Goal: Information Seeking & Learning: Check status

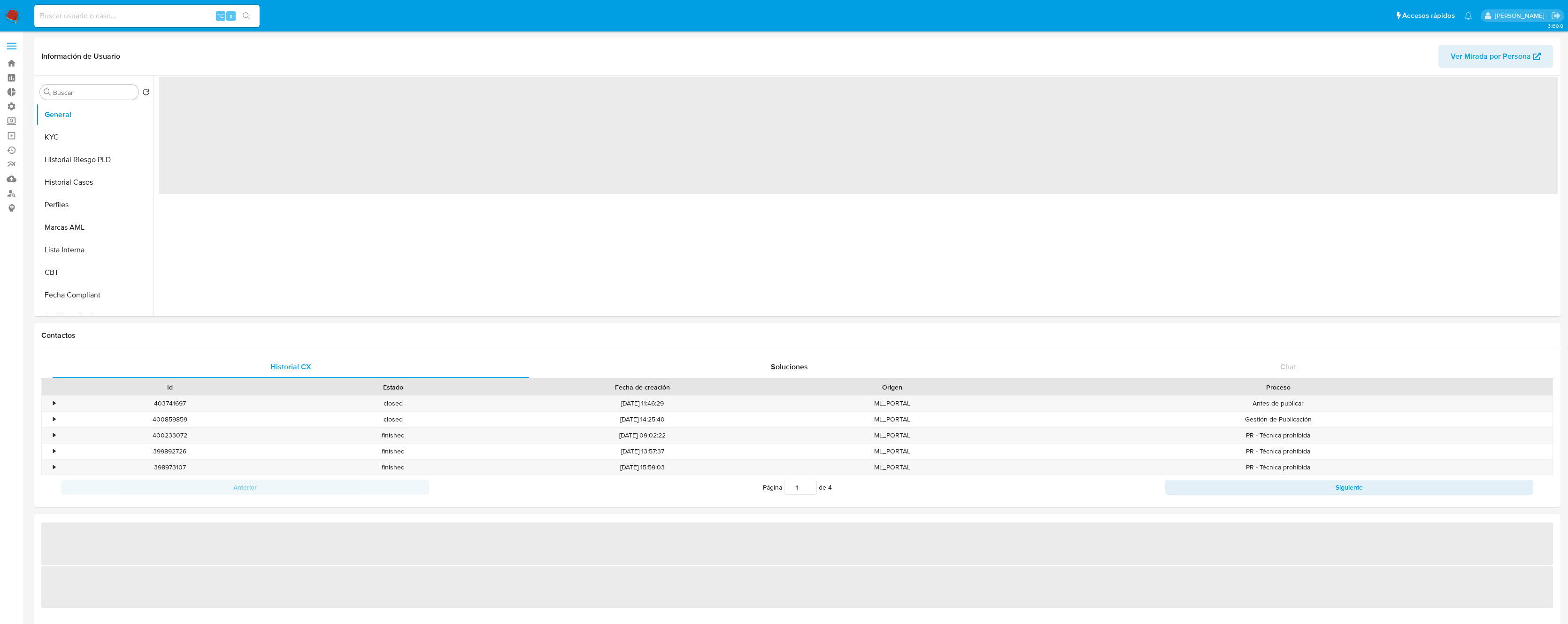
select select "10"
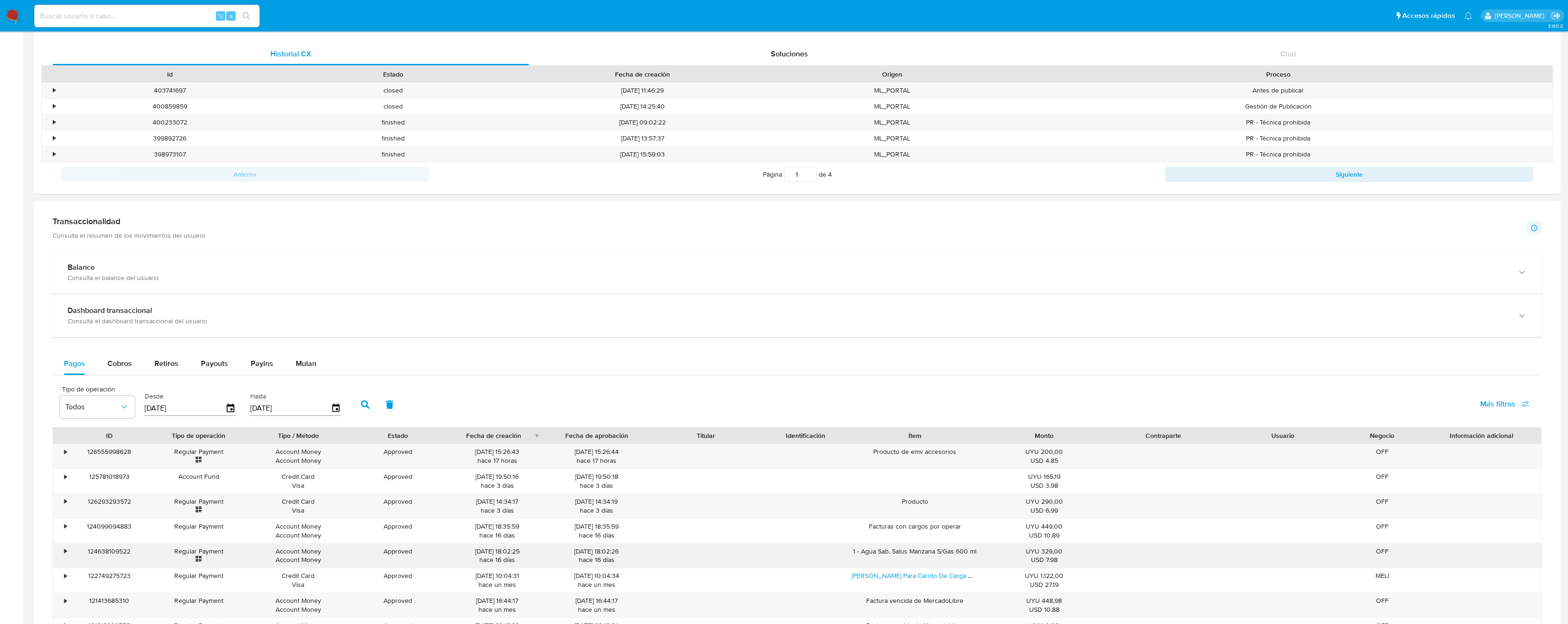
scroll to position [599, 0]
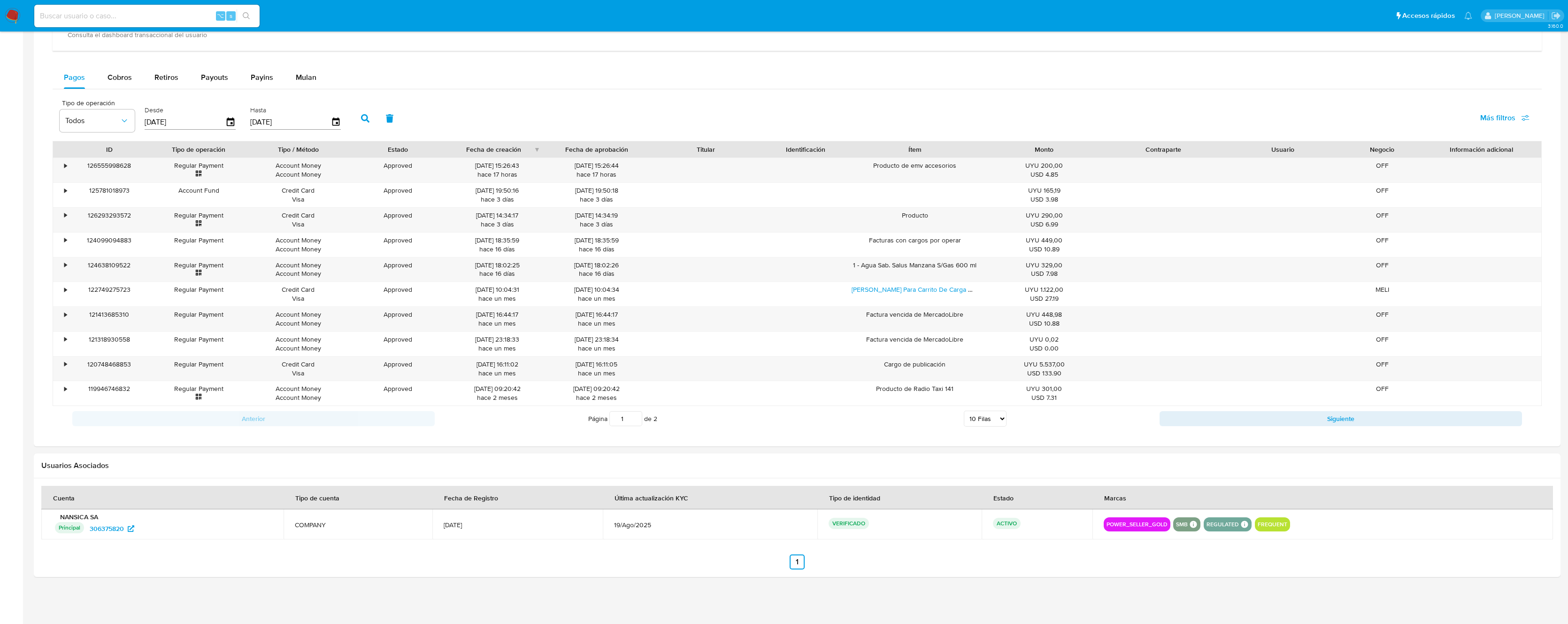
click at [1506, 114] on span "Más filtros" at bounding box center [1498, 117] width 35 height 23
click at [92, 119] on span "Todos" at bounding box center [92, 121] width 54 height 9
click at [99, 256] on span "Account Fund" at bounding box center [89, 254] width 46 height 9
click at [231, 122] on icon "button" at bounding box center [231, 122] width 7 height 9
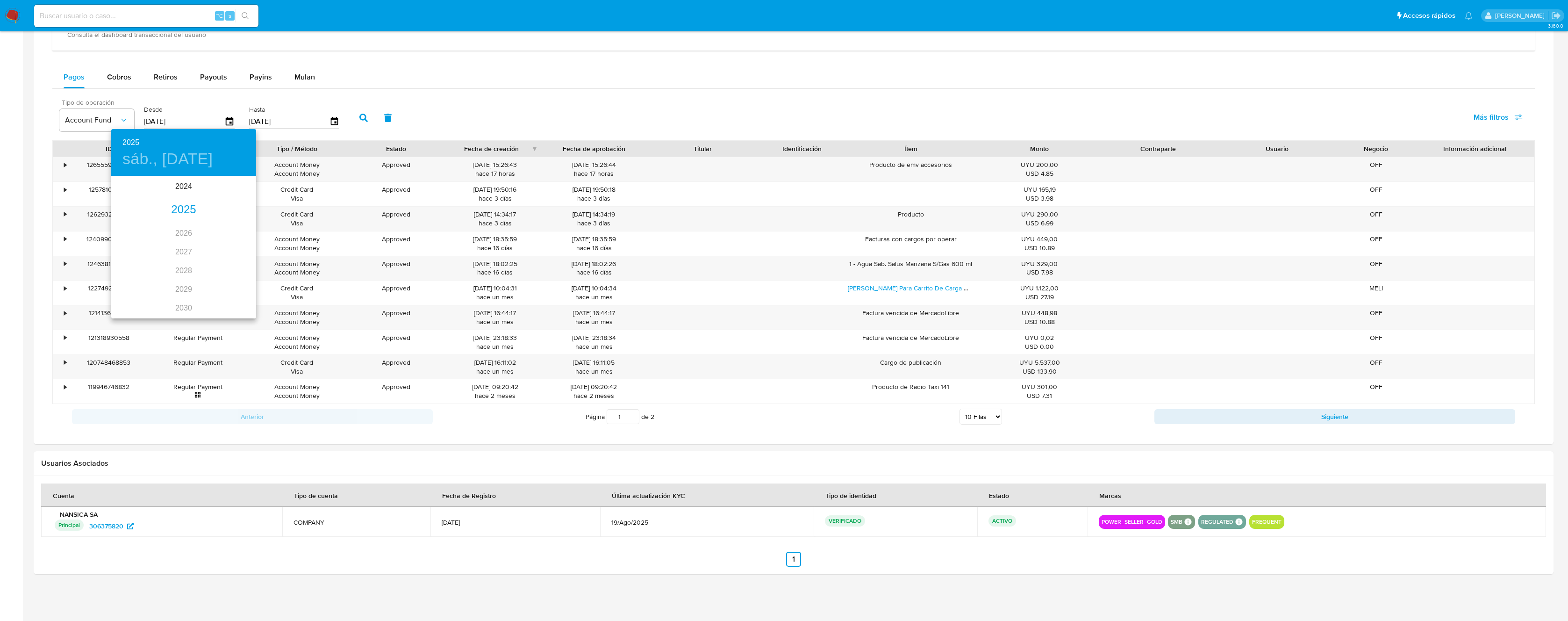
click at [184, 211] on div "2025" at bounding box center [184, 209] width 145 height 19
click at [231, 259] on div "sep." at bounding box center [232, 265] width 48 height 35
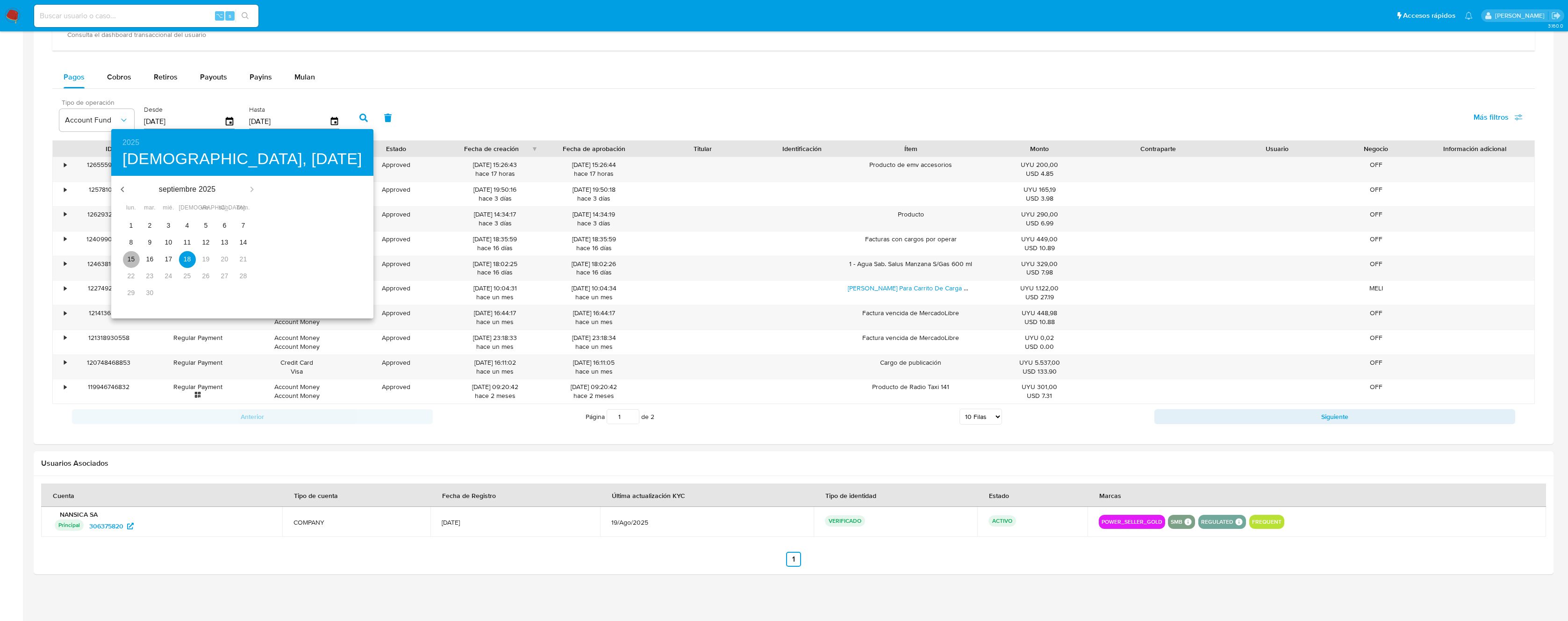
click at [130, 257] on p "15" at bounding box center [131, 259] width 7 height 9
type input "15/09/2025"
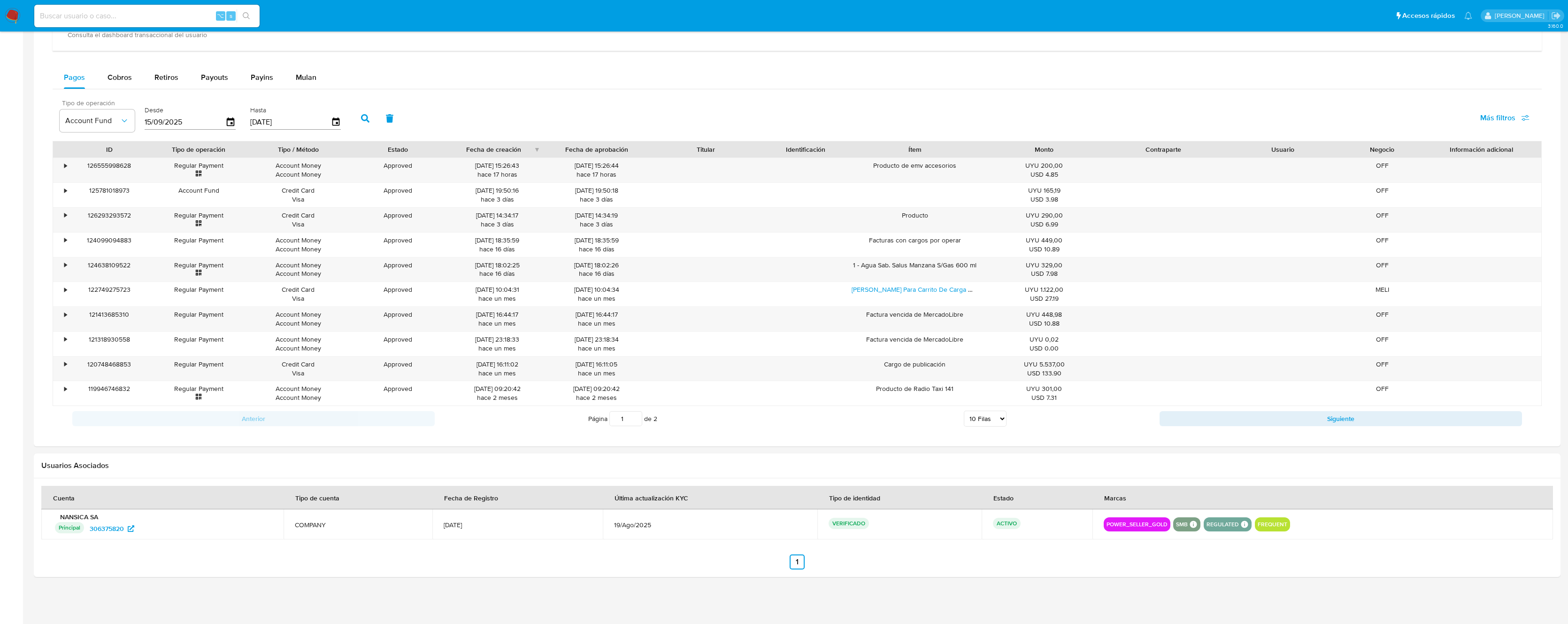
click at [361, 118] on icon "button" at bounding box center [365, 119] width 9 height 9
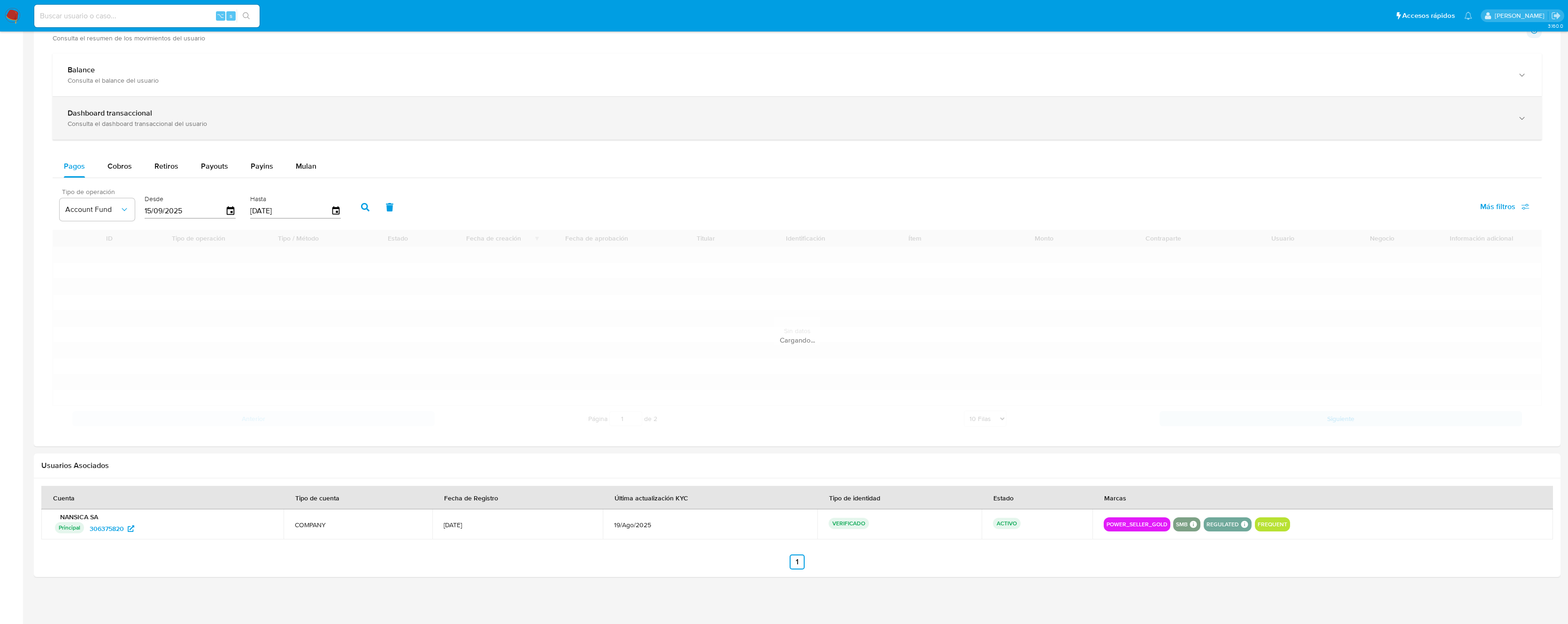
scroll to position [376, 0]
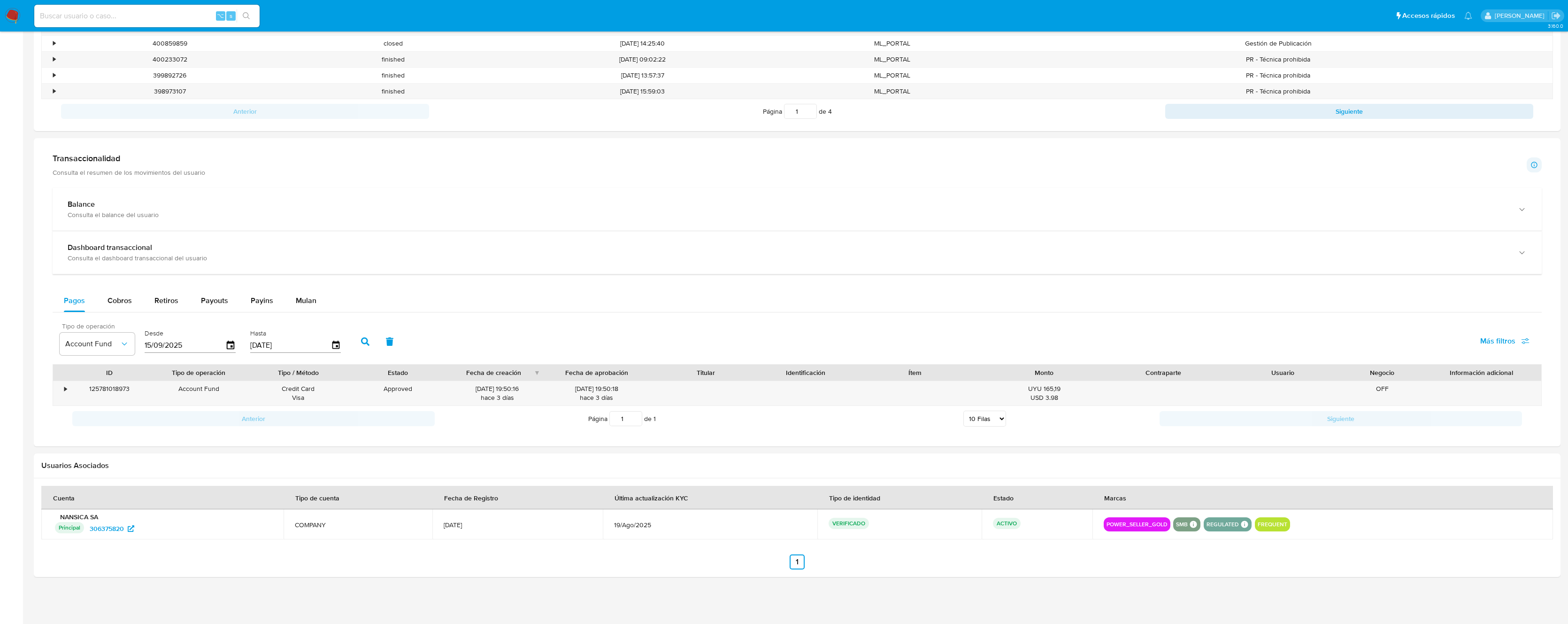
click at [1035, 301] on div "Pagos Cobros Retiros Payouts Payins Mulan" at bounding box center [797, 300] width 1489 height 23
click at [64, 389] on div "•" at bounding box center [65, 388] width 2 height 9
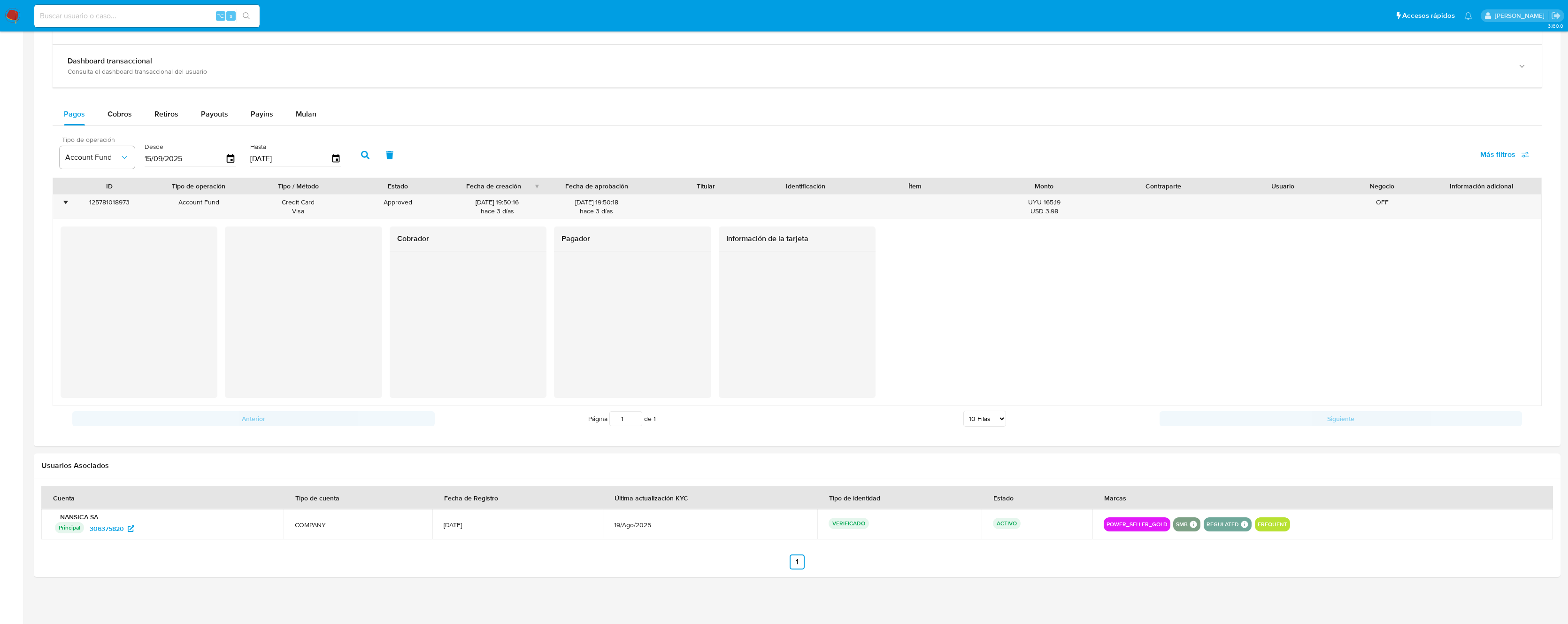
scroll to position [562, 0]
click at [66, 203] on div "•" at bounding box center [65, 202] width 2 height 9
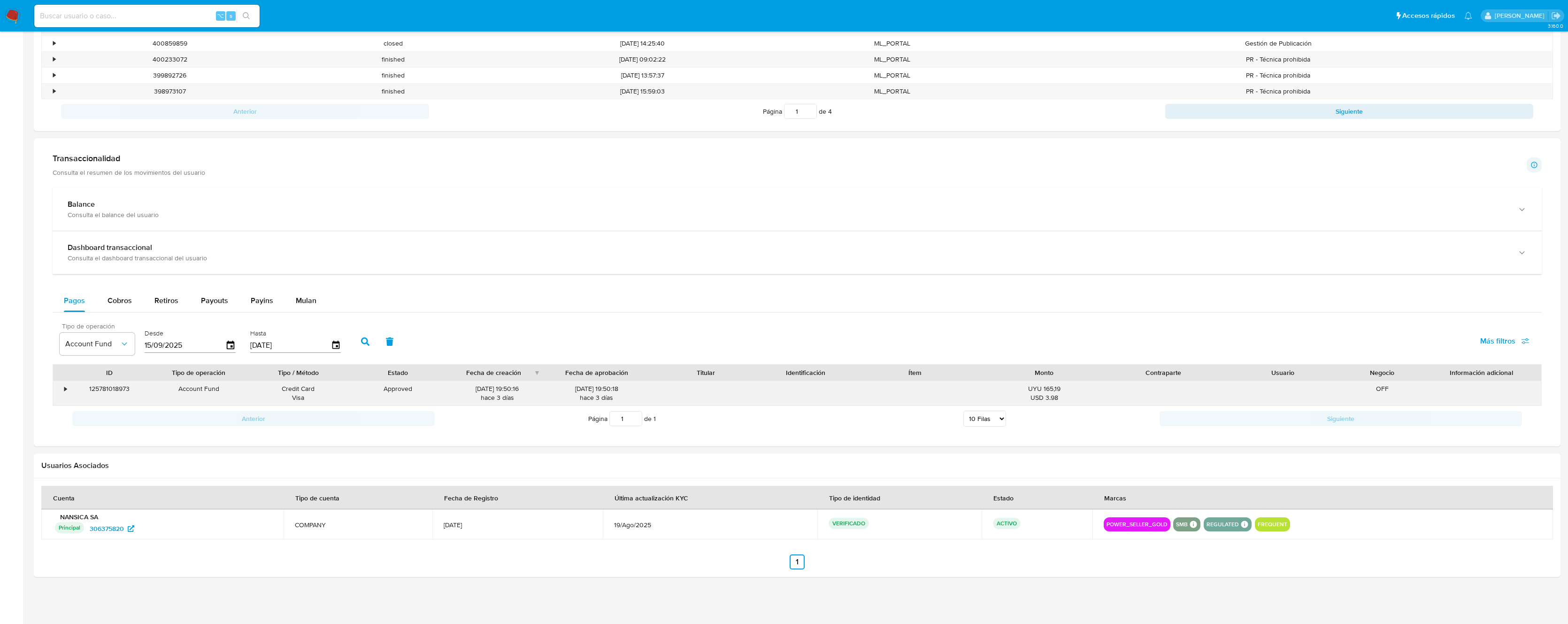
click at [64, 388] on div "•" at bounding box center [65, 388] width 2 height 9
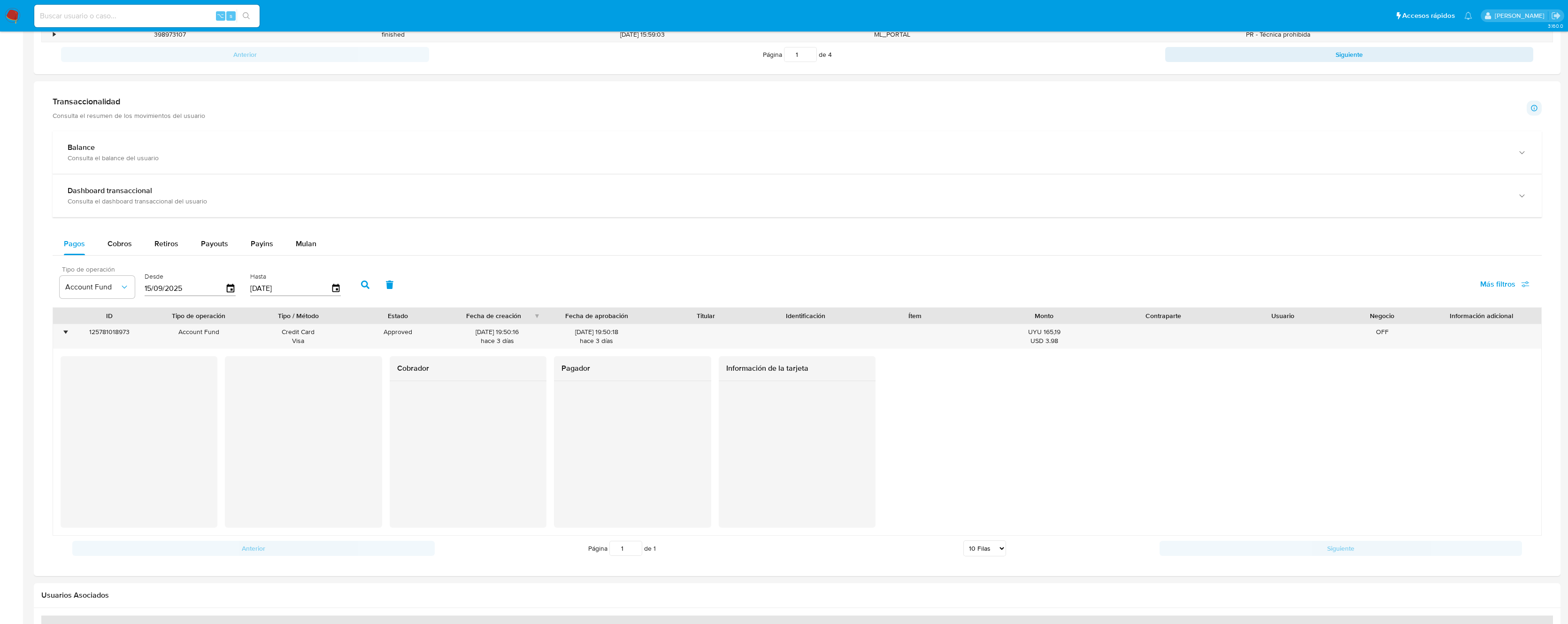
scroll to position [446, 0]
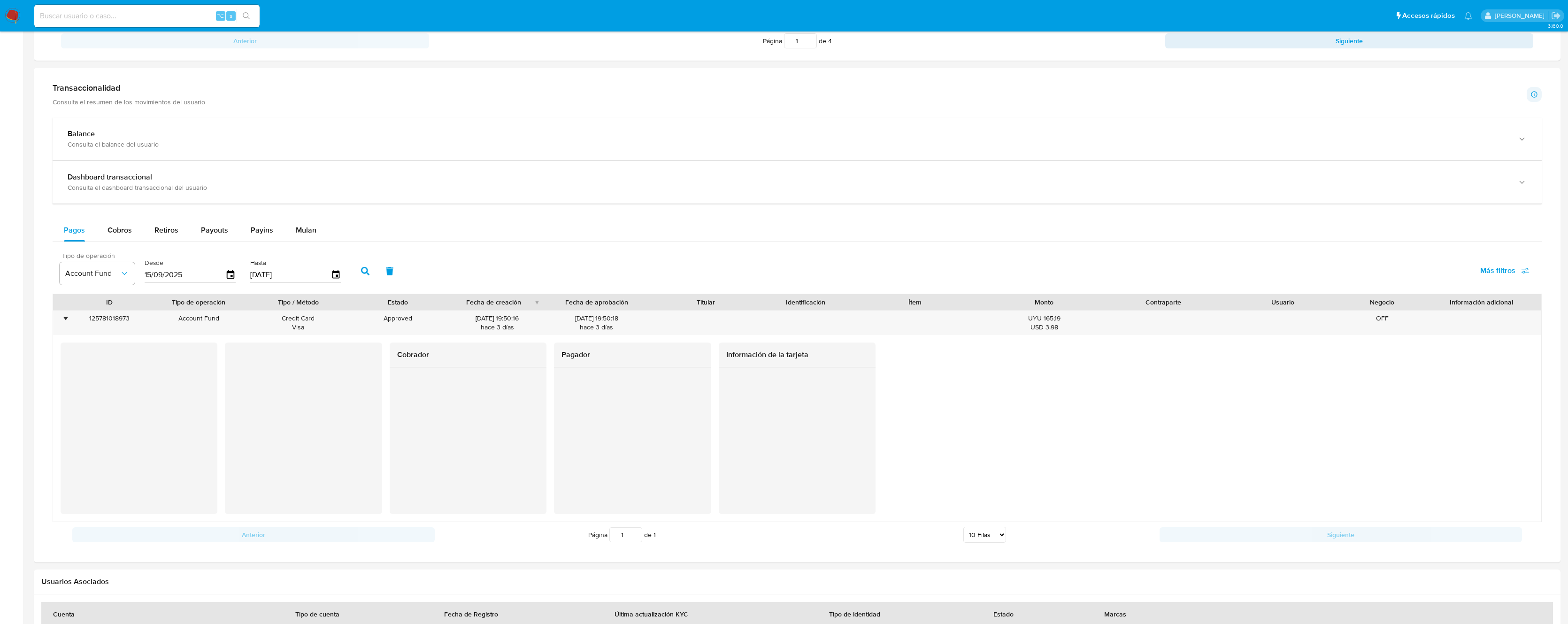
click at [725, 377] on div at bounding box center [797, 440] width 157 height 147
click at [232, 355] on div at bounding box center [303, 416] width 157 height 147
click at [221, 231] on span "Payouts" at bounding box center [215, 230] width 28 height 11
select select "10"
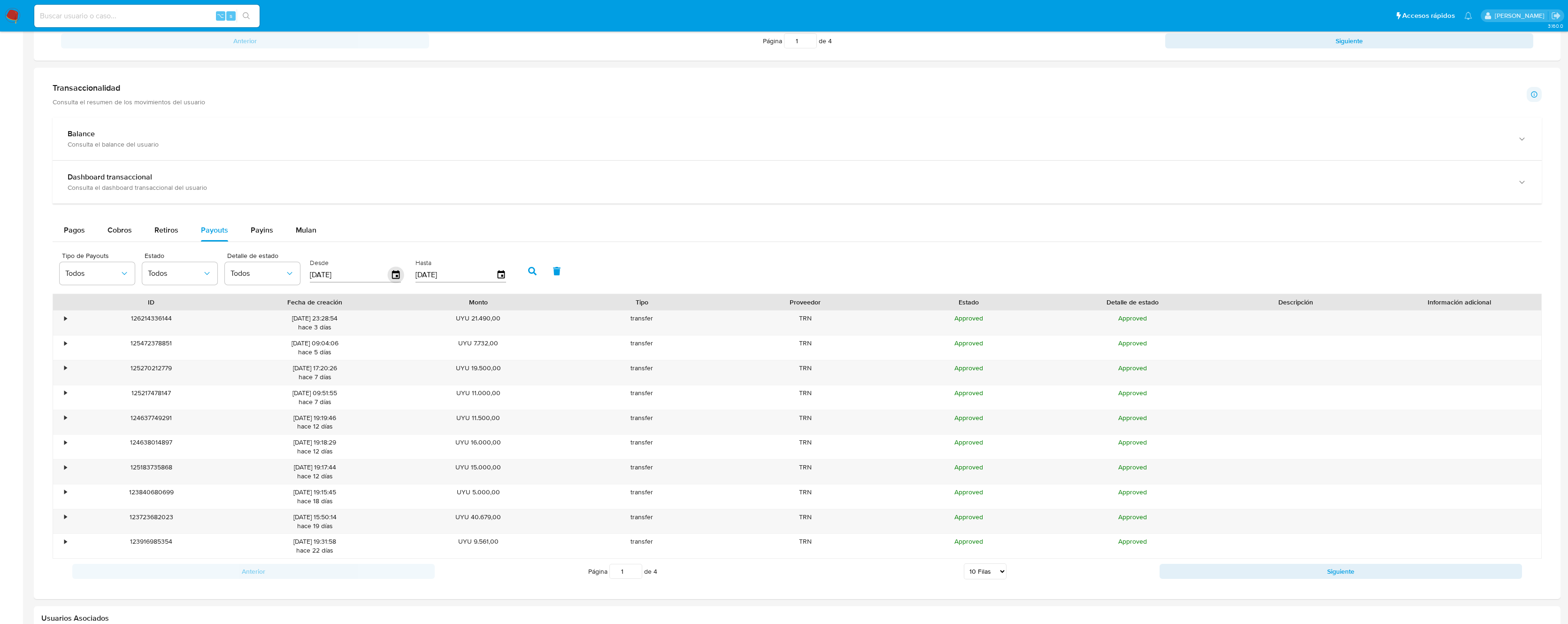
click at [392, 278] on icon "button" at bounding box center [396, 274] width 7 height 9
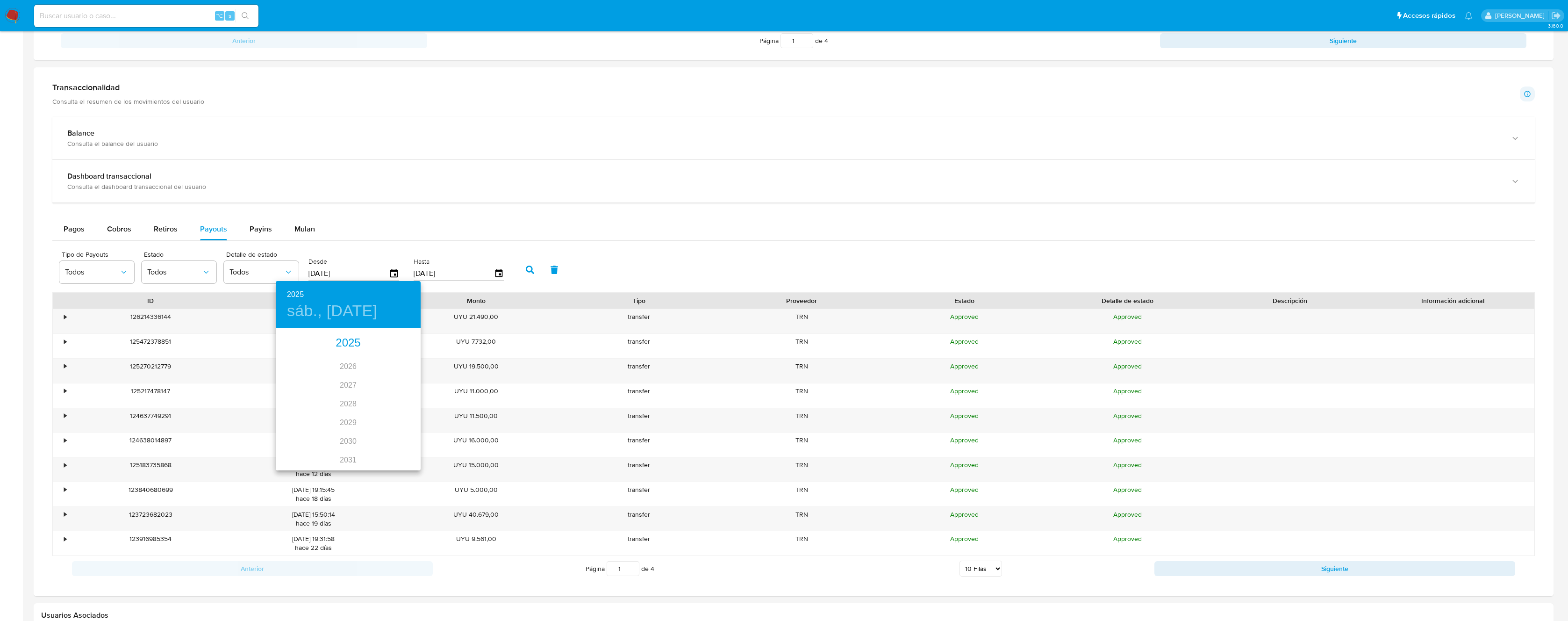
click at [349, 343] on div "2025" at bounding box center [348, 343] width 145 height 19
click at [394, 420] on div "sep." at bounding box center [396, 417] width 48 height 35
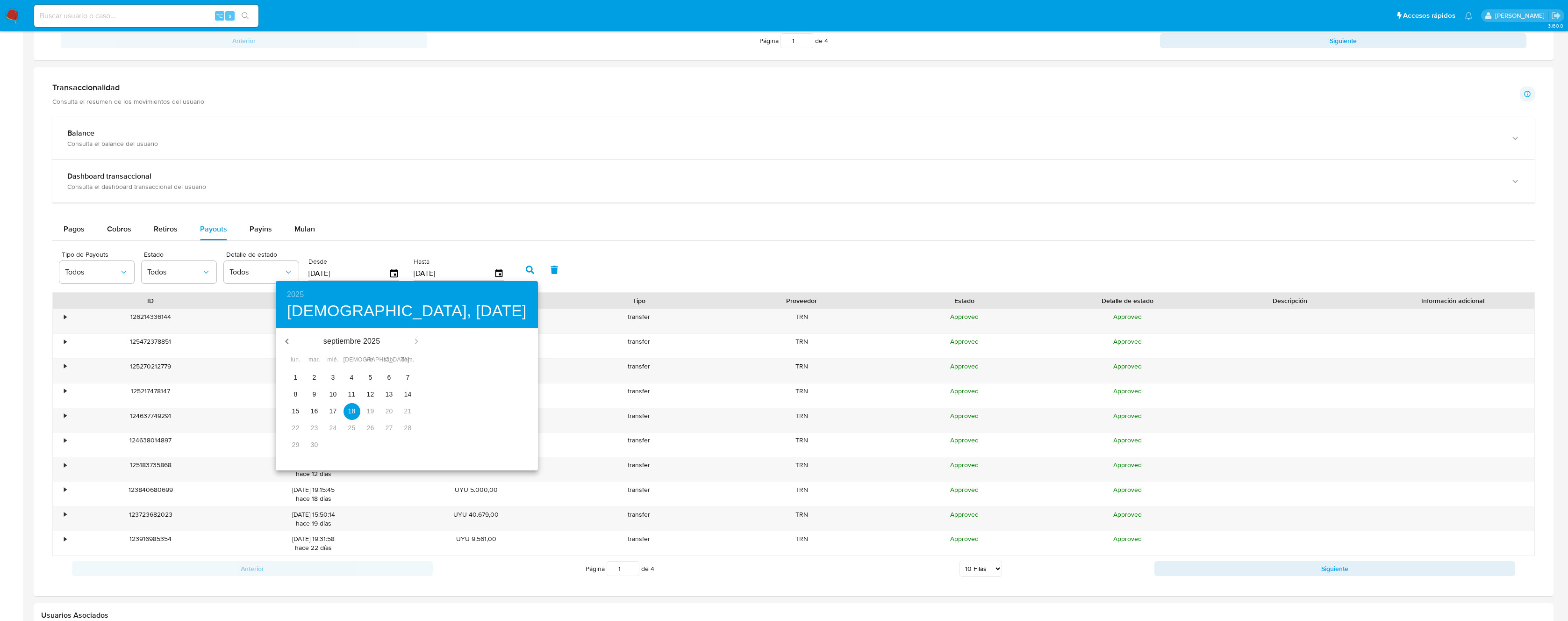
click at [367, 393] on p "12" at bounding box center [371, 394] width 7 height 9
type input "12/09/2025"
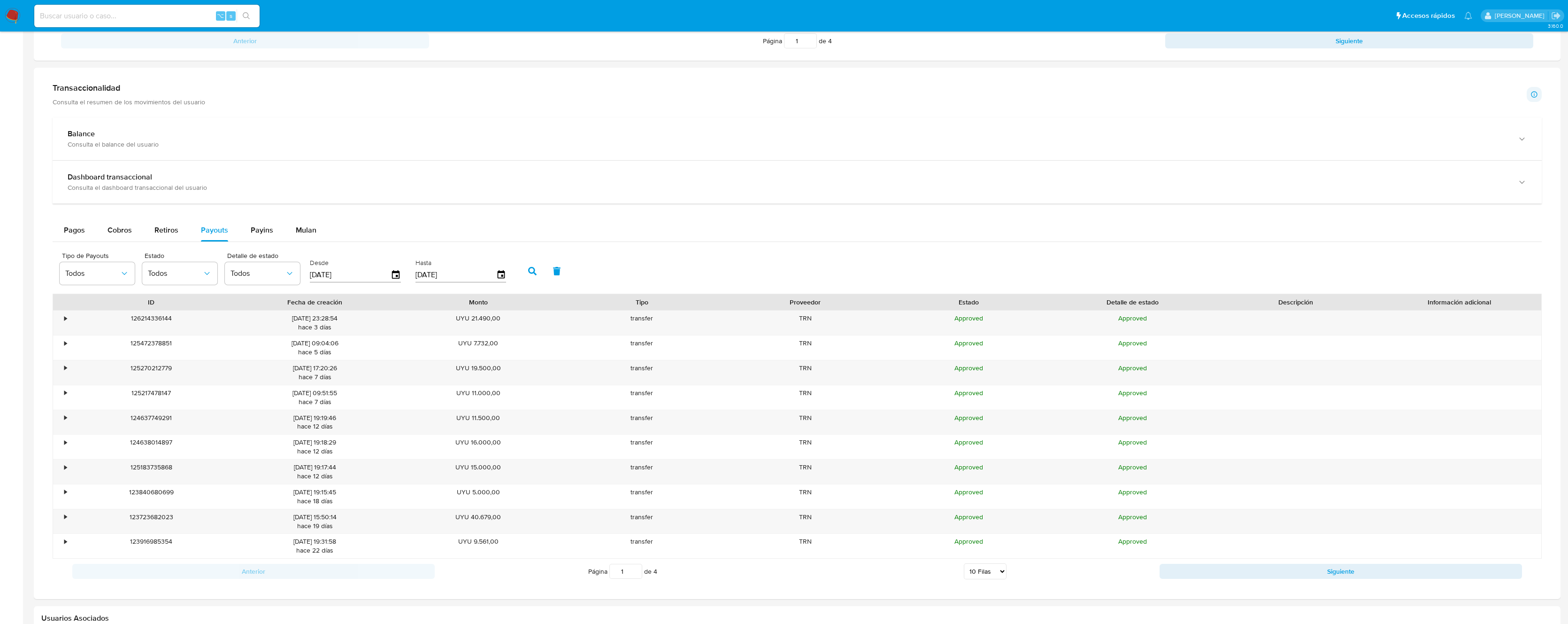
click at [529, 270] on icon "button" at bounding box center [533, 271] width 9 height 9
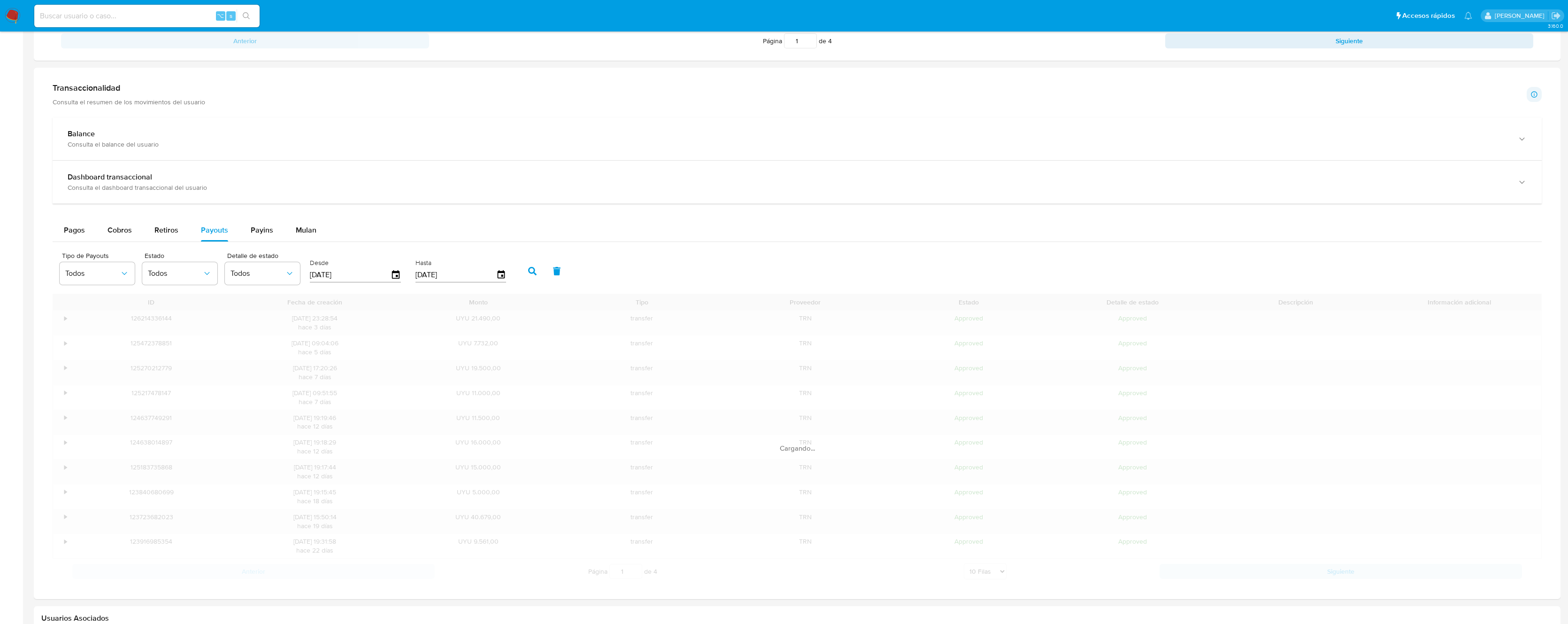
scroll to position [401, 0]
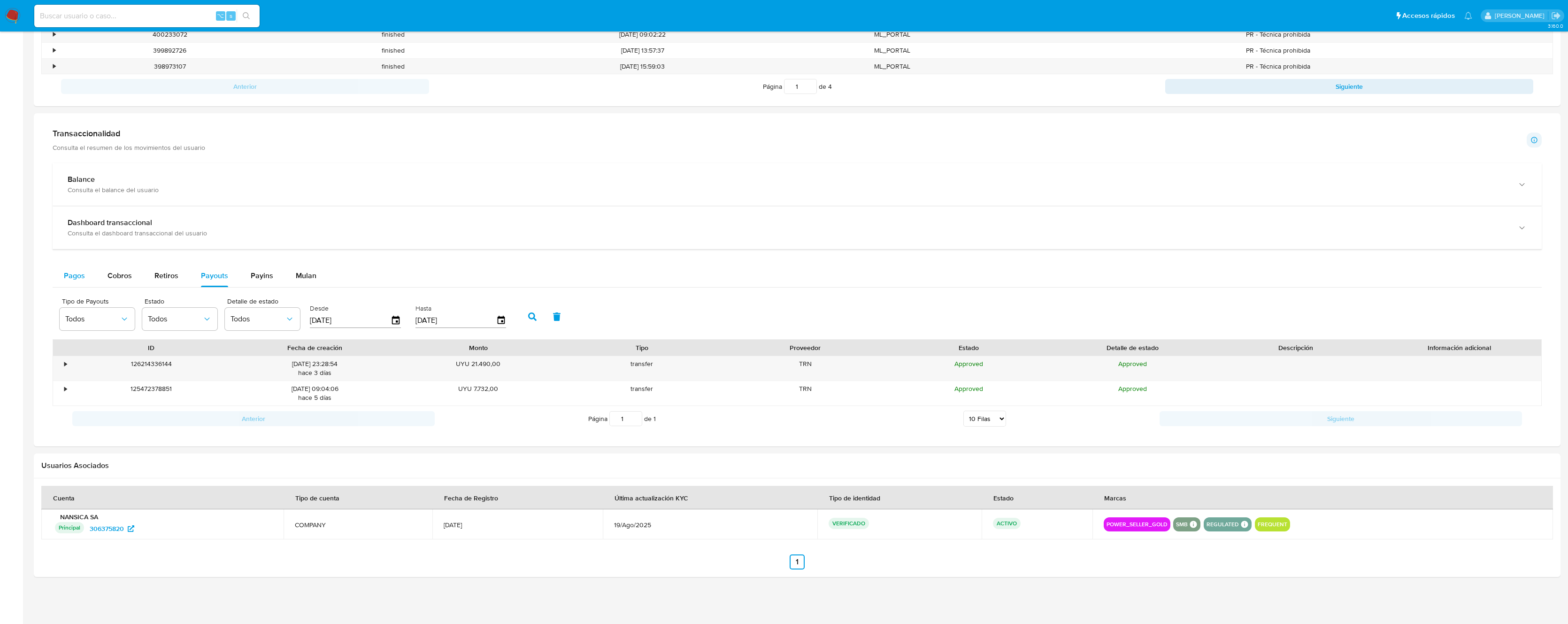
click at [58, 277] on button "Pagos" at bounding box center [74, 275] width 43 height 23
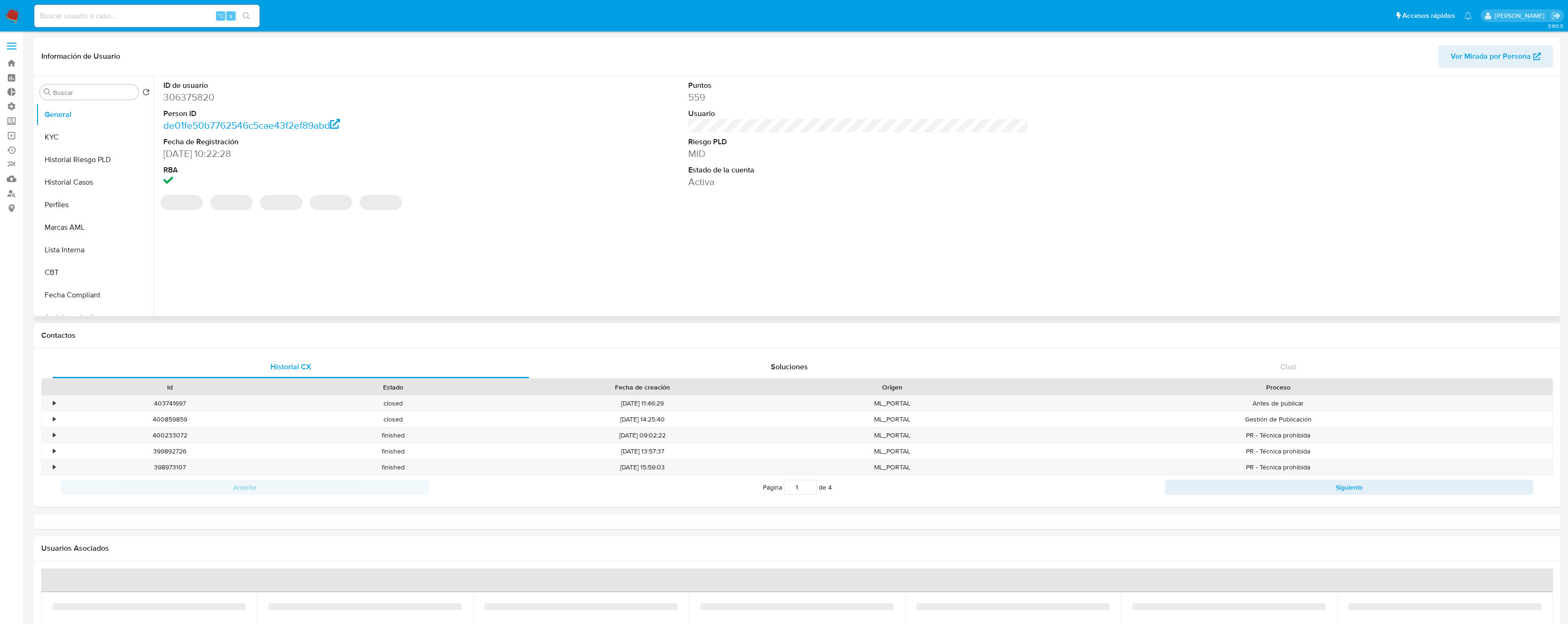
select select "10"
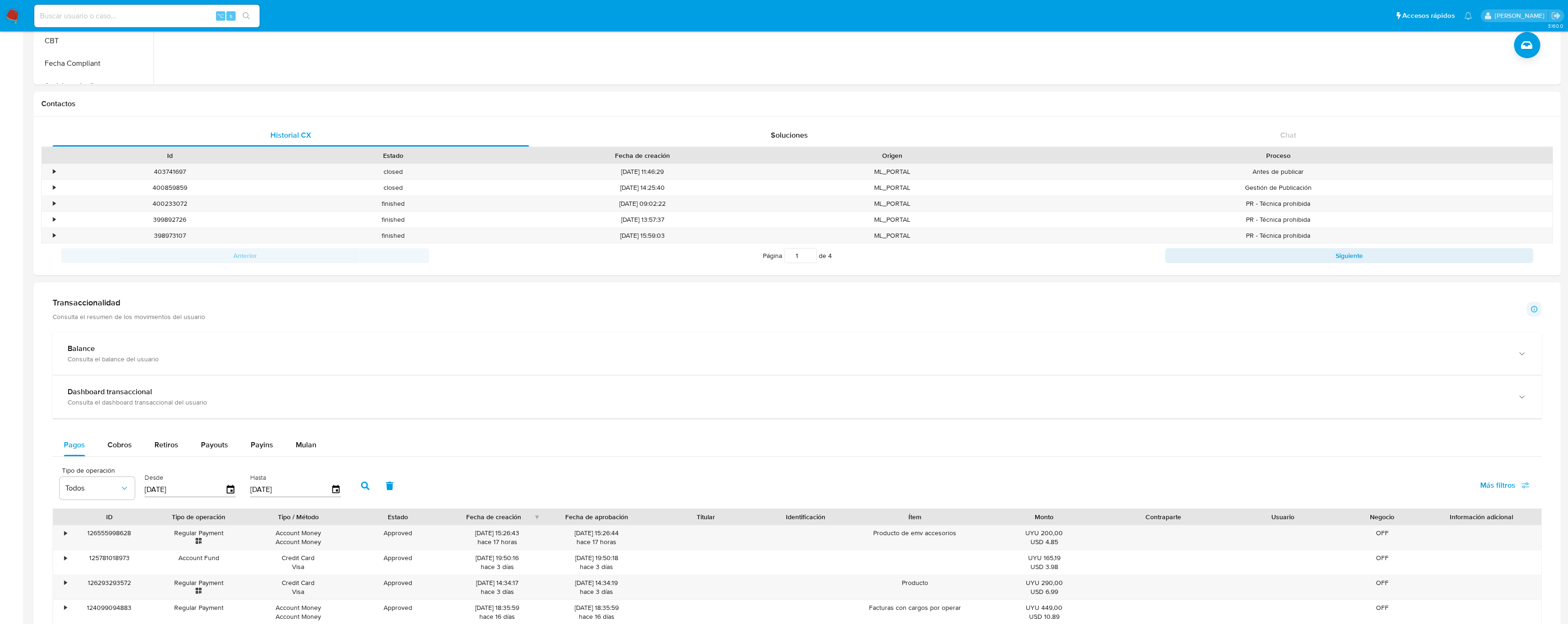
scroll to position [577, 0]
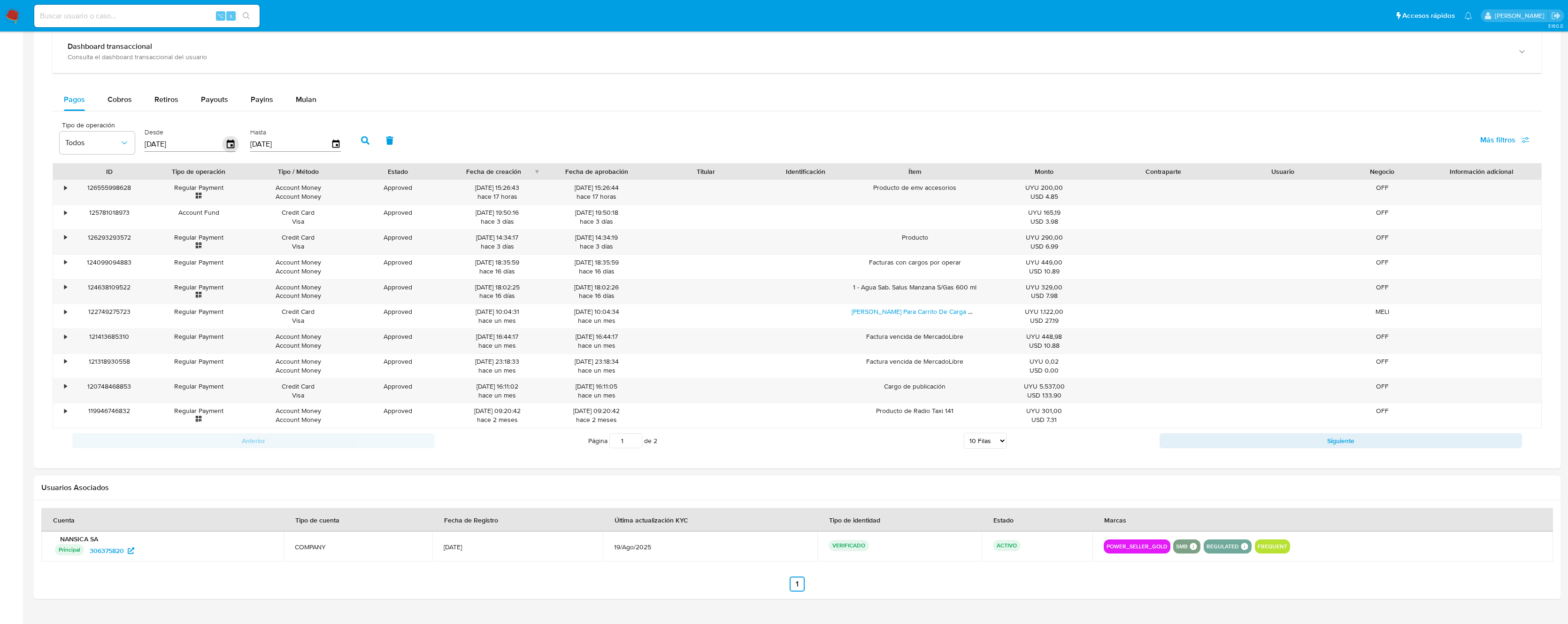
click at [227, 142] on icon "button" at bounding box center [231, 144] width 7 height 9
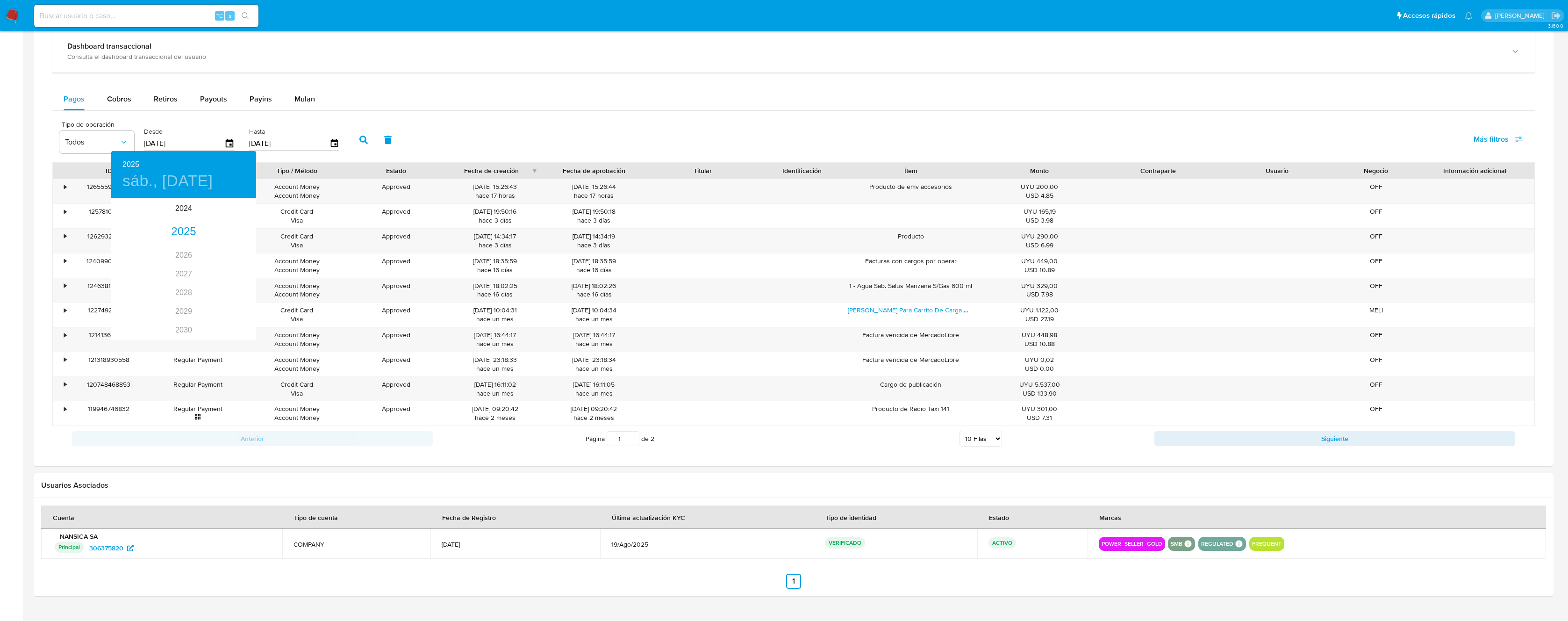
click at [216, 99] on div at bounding box center [784, 310] width 1568 height 621
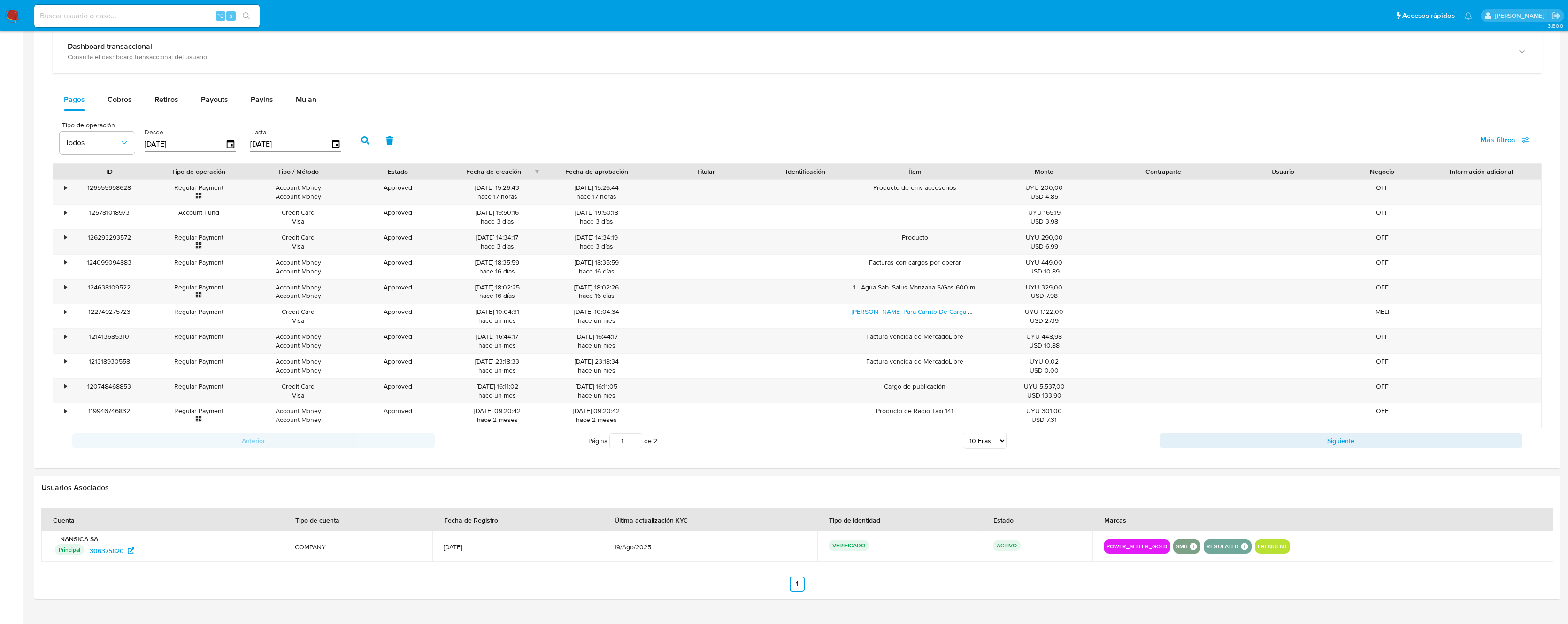
click at [217, 100] on div "2025 sáb., [DATE] 2025 2026 2027 2028 2029 2030 2031 2032 2033 2034 2035" at bounding box center [784, 312] width 1568 height 624
click at [217, 100] on span "Payouts" at bounding box center [215, 100] width 28 height 11
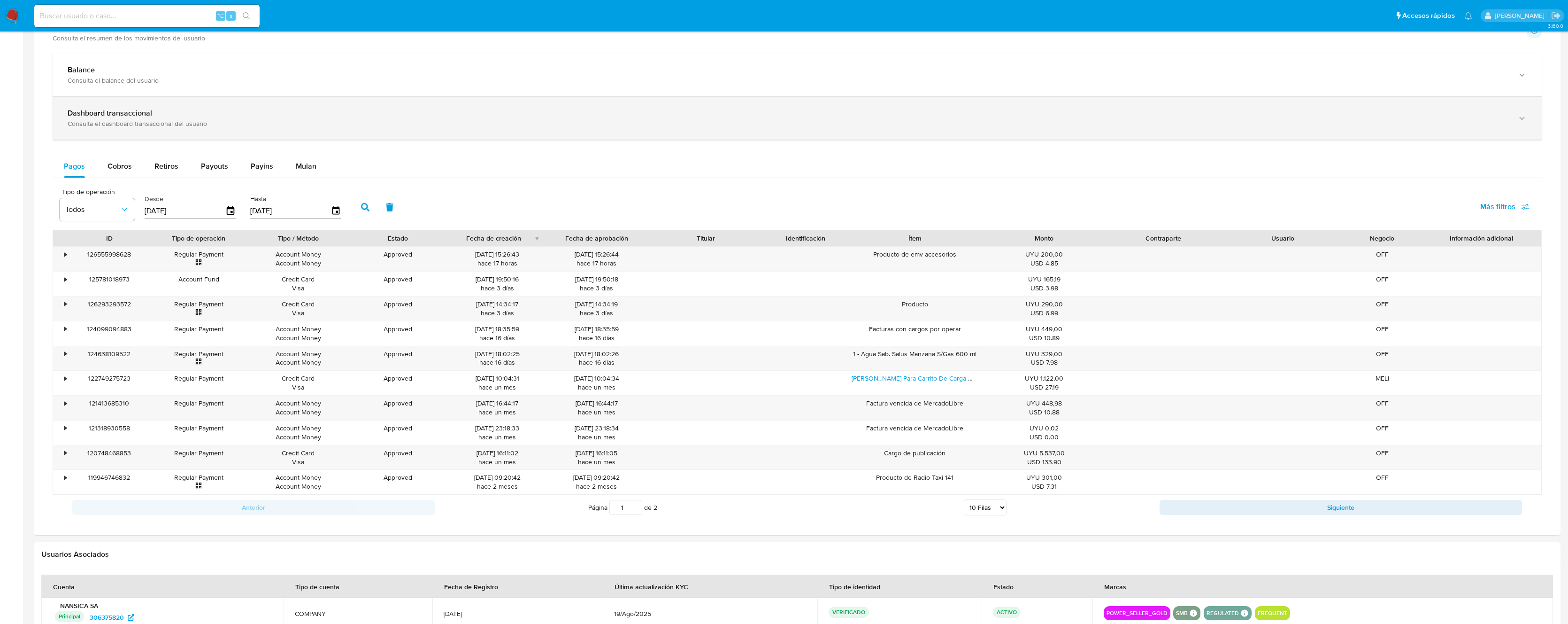
select select "10"
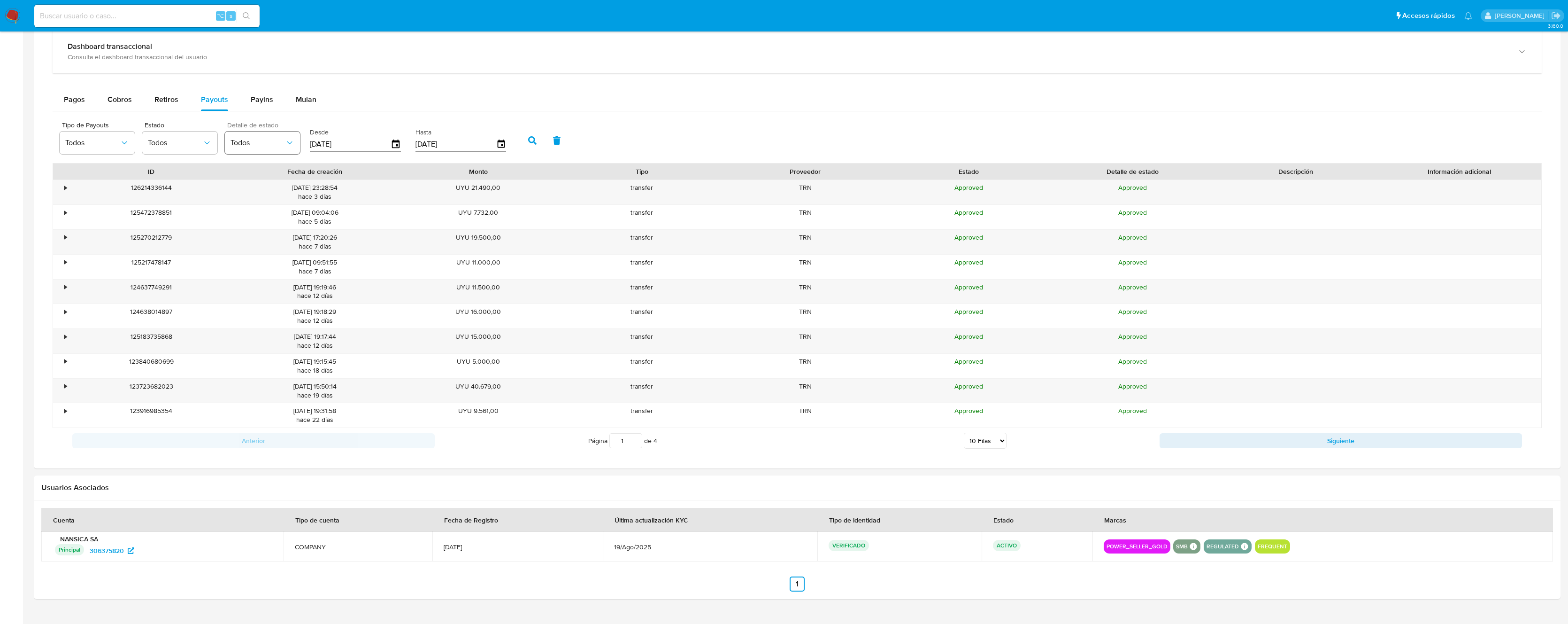
click at [286, 145] on icon "button" at bounding box center [289, 143] width 9 height 9
click at [410, 108] on div "Pagos Cobros Retiros Payouts Payins Mulan" at bounding box center [797, 99] width 1489 height 23
drag, startPoint x: 410, startPoint y: 148, endPoint x: 398, endPoint y: 144, distance: 12.6
click at [409, 147] on div "Tipo de Payouts Todos Estado Todos Detalle de estado Todos Desde 21/06/2025 Has…" at bounding box center [285, 139] width 460 height 37
click at [398, 144] on icon "button" at bounding box center [396, 144] width 17 height 17
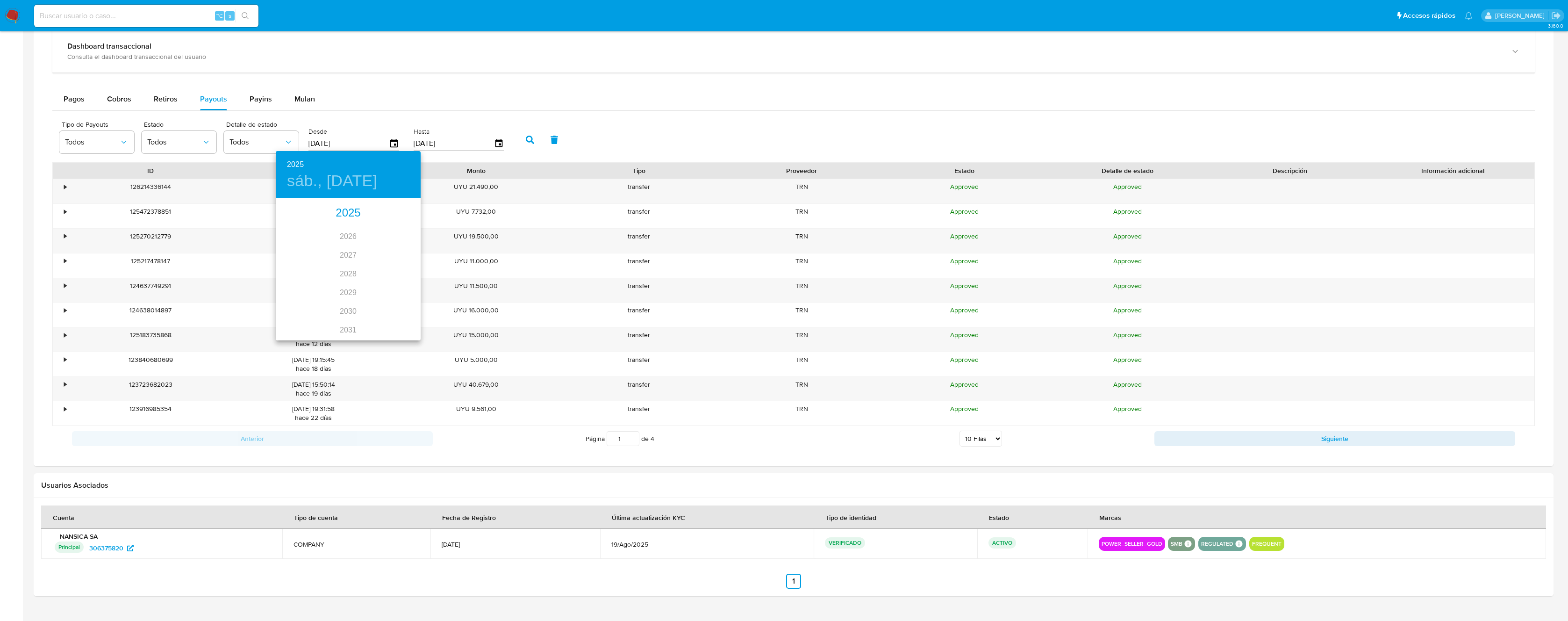
click at [367, 208] on div "2025" at bounding box center [348, 213] width 145 height 19
click at [395, 293] on div "sep." at bounding box center [396, 287] width 48 height 35
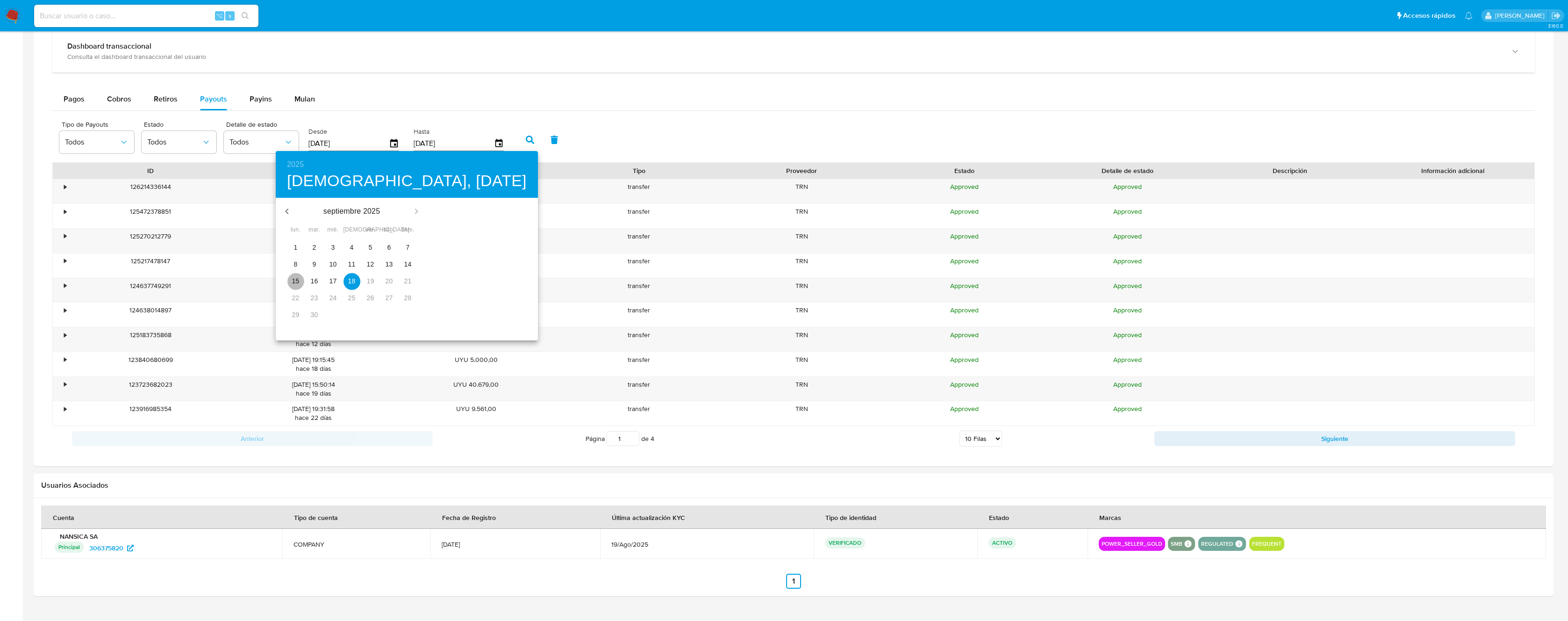
click at [292, 280] on p "15" at bounding box center [296, 281] width 7 height 9
type input "15/09/2025"
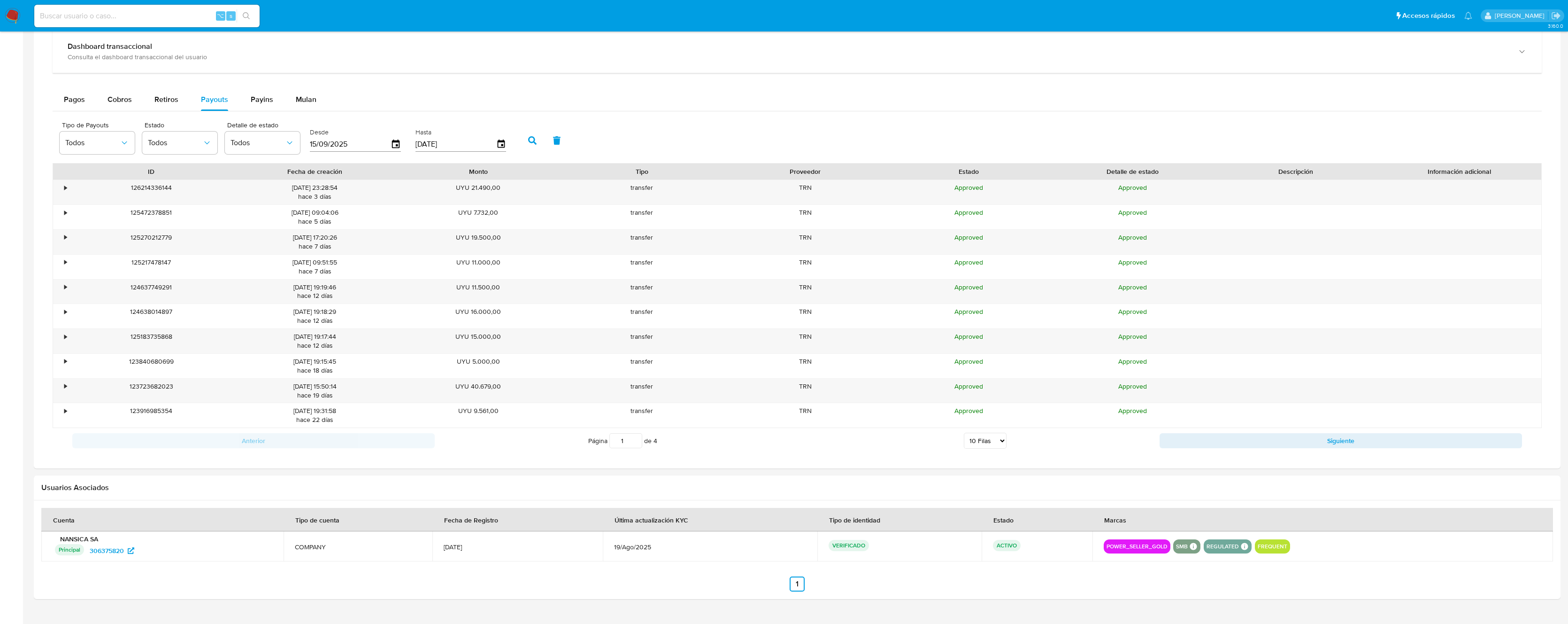
click at [531, 143] on icon "button" at bounding box center [533, 141] width 9 height 9
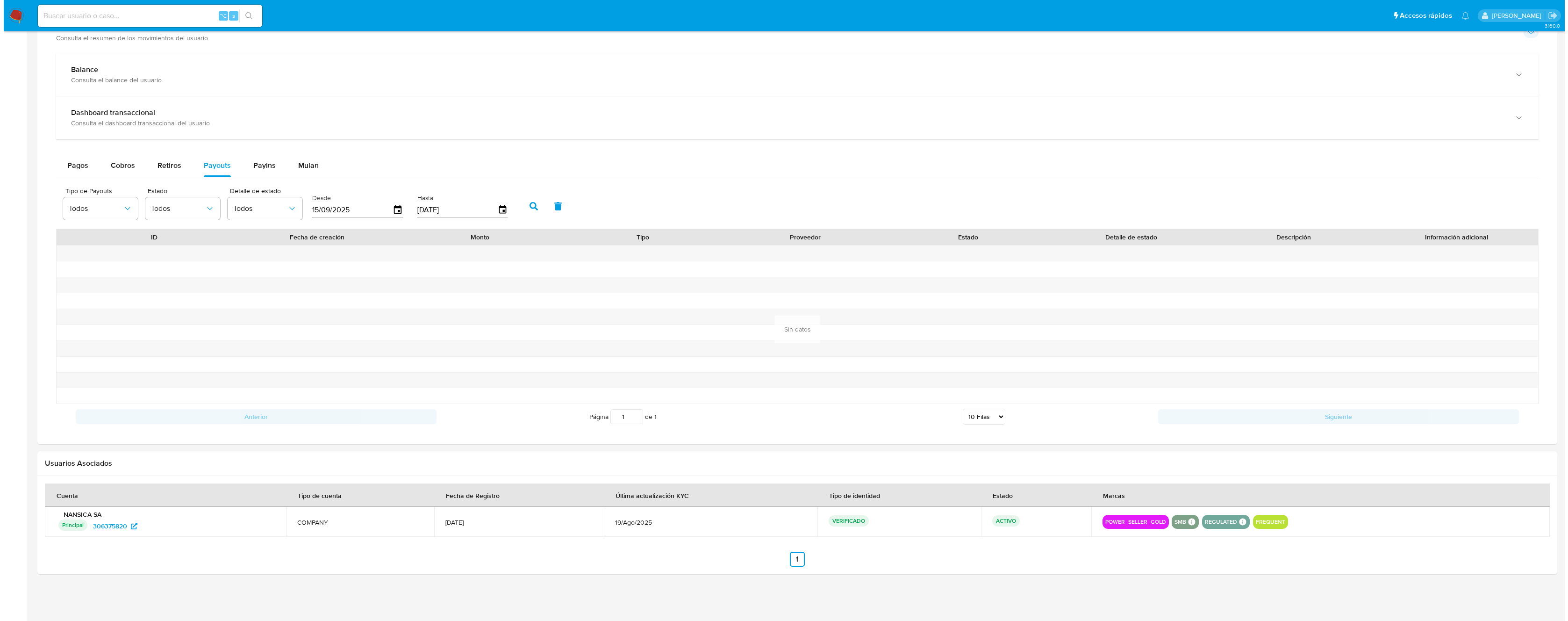
scroll to position [508, 0]
click at [391, 208] on icon "button" at bounding box center [394, 210] width 16 height 16
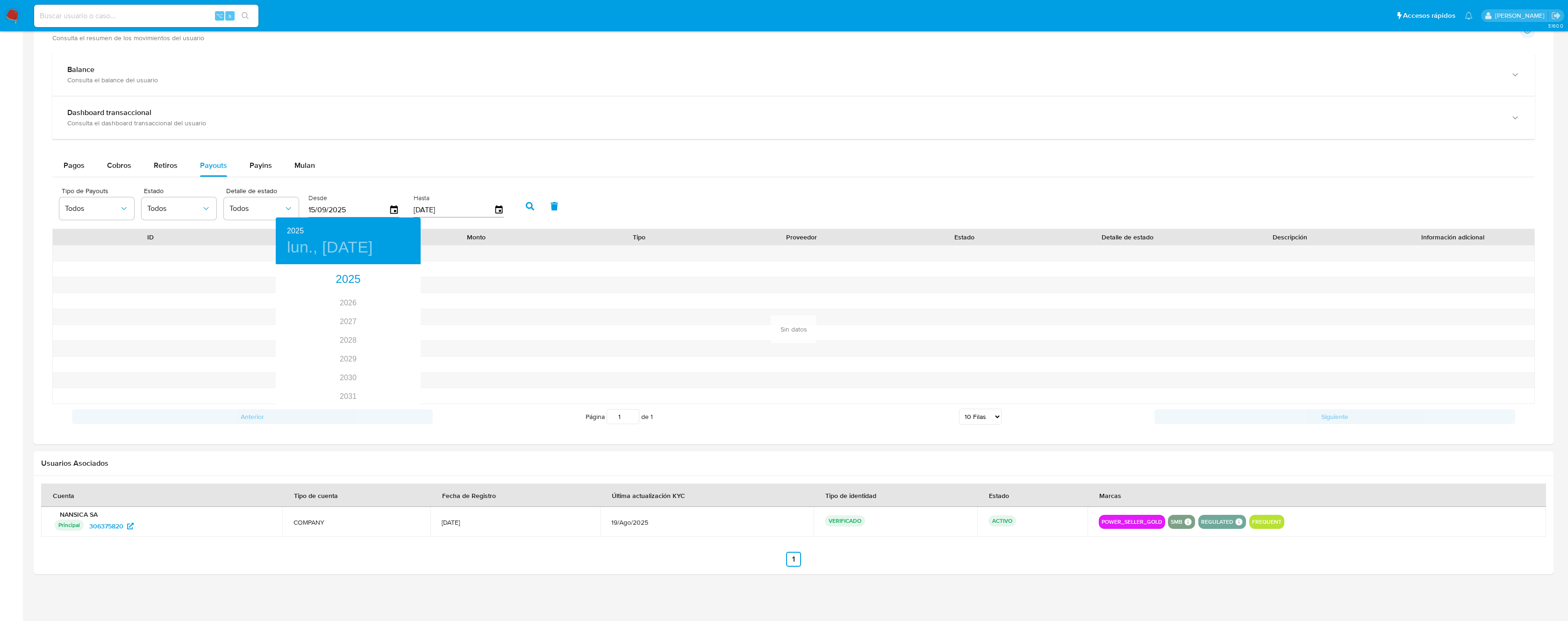
click at [472, 160] on div at bounding box center [784, 310] width 1568 height 621
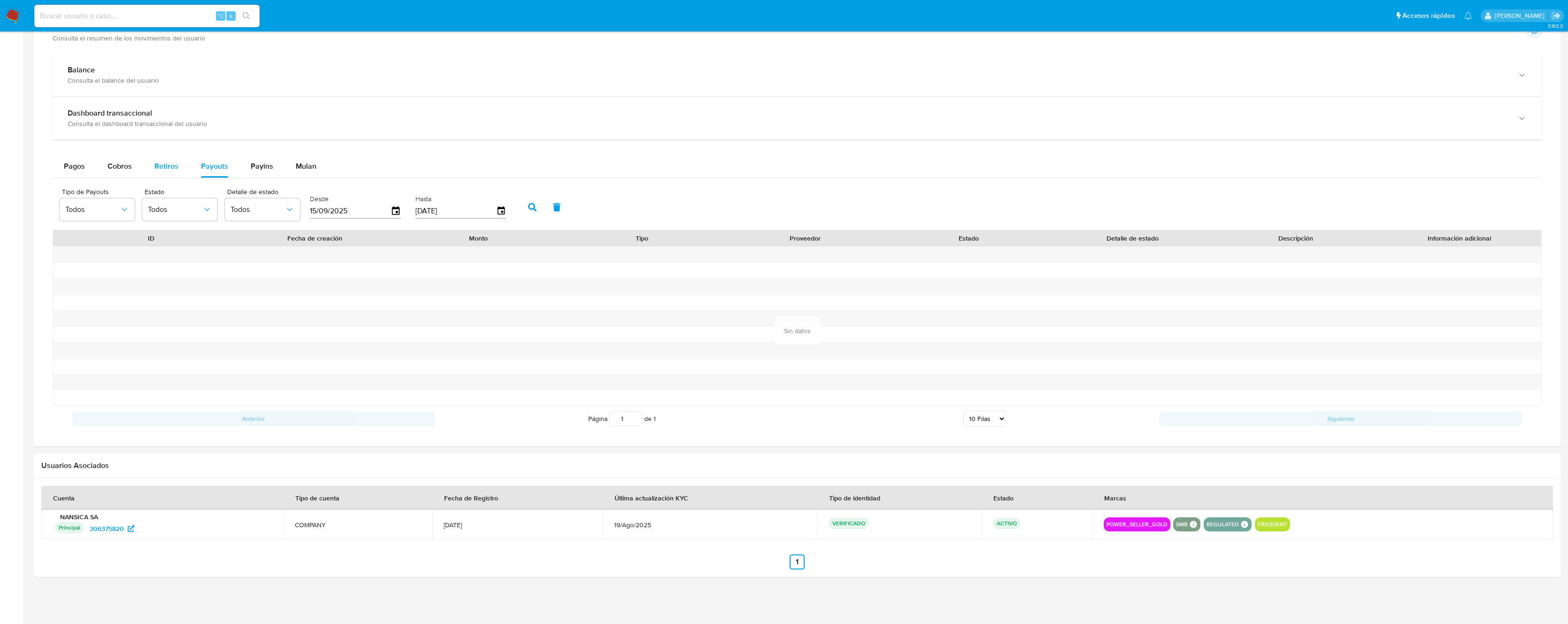
click at [166, 169] on span "Retiros" at bounding box center [166, 166] width 24 height 11
select select "10"
click at [232, 209] on icon "button" at bounding box center [231, 211] width 17 height 17
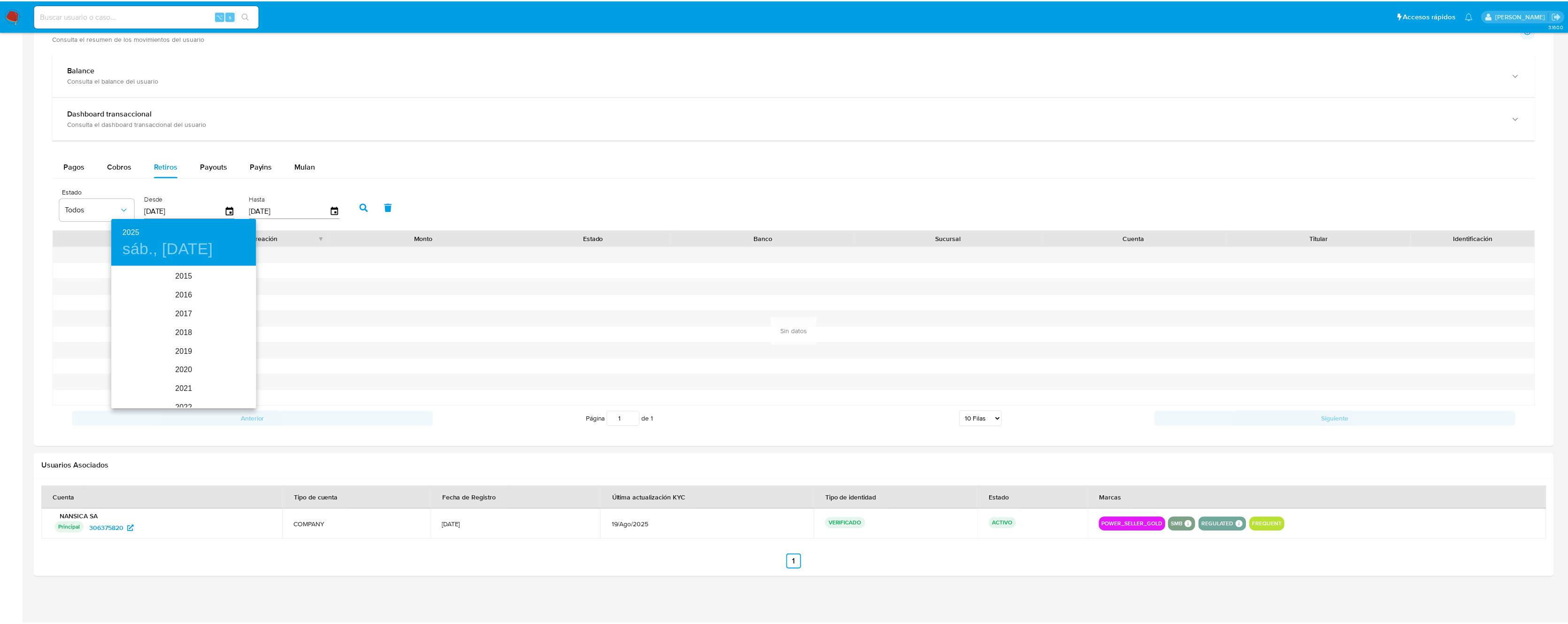
scroll to position [132, 0]
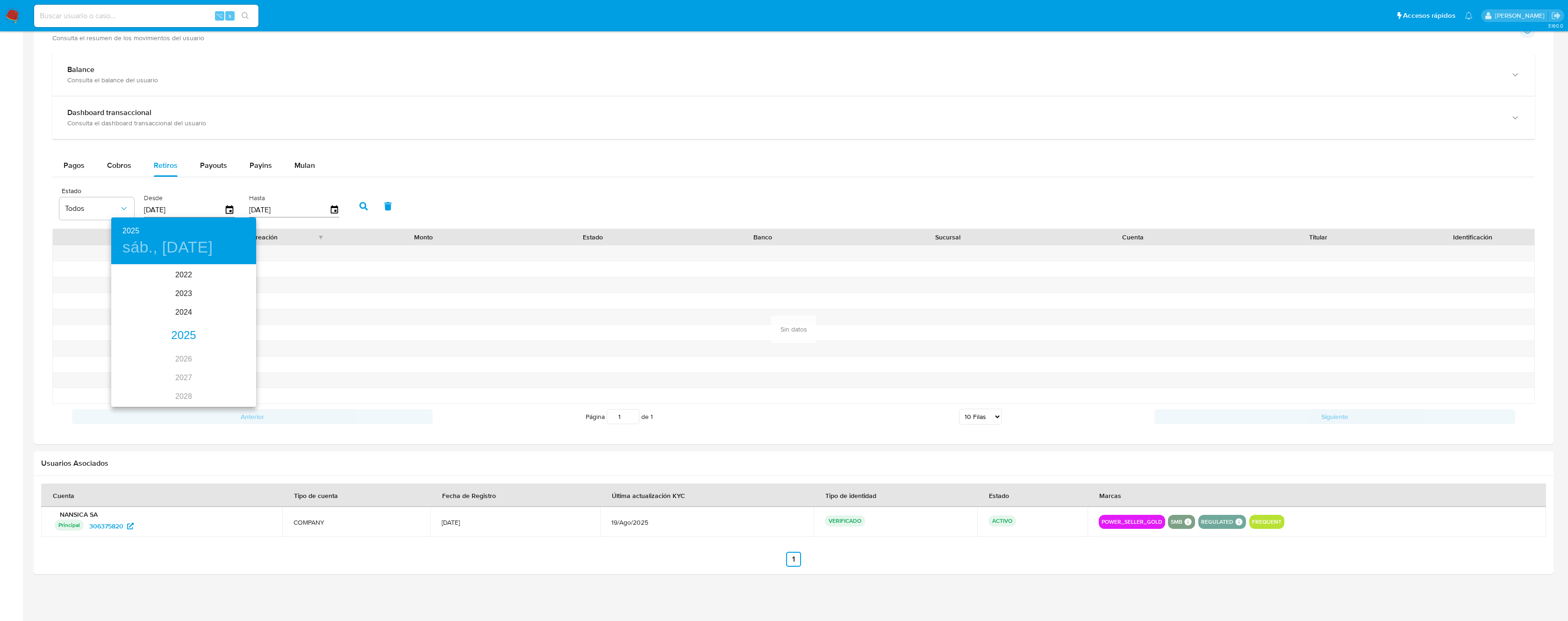
click at [183, 334] on div "2025" at bounding box center [184, 335] width 145 height 19
click at [234, 357] on div "sep." at bounding box center [232, 353] width 48 height 35
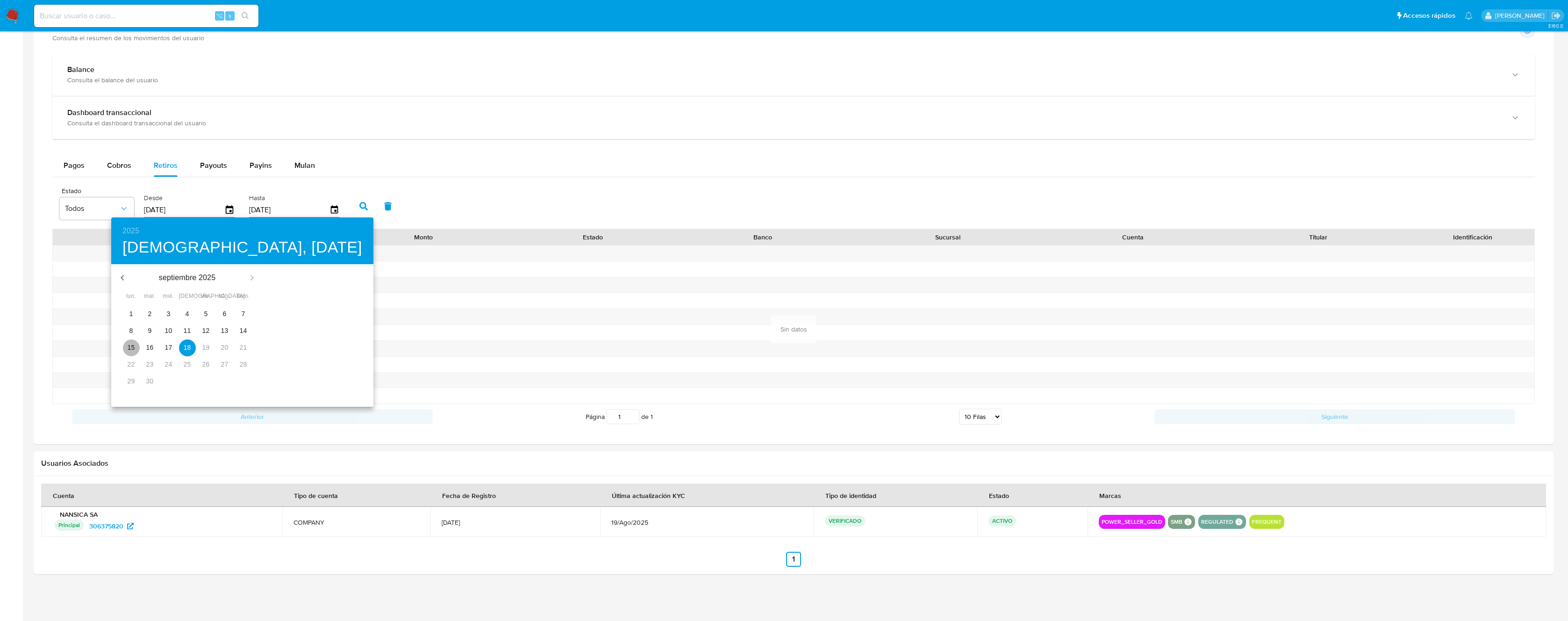
click at [128, 345] on p "15" at bounding box center [131, 347] width 7 height 9
type input "15/09/2025"
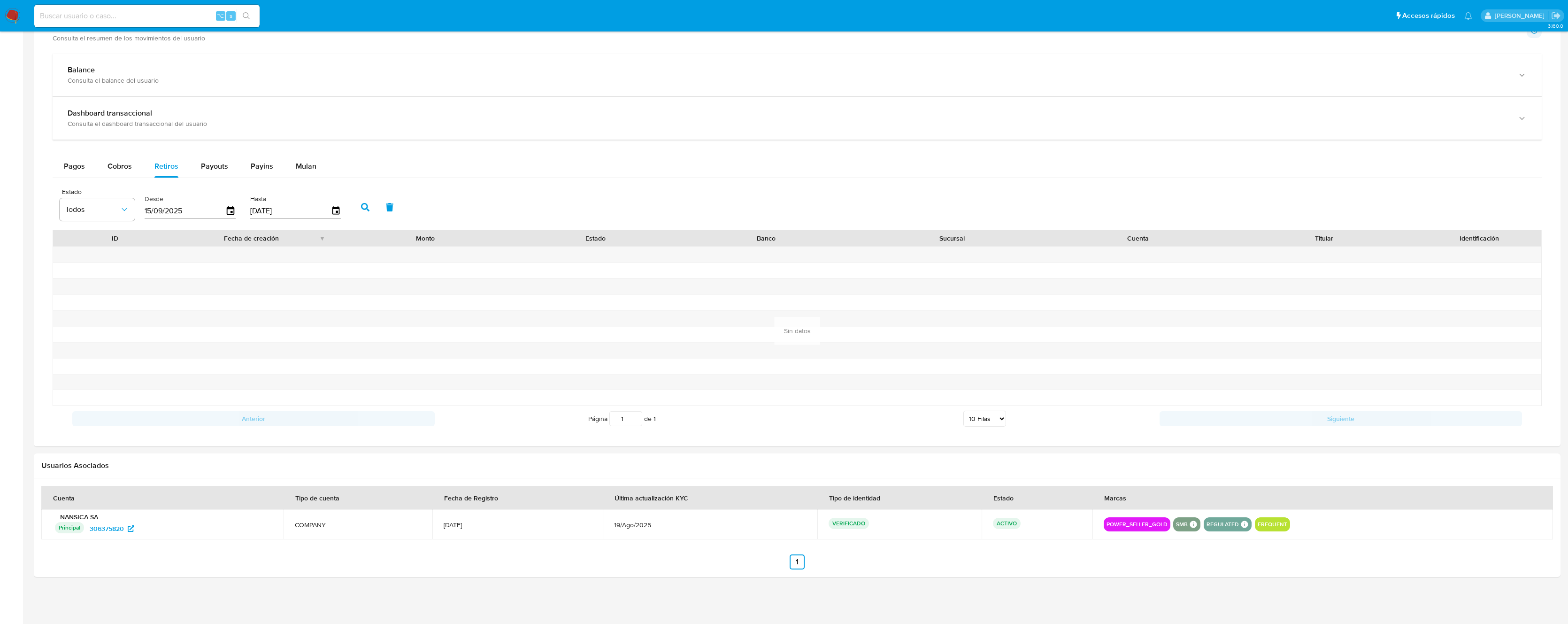
click at [365, 206] on icon "button" at bounding box center [365, 207] width 9 height 9
click at [71, 165] on span "Pagos" at bounding box center [74, 166] width 21 height 11
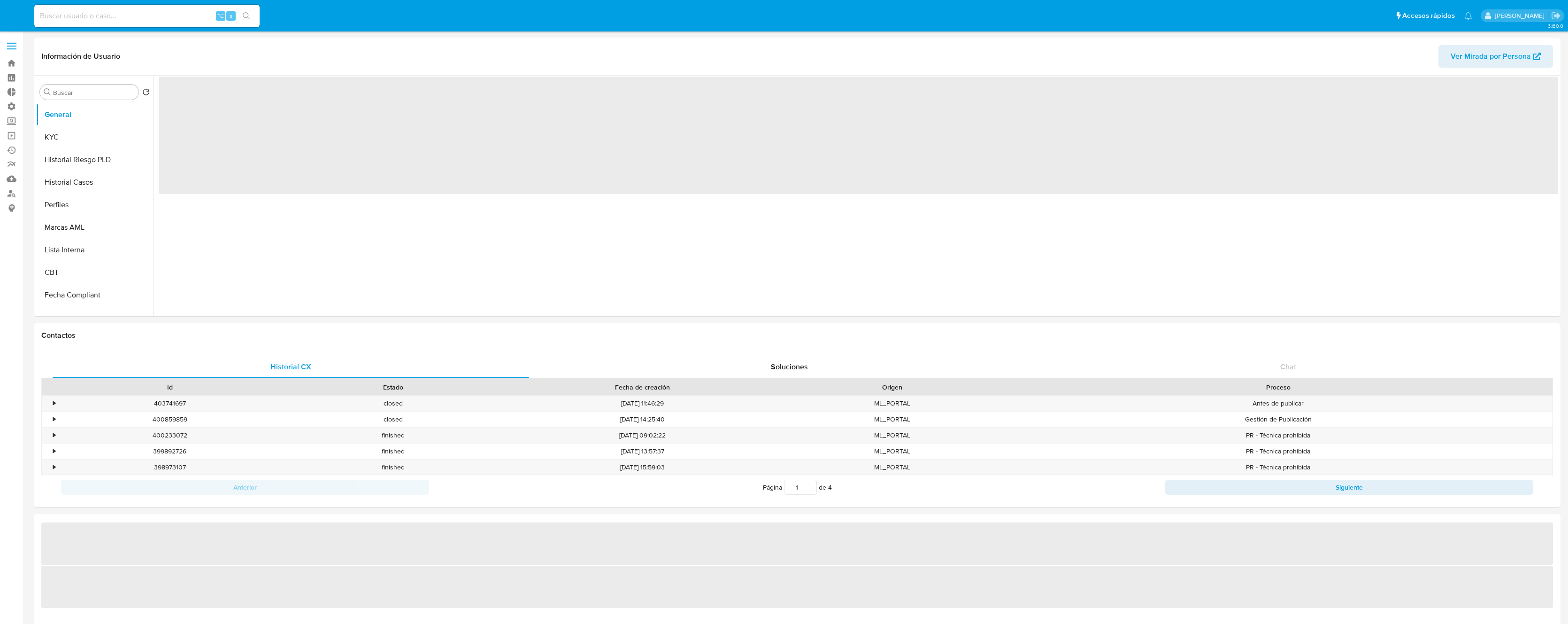
select select "10"
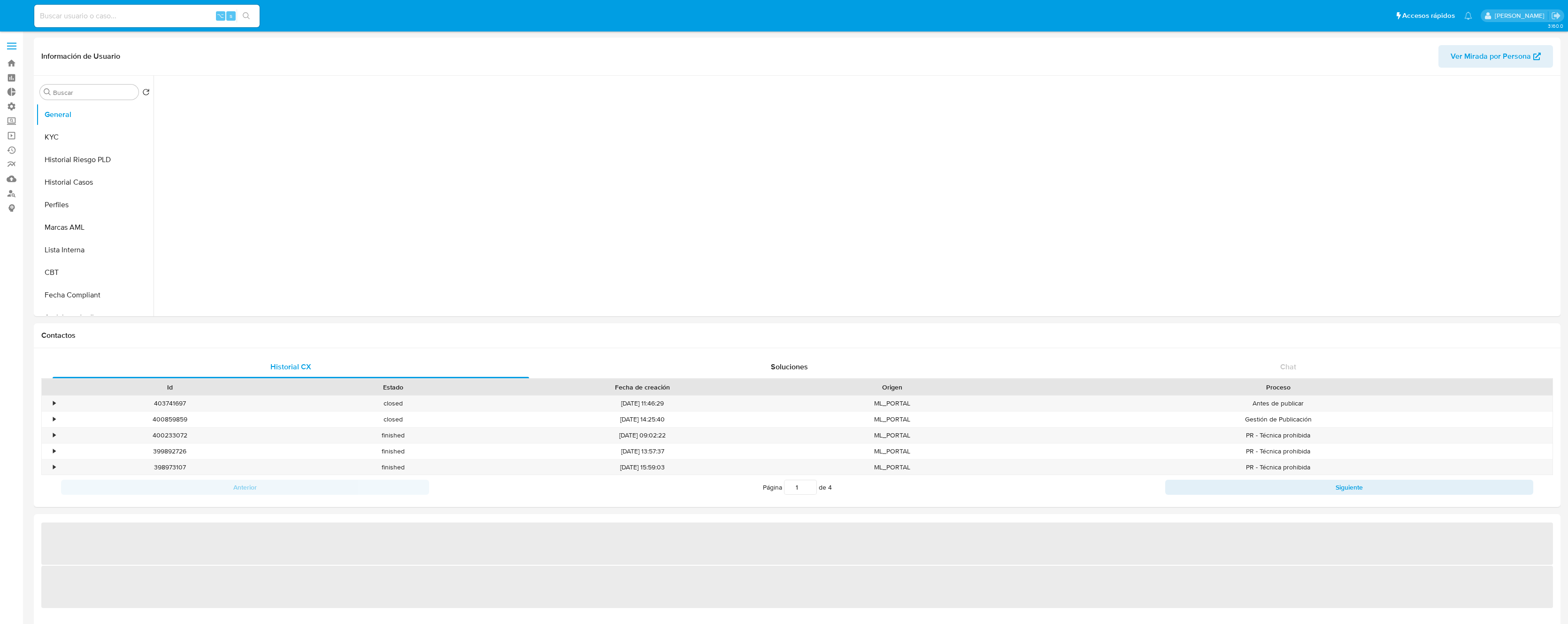
select select "10"
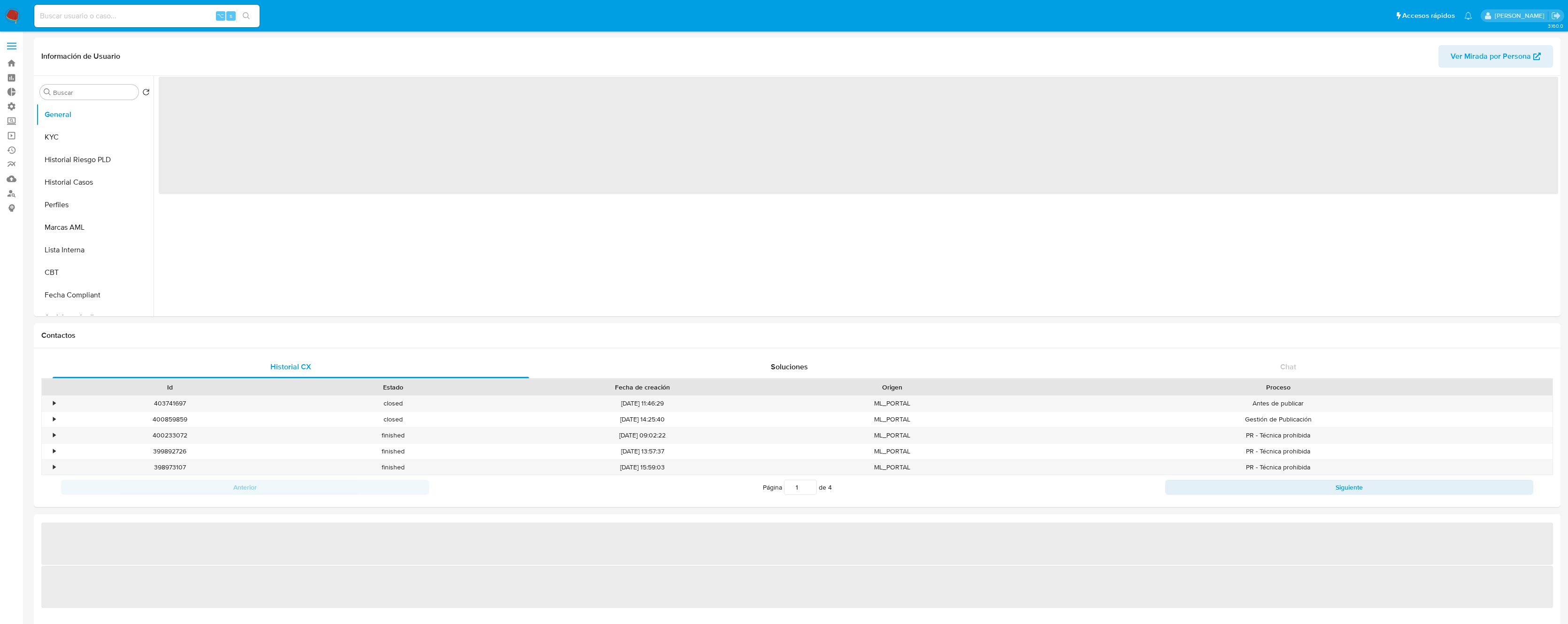
select select "10"
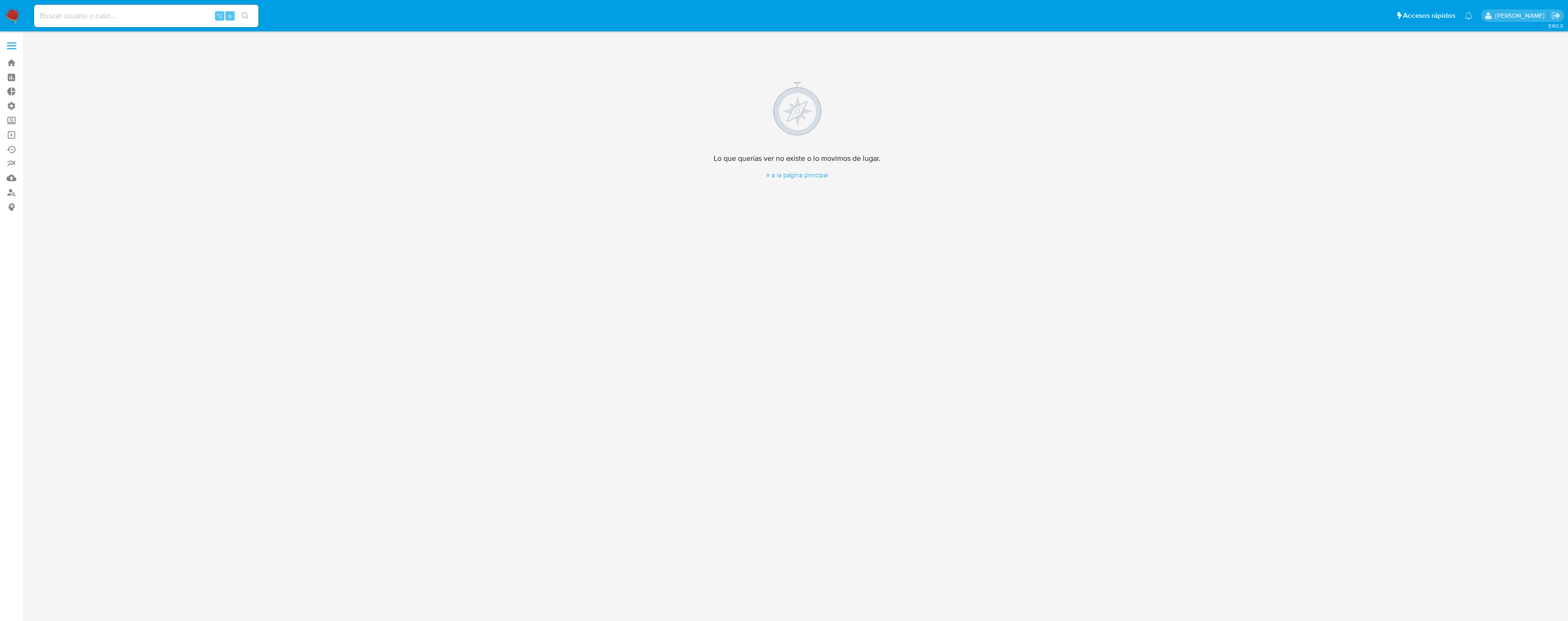
drag, startPoint x: 152, startPoint y: 26, endPoint x: 152, endPoint y: 17, distance: 9.0
click at [150, 23] on div "⌥ s" at bounding box center [146, 16] width 225 height 23
click at [152, 17] on input at bounding box center [146, 16] width 225 height 12
paste input "388809190"
type input "388809190"
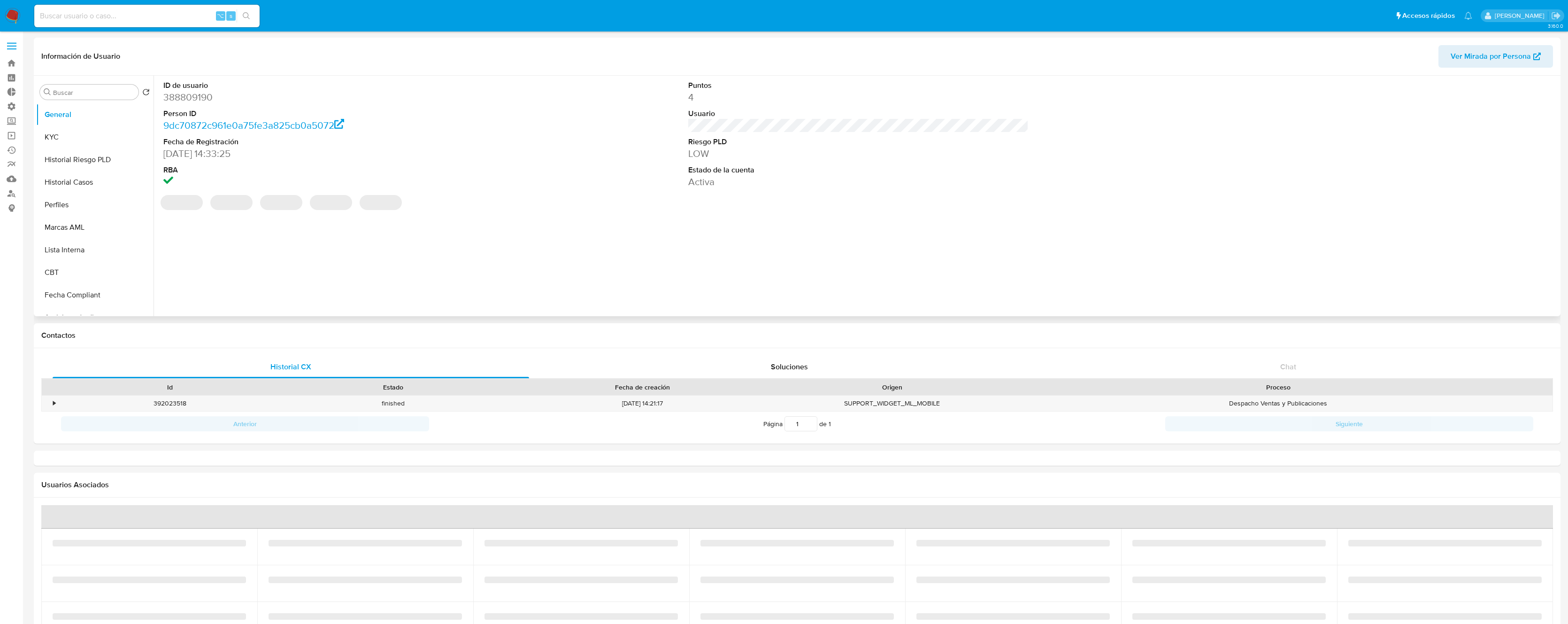
select select "10"
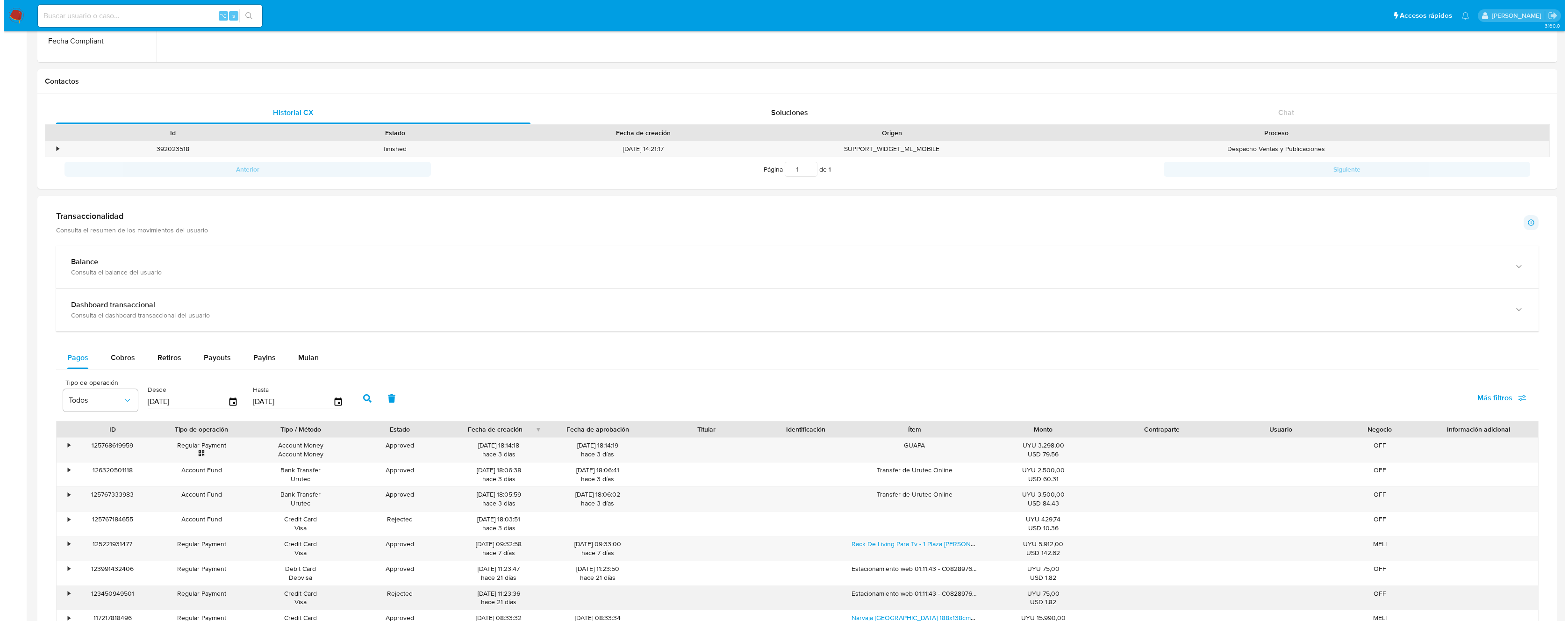
scroll to position [533, 0]
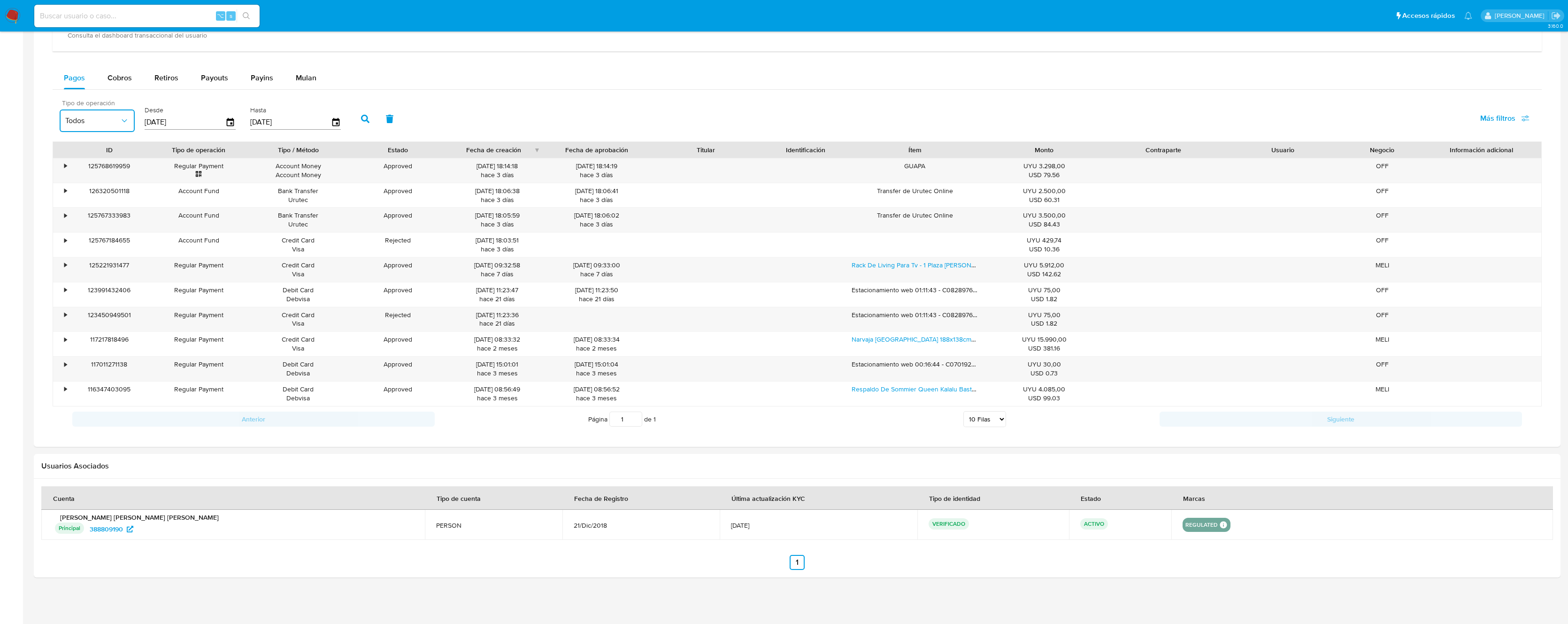
click at [102, 124] on span "Todos" at bounding box center [92, 121] width 54 height 9
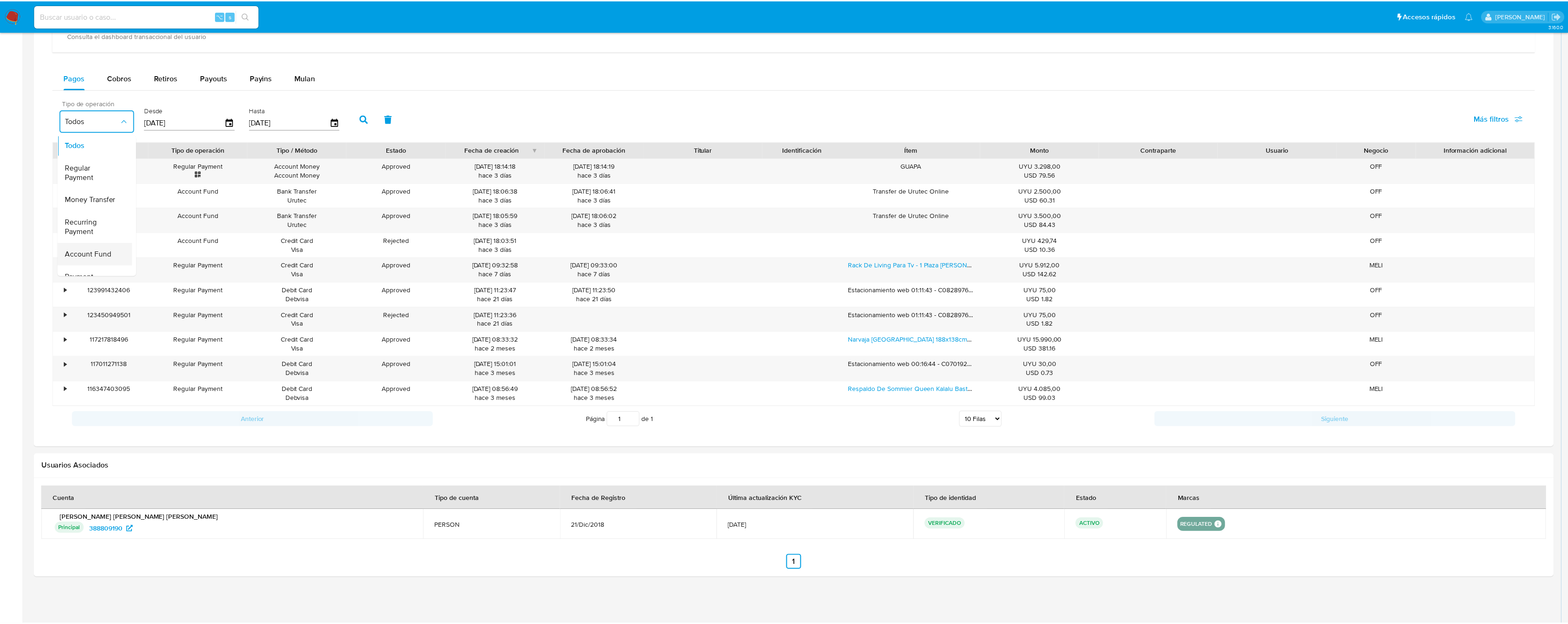
scroll to position [2, 0]
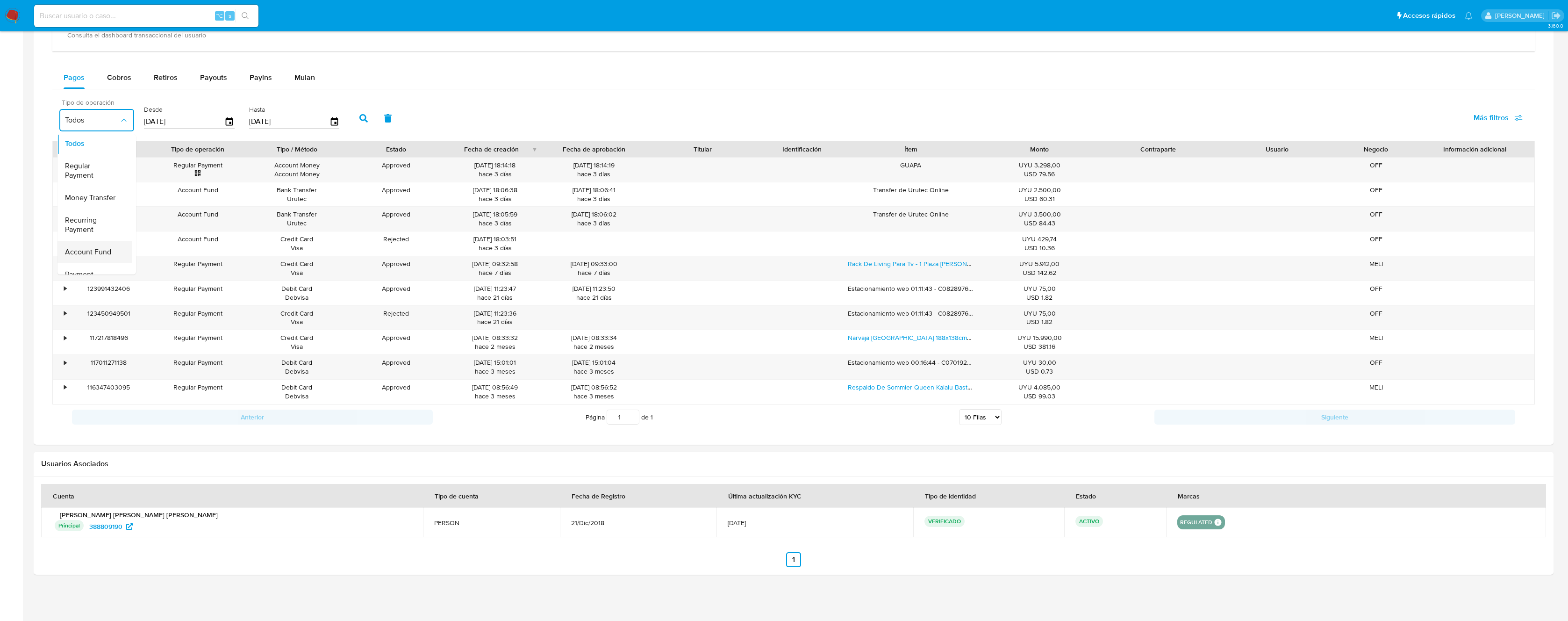
click at [100, 256] on span "Account Fund" at bounding box center [88, 251] width 46 height 9
click at [219, 122] on input "[DATE]" at bounding box center [184, 121] width 80 height 15
click at [226, 122] on icon "button" at bounding box center [229, 121] width 7 height 9
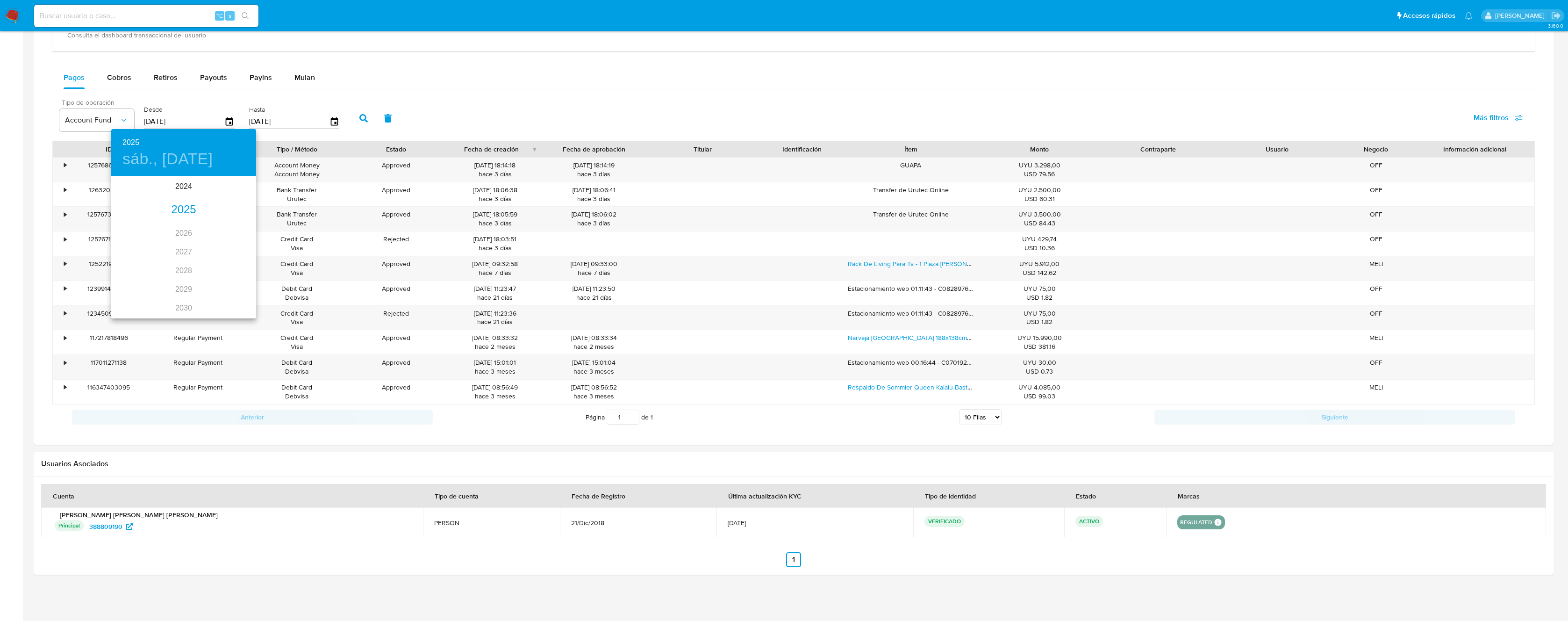
click at [175, 208] on div "2025" at bounding box center [184, 209] width 145 height 19
click at [235, 262] on div "sep." at bounding box center [232, 265] width 48 height 35
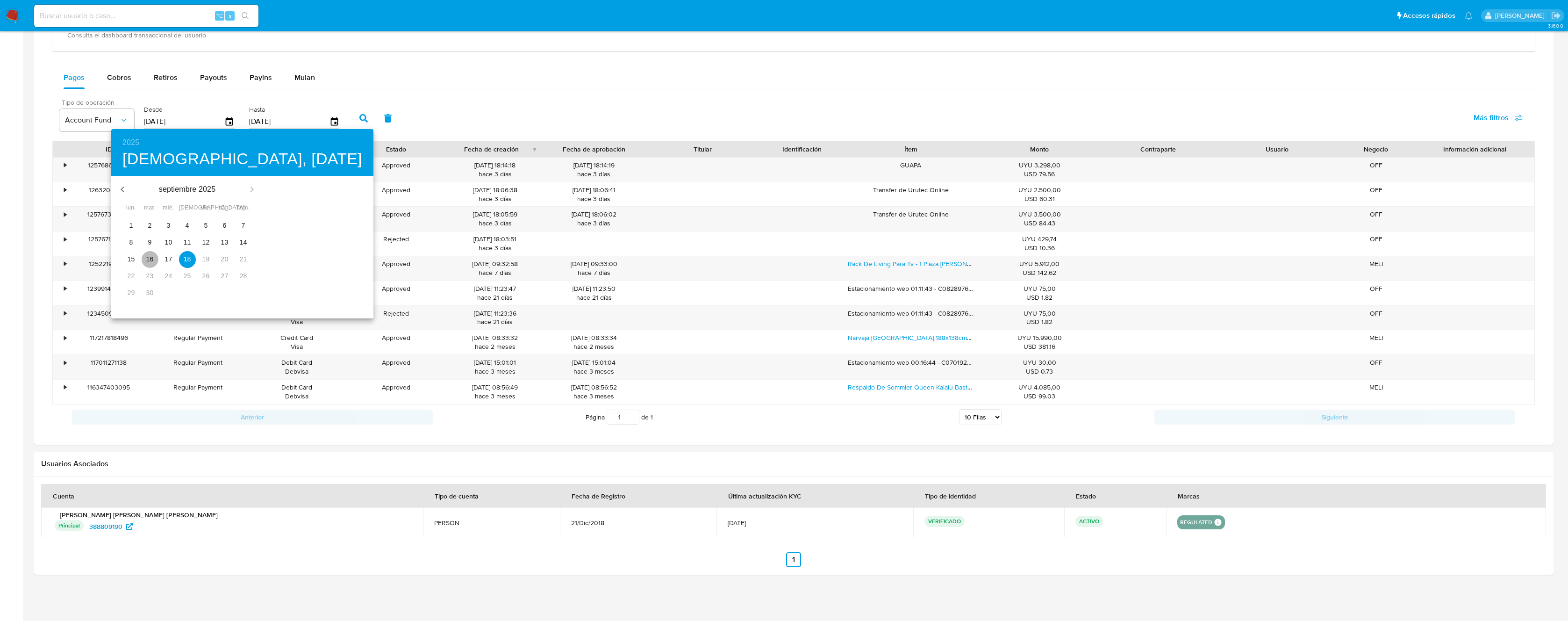
click at [142, 260] on span "16" at bounding box center [150, 259] width 17 height 9
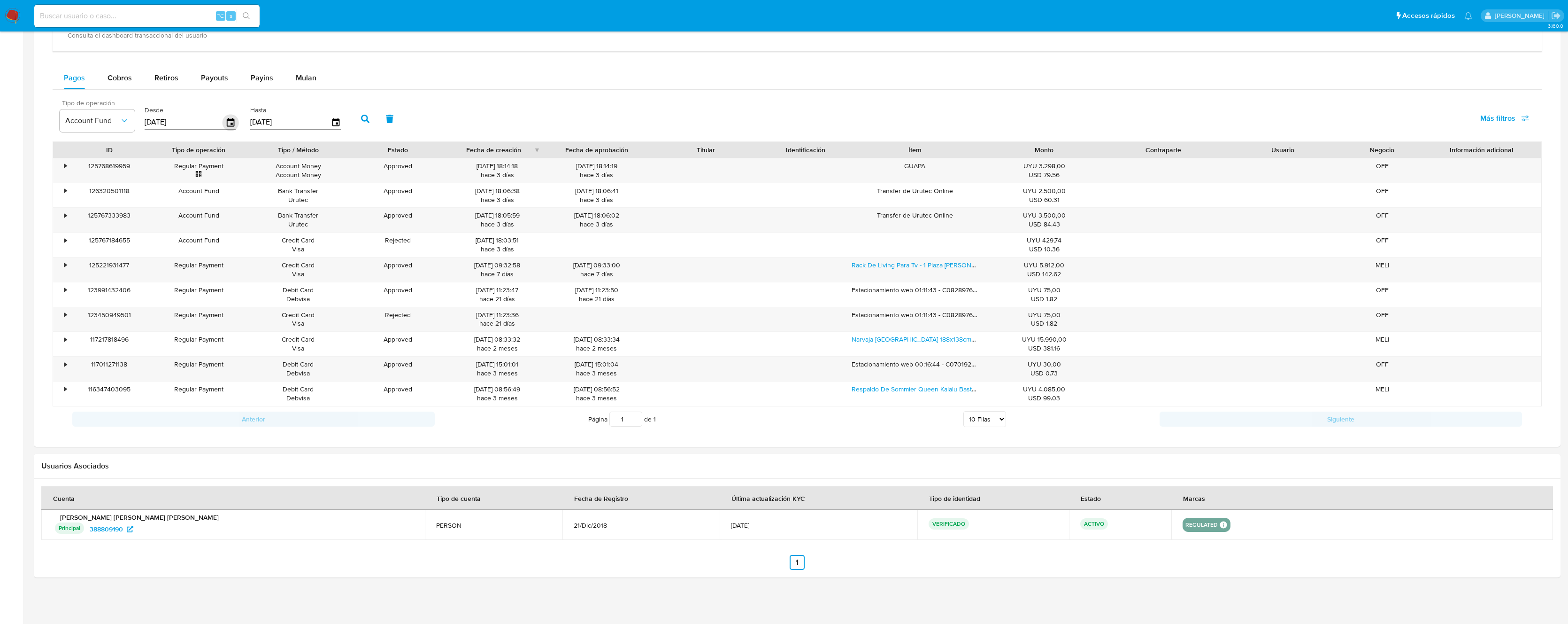
click at [227, 122] on icon "button" at bounding box center [231, 122] width 7 height 9
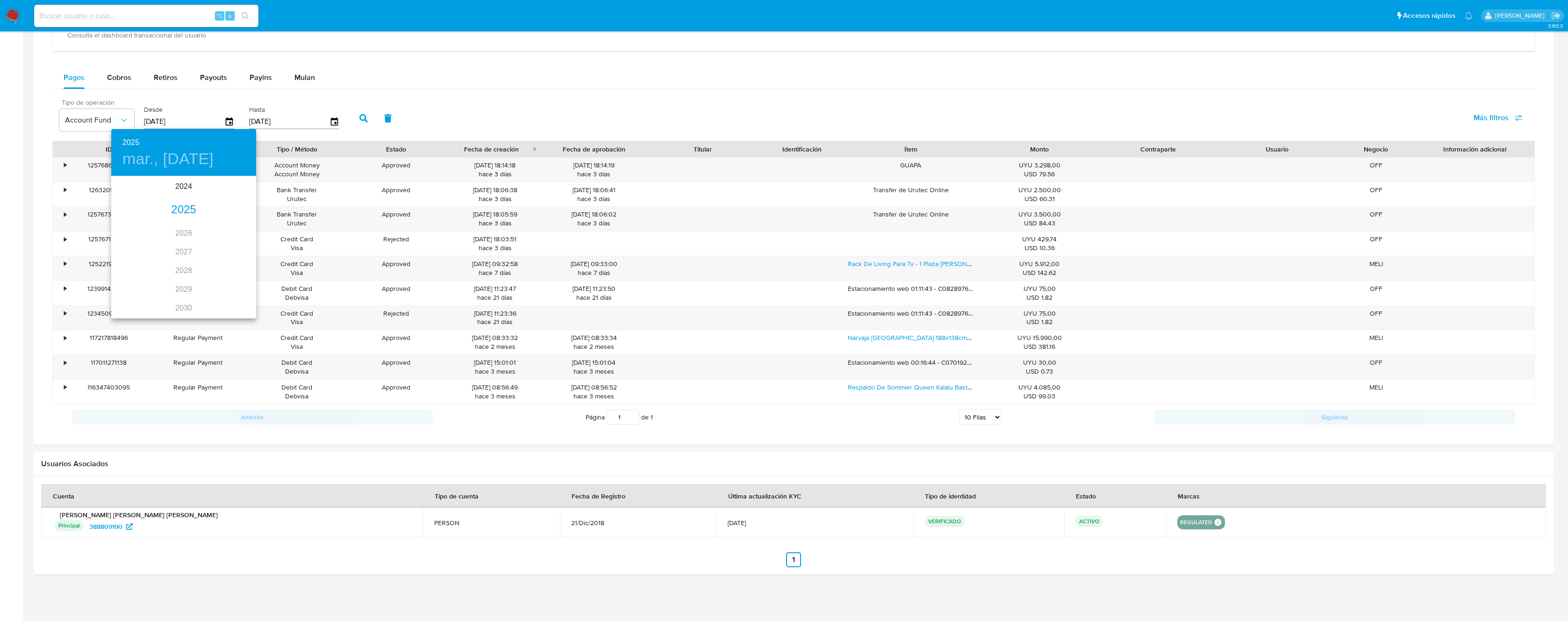
click at [187, 209] on div "2025" at bounding box center [184, 209] width 145 height 19
click at [231, 259] on div "sep." at bounding box center [232, 265] width 48 height 35
click at [128, 259] on p "15" at bounding box center [127, 259] width 7 height 9
type input "15/09/2025"
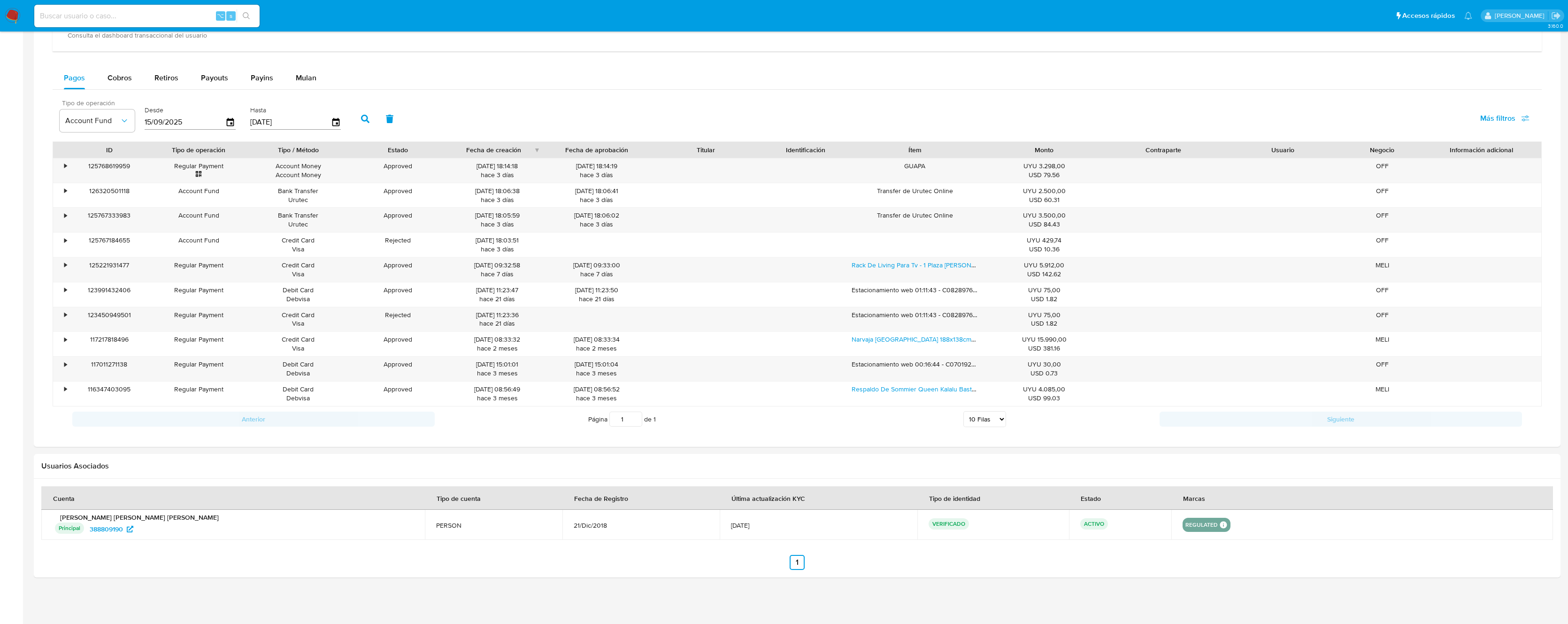
click at [366, 118] on icon "button" at bounding box center [365, 119] width 9 height 9
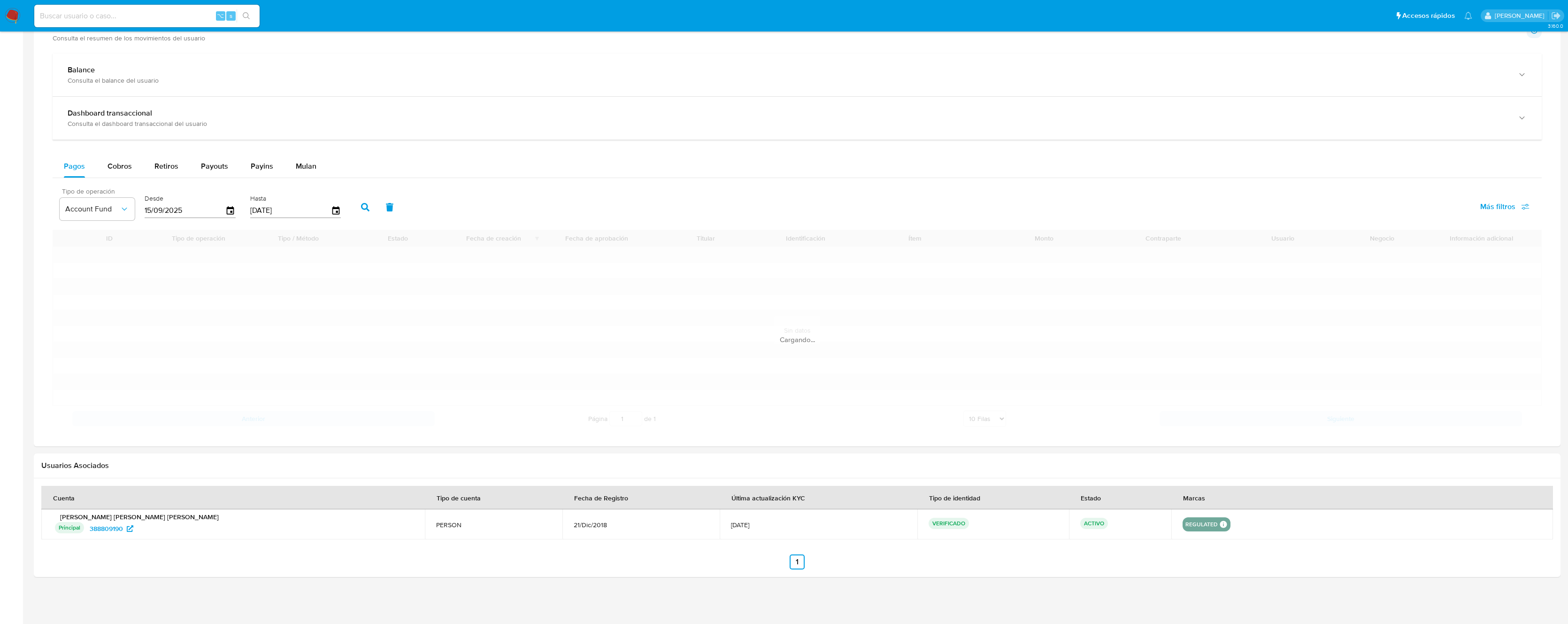
scroll to position [362, 0]
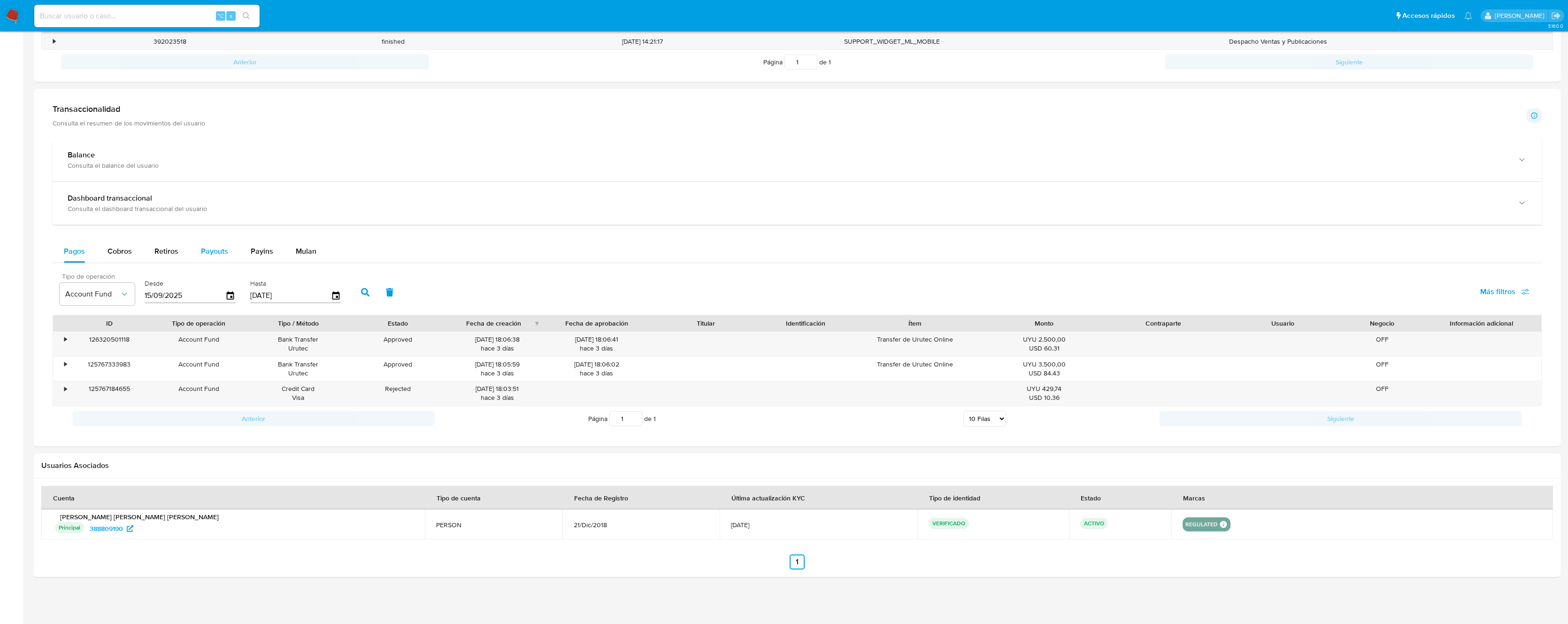
click at [218, 253] on span "Payouts" at bounding box center [215, 251] width 28 height 11
select select "10"
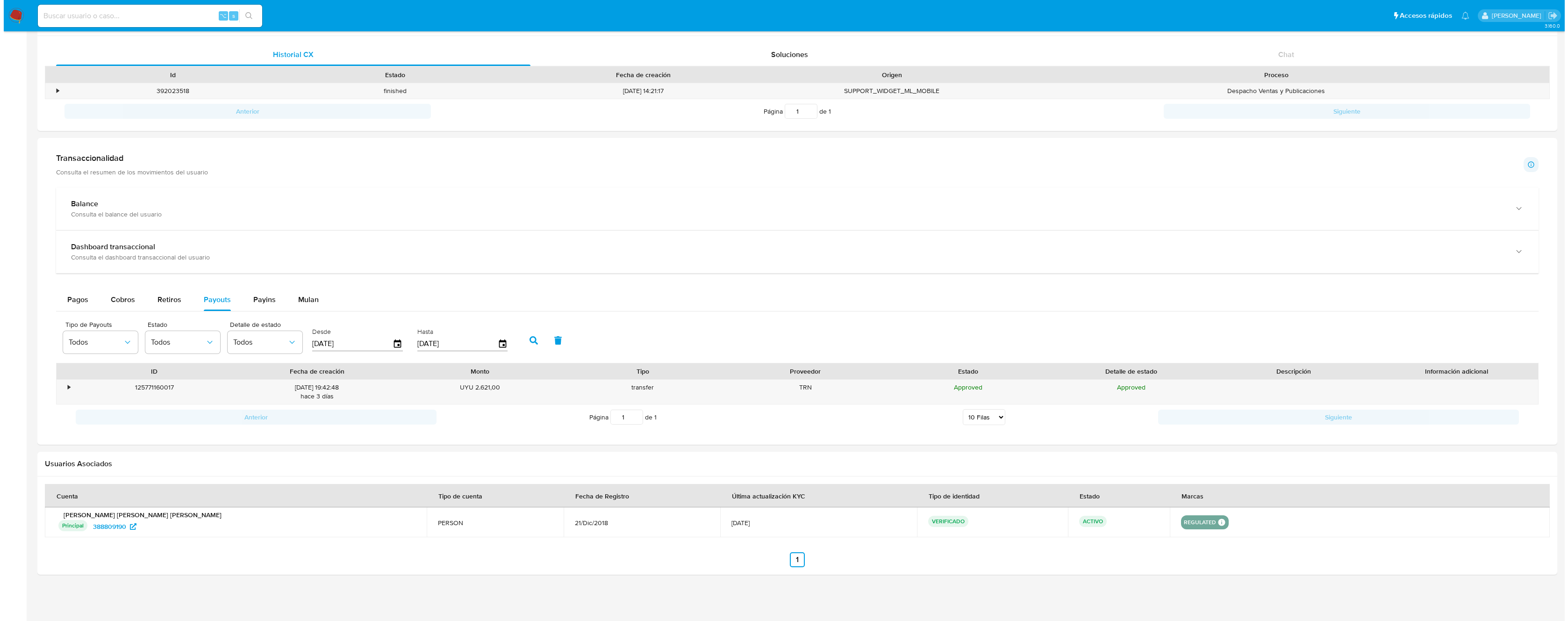
scroll to position [310, 0]
click at [398, 349] on div "Desde 21/06/2025" at bounding box center [355, 339] width 97 height 37
click at [390, 344] on icon "button" at bounding box center [394, 343] width 16 height 16
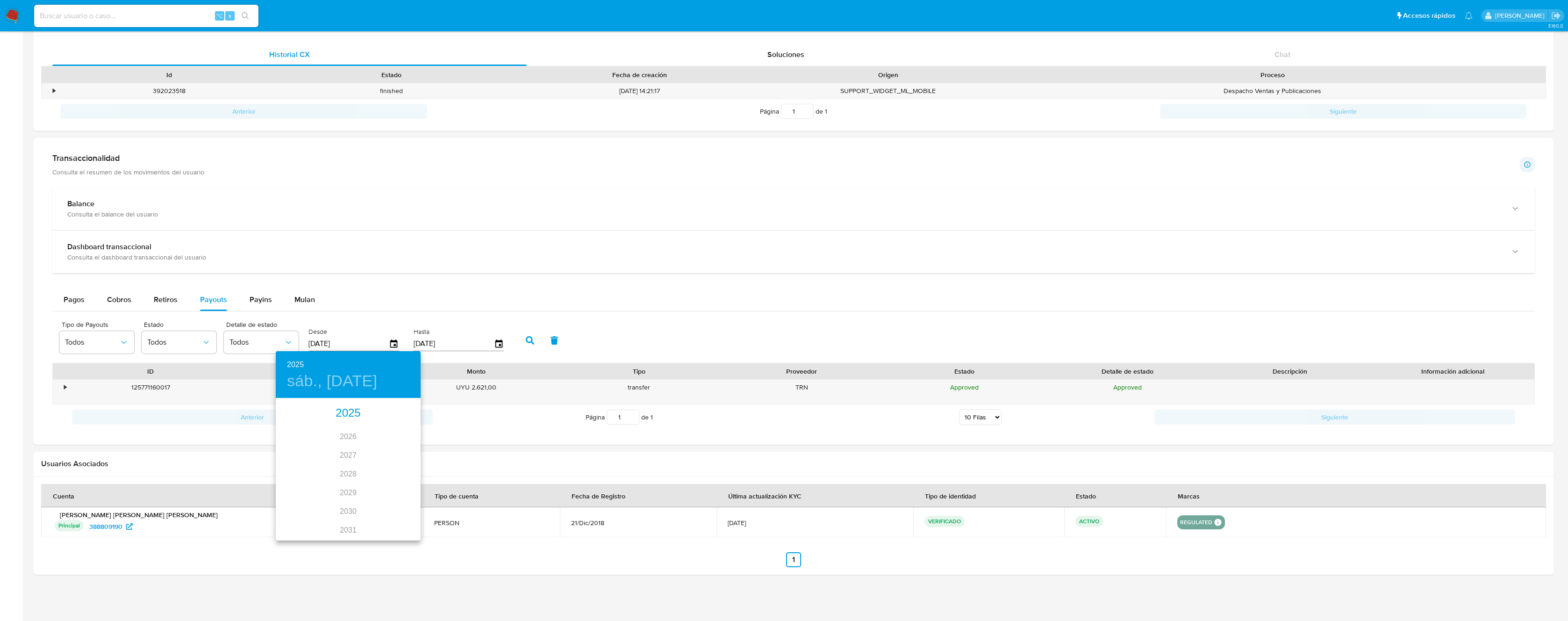
click at [349, 418] on div "2025" at bounding box center [348, 413] width 145 height 19
click at [394, 486] on div "sep." at bounding box center [396, 487] width 48 height 35
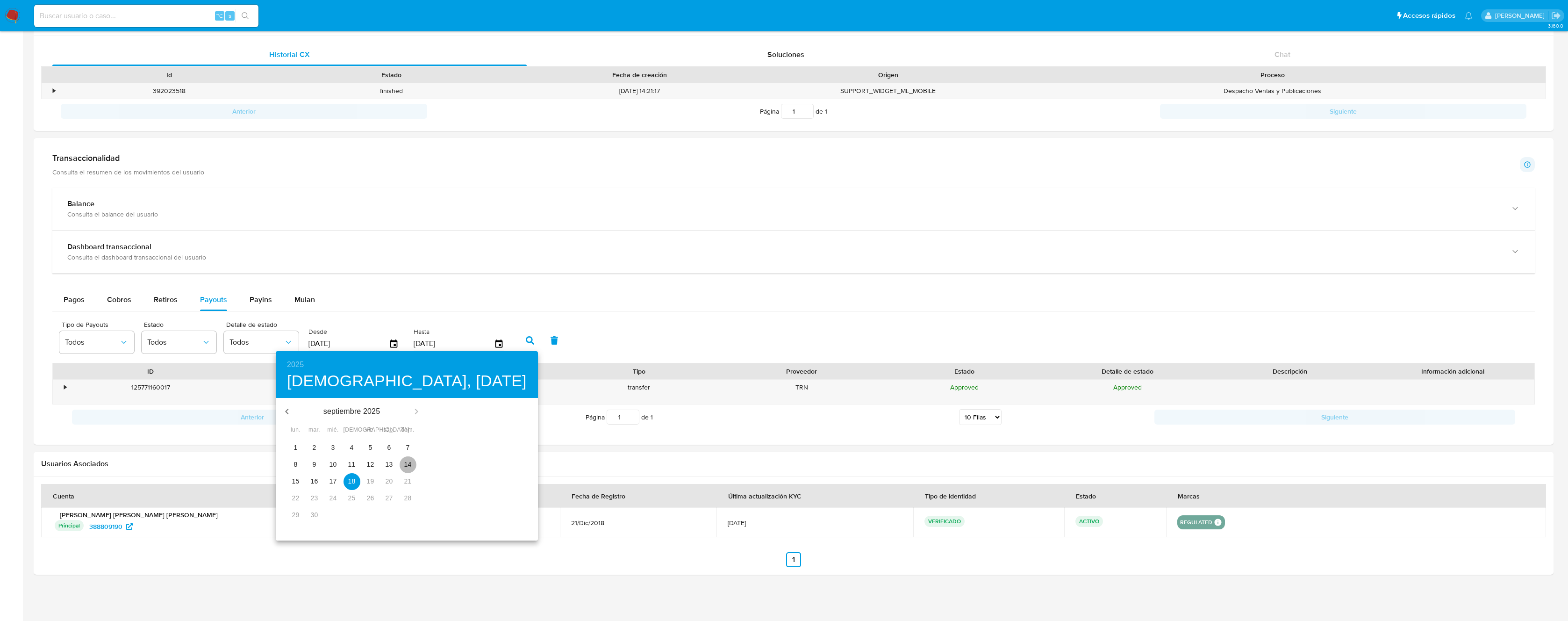
click at [407, 463] on p "14" at bounding box center [408, 464] width 7 height 9
type input "14/09/2025"
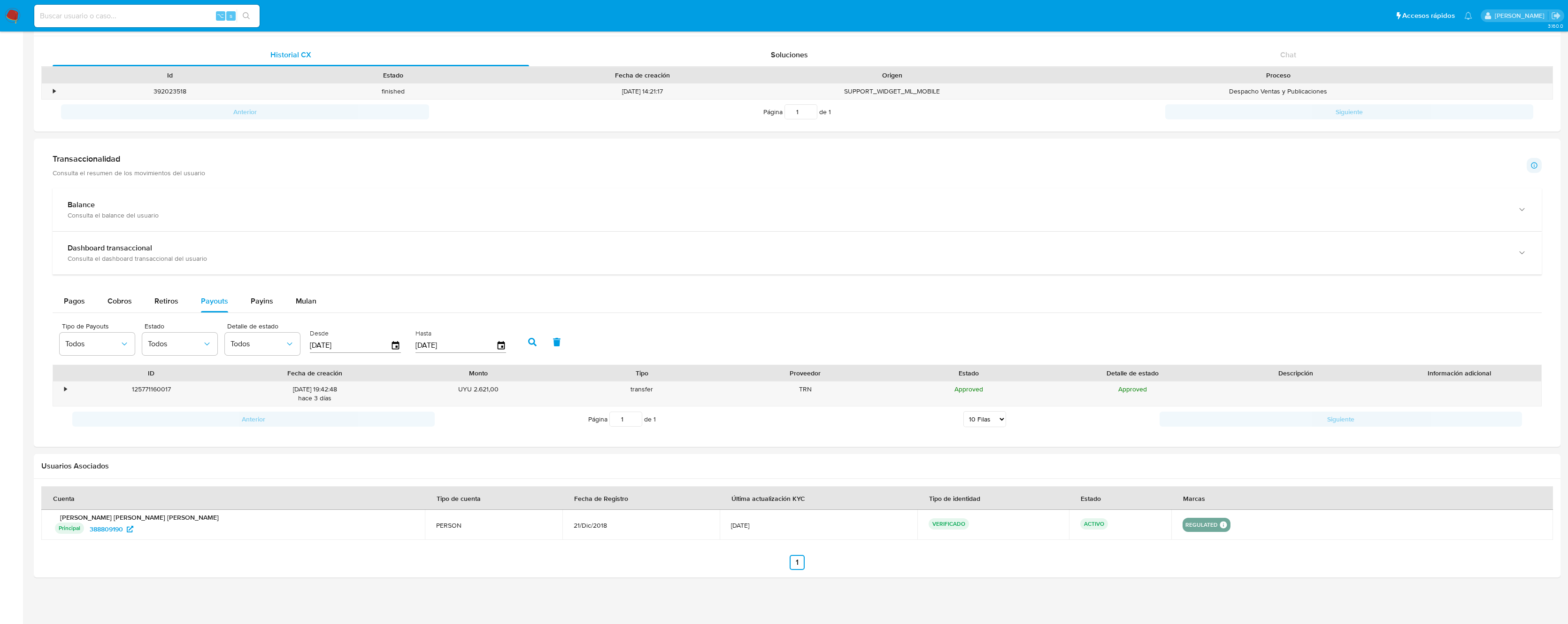
click at [528, 342] on icon "button" at bounding box center [533, 342] width 9 height 9
click at [76, 302] on span "Pagos" at bounding box center [74, 301] width 21 height 11
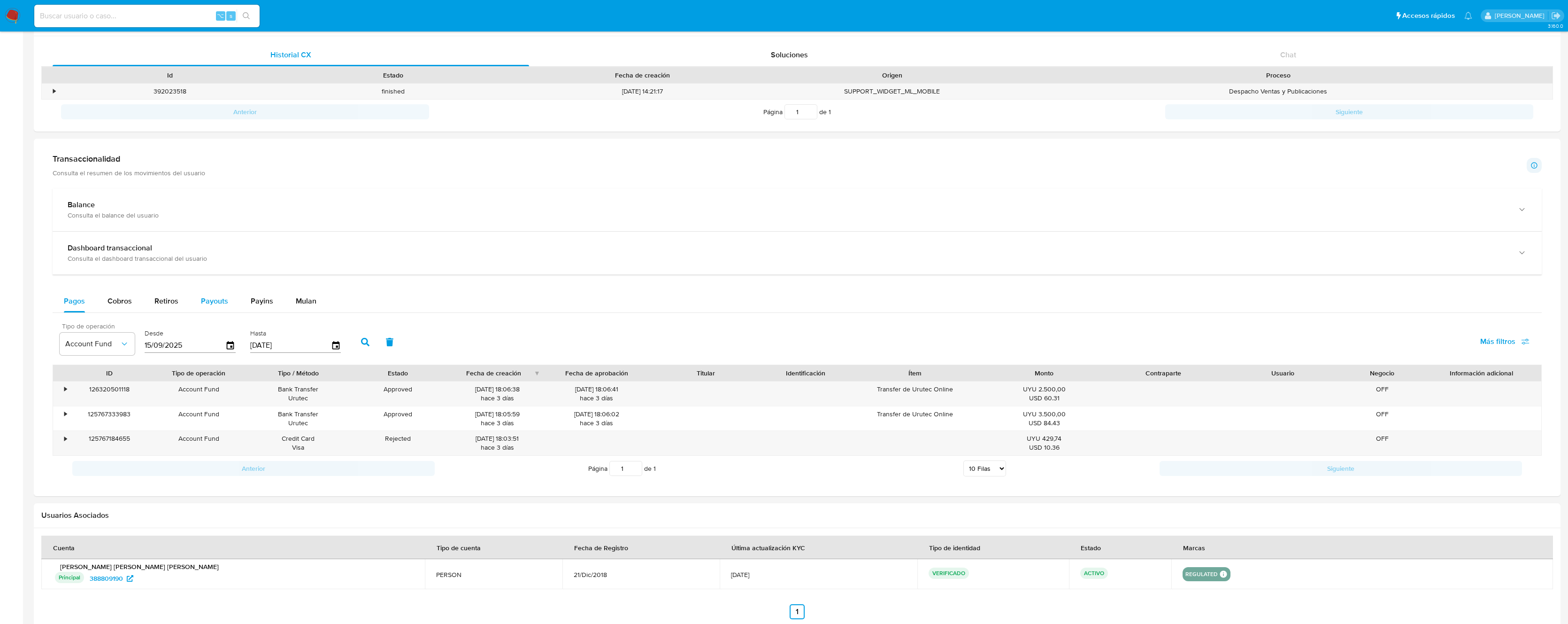
click at [217, 302] on span "Payouts" at bounding box center [215, 301] width 28 height 11
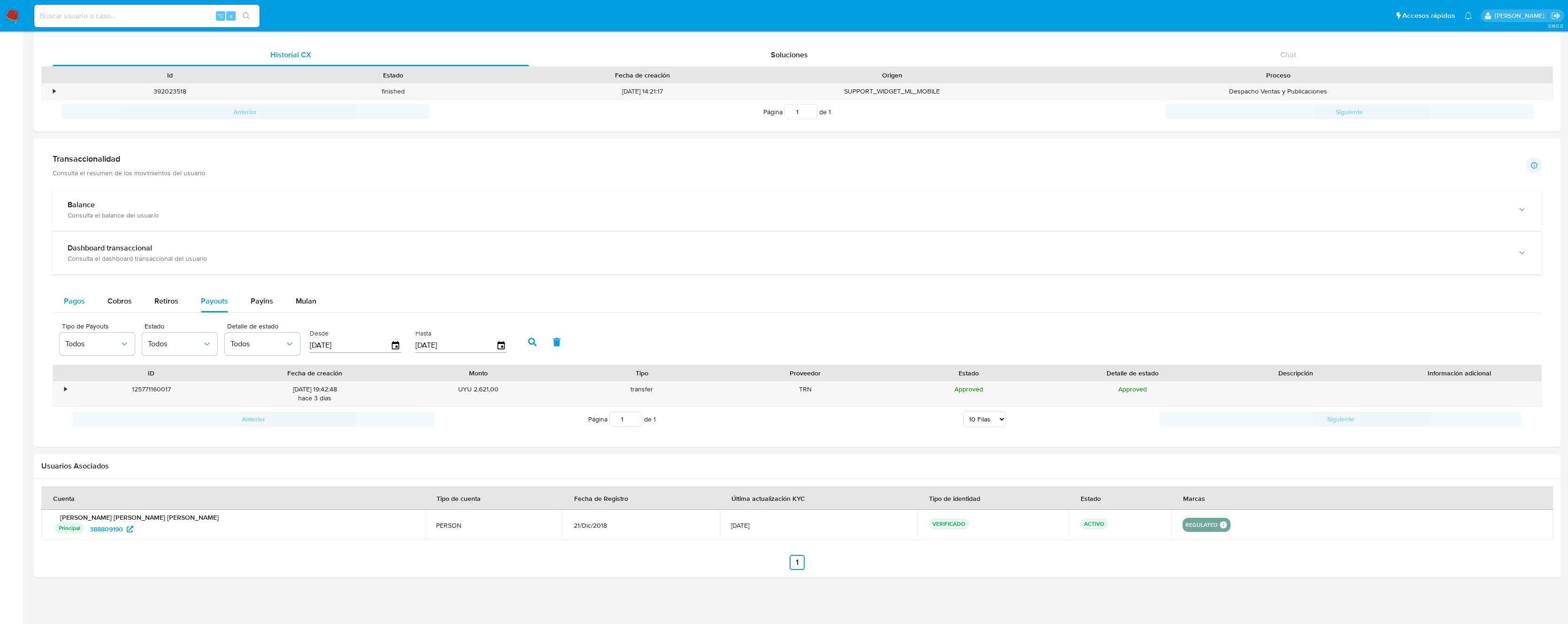
click at [80, 300] on span "Pagos" at bounding box center [74, 301] width 21 height 11
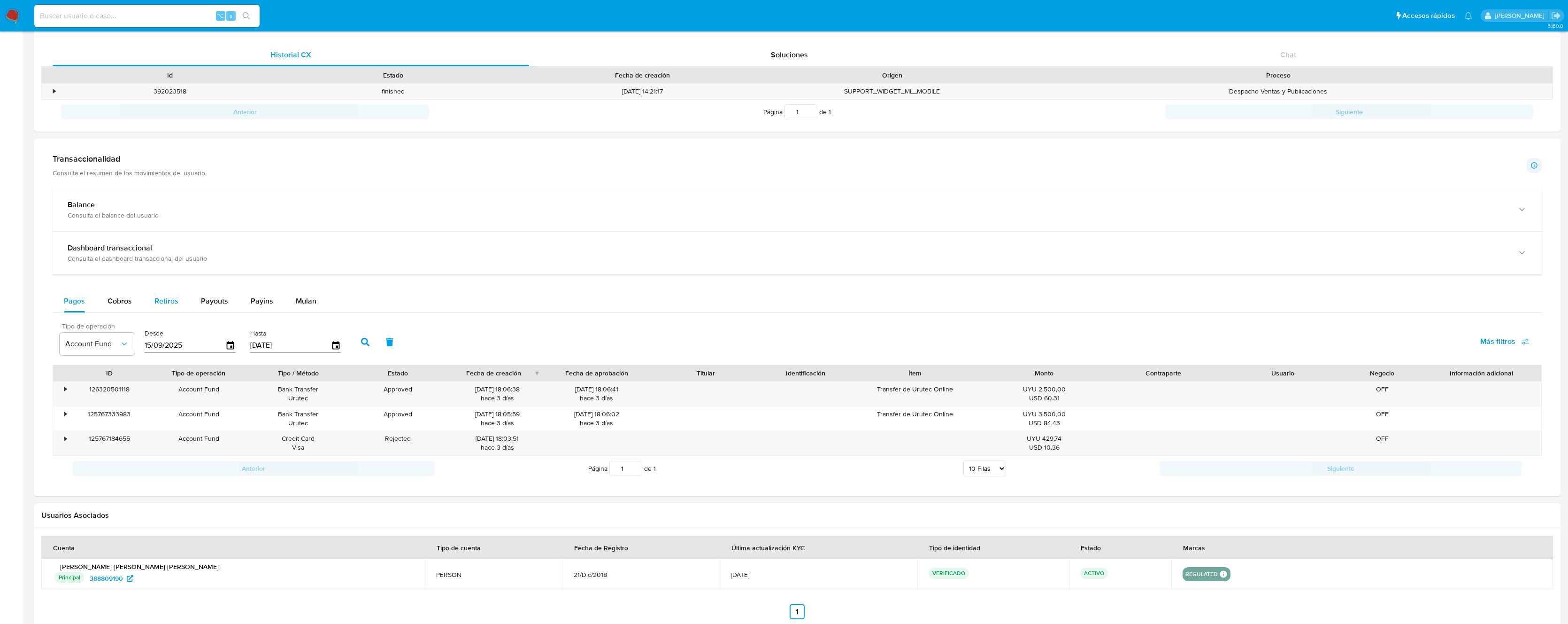
click at [159, 300] on span "Retiros" at bounding box center [166, 301] width 24 height 11
select select "10"
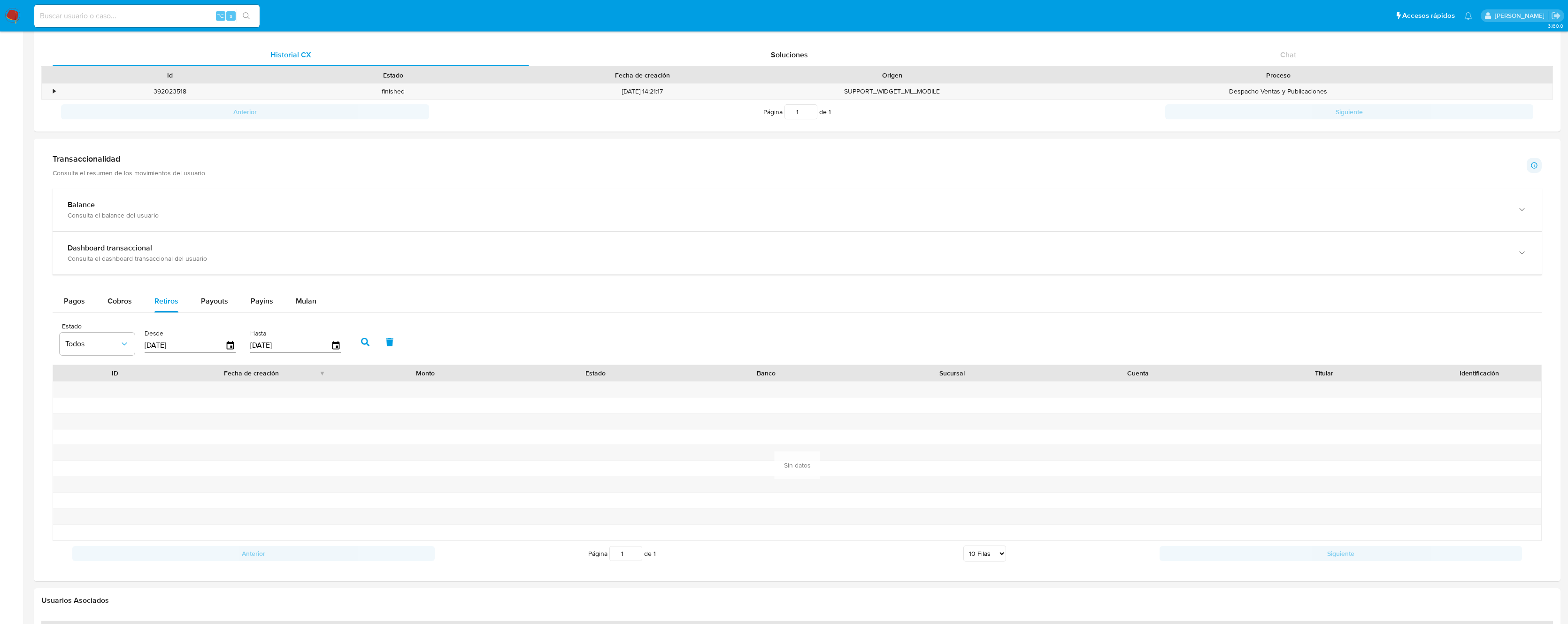
click at [339, 344] on div "Hasta 18/09/2025" at bounding box center [297, 341] width 98 height 37
click at [229, 346] on icon "button" at bounding box center [231, 345] width 17 height 17
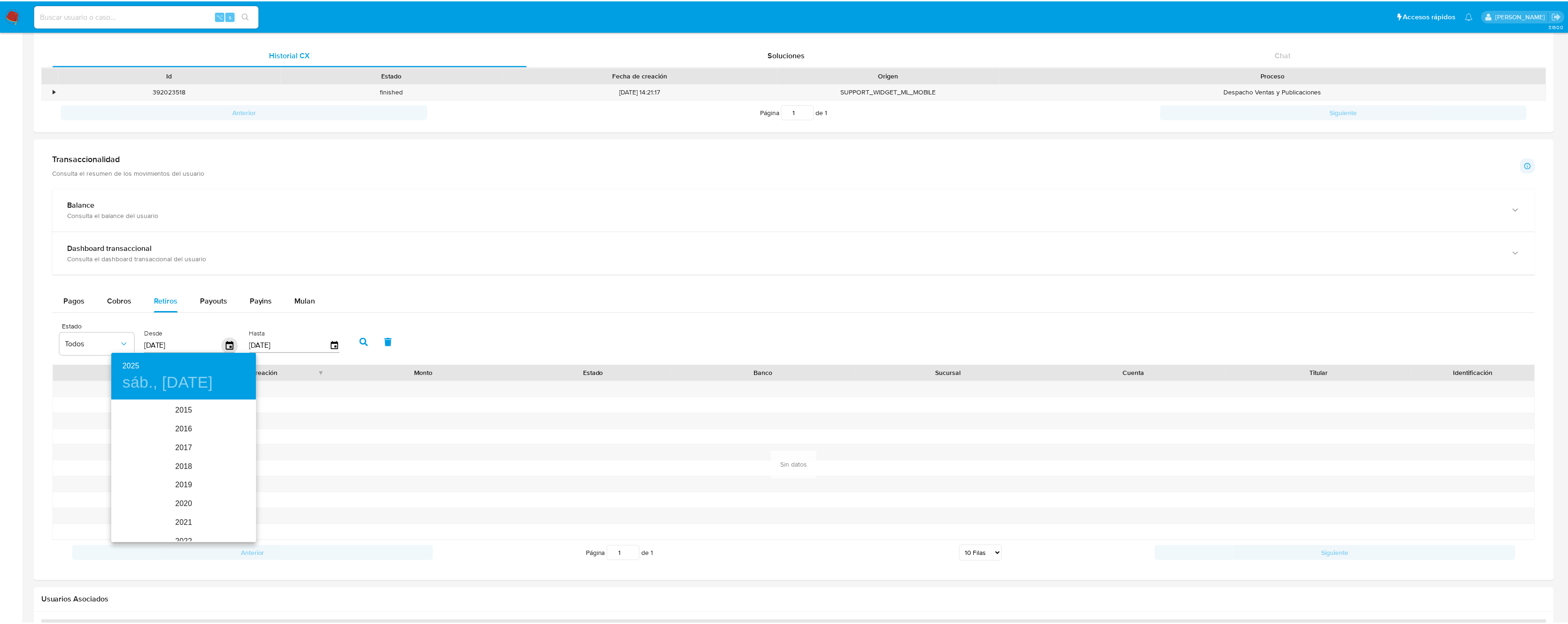
scroll to position [132, 0]
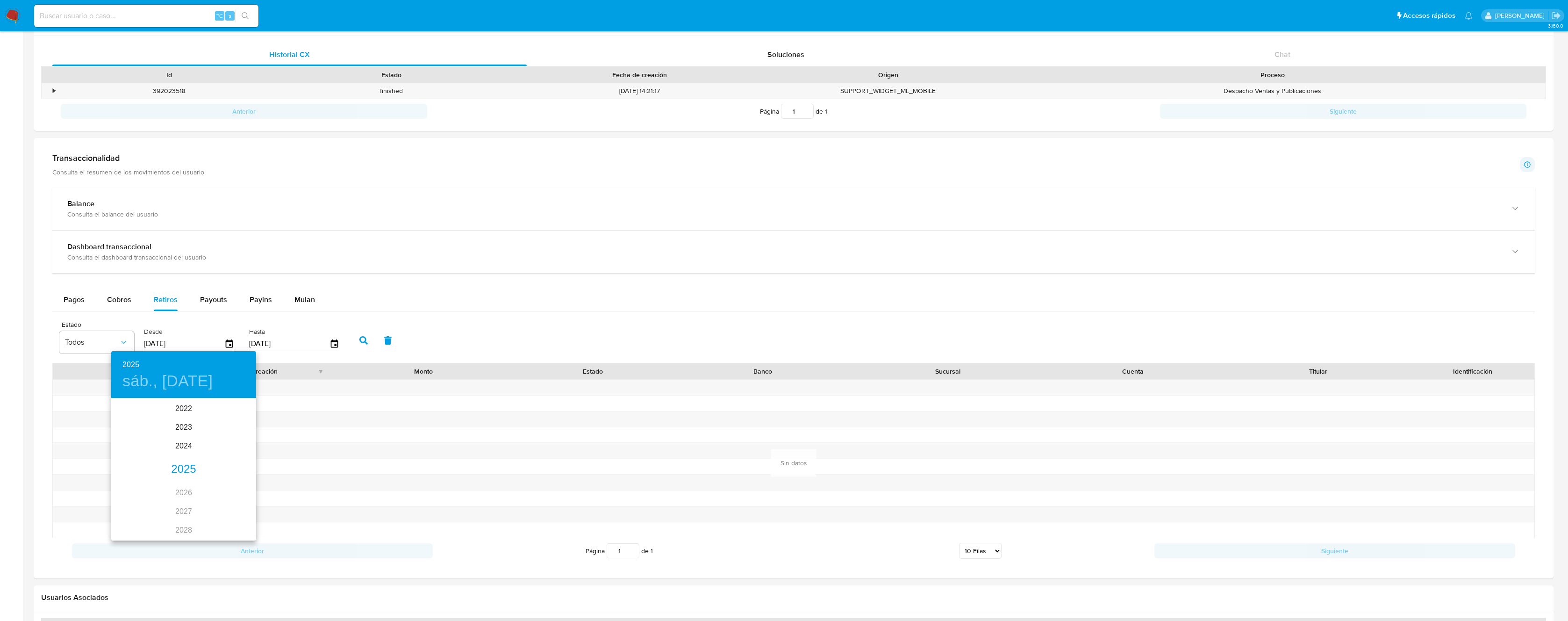
click at [184, 466] on div "2025" at bounding box center [184, 469] width 145 height 19
click at [229, 489] on div "sep." at bounding box center [232, 487] width 48 height 35
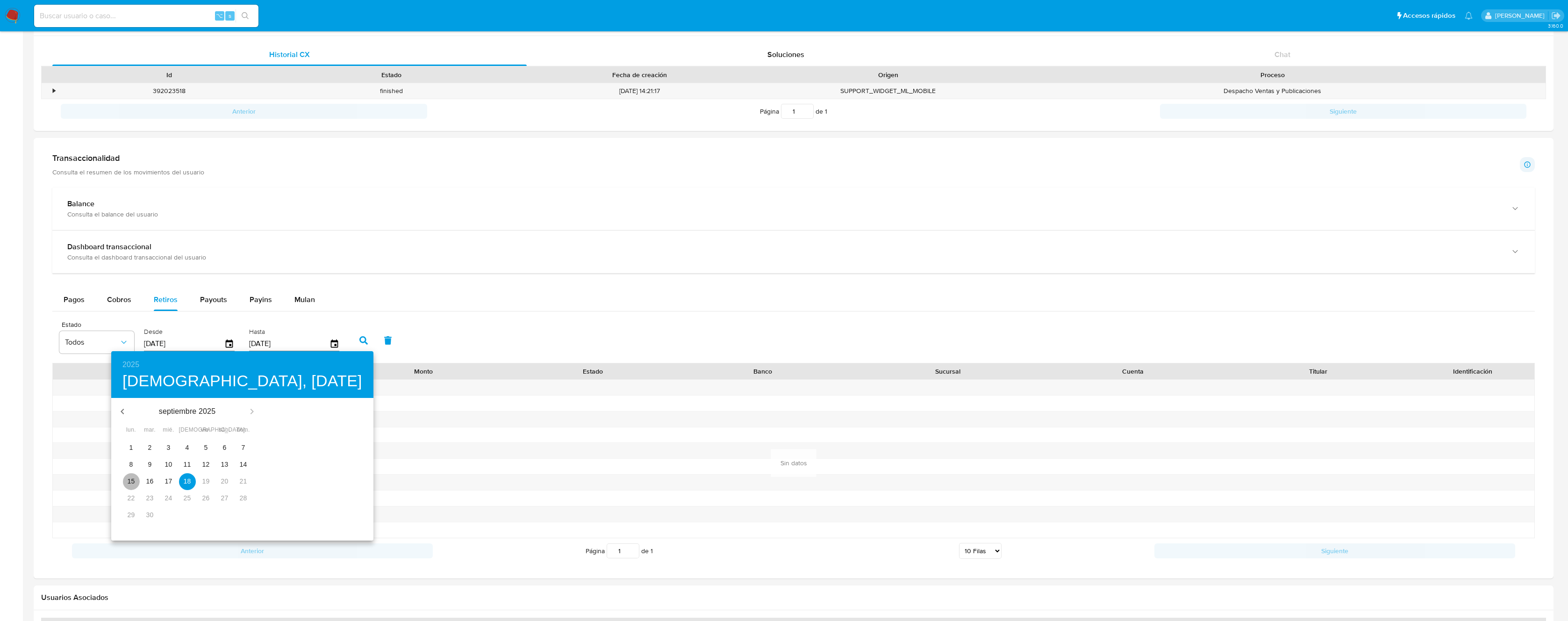
click at [128, 480] on p "15" at bounding box center [131, 480] width 7 height 9
type input "15/09/2025"
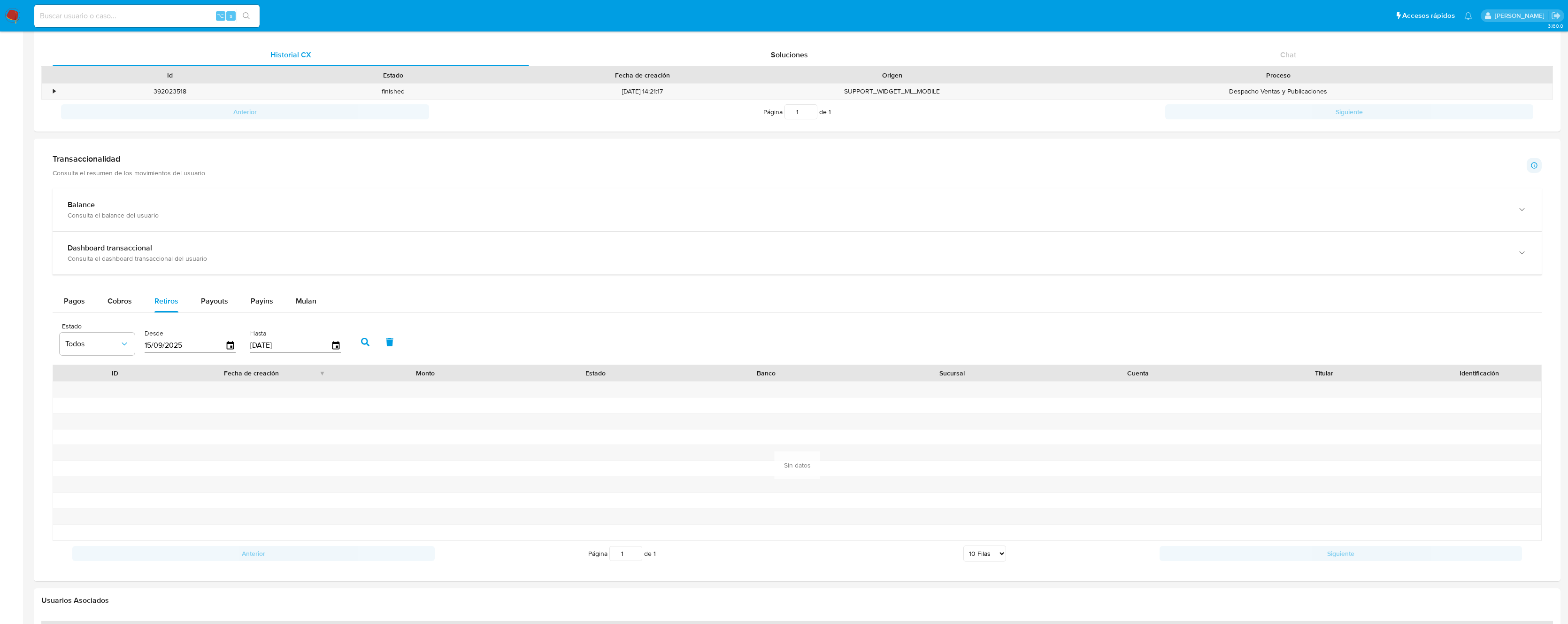
click at [361, 339] on icon "button" at bounding box center [365, 342] width 9 height 9
click at [227, 303] on button "Payouts" at bounding box center [214, 301] width 50 height 23
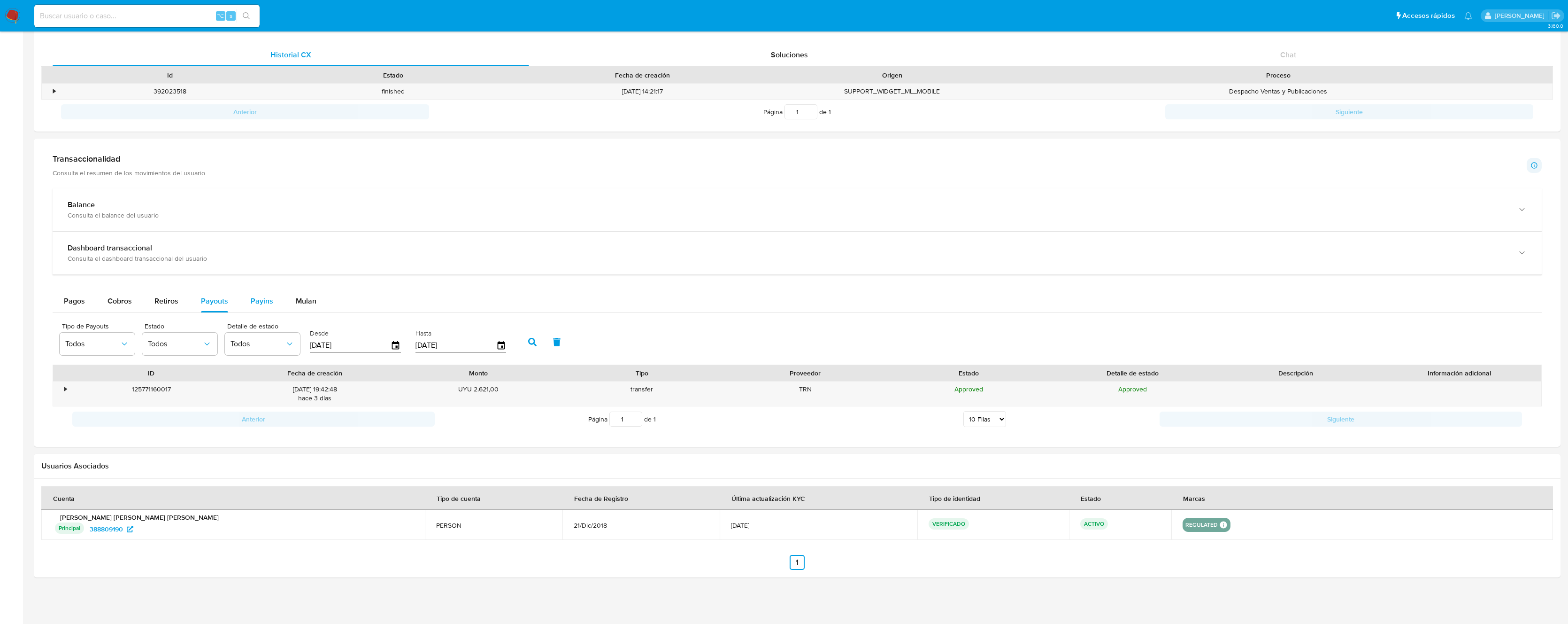
click at [256, 299] on span "Payins" at bounding box center [262, 301] width 23 height 11
select select "10"
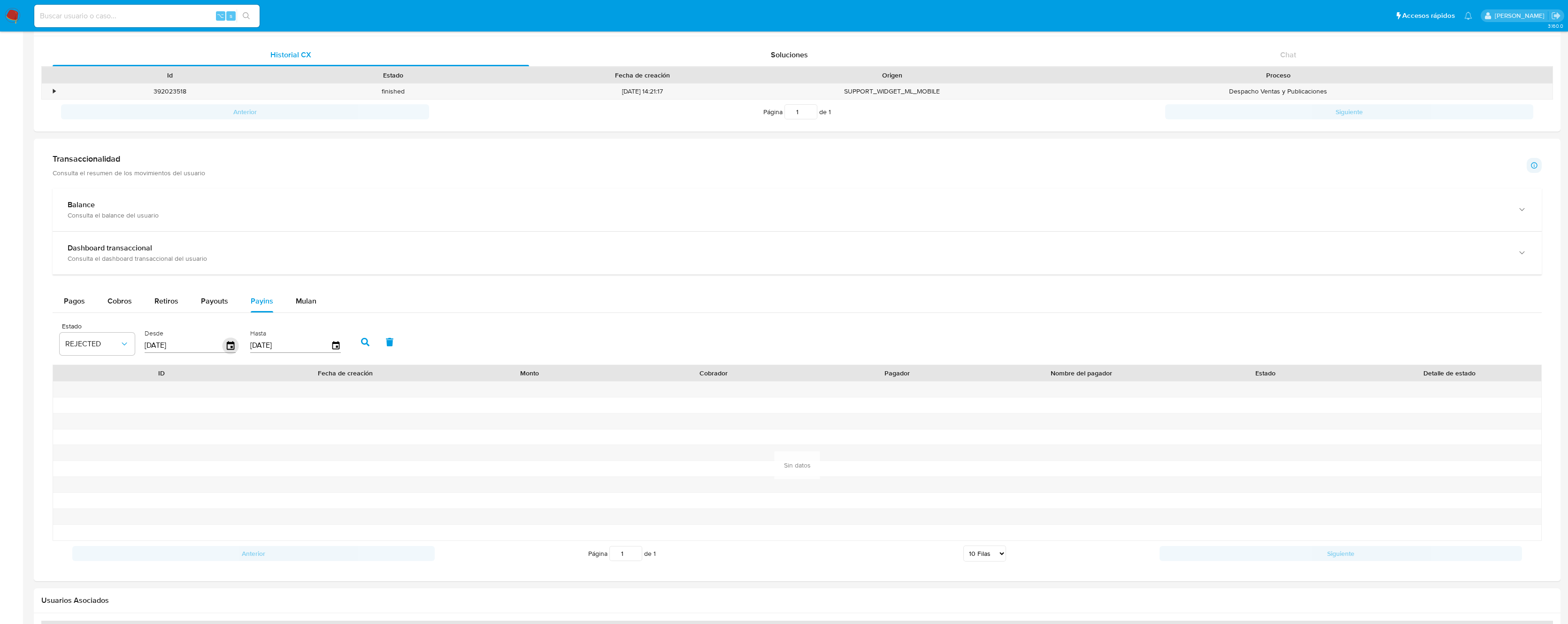
click at [224, 348] on icon "button" at bounding box center [231, 345] width 17 height 17
click at [180, 413] on div "2025" at bounding box center [185, 415] width 146 height 19
click at [233, 489] on div "sep." at bounding box center [233, 489] width 48 height 35
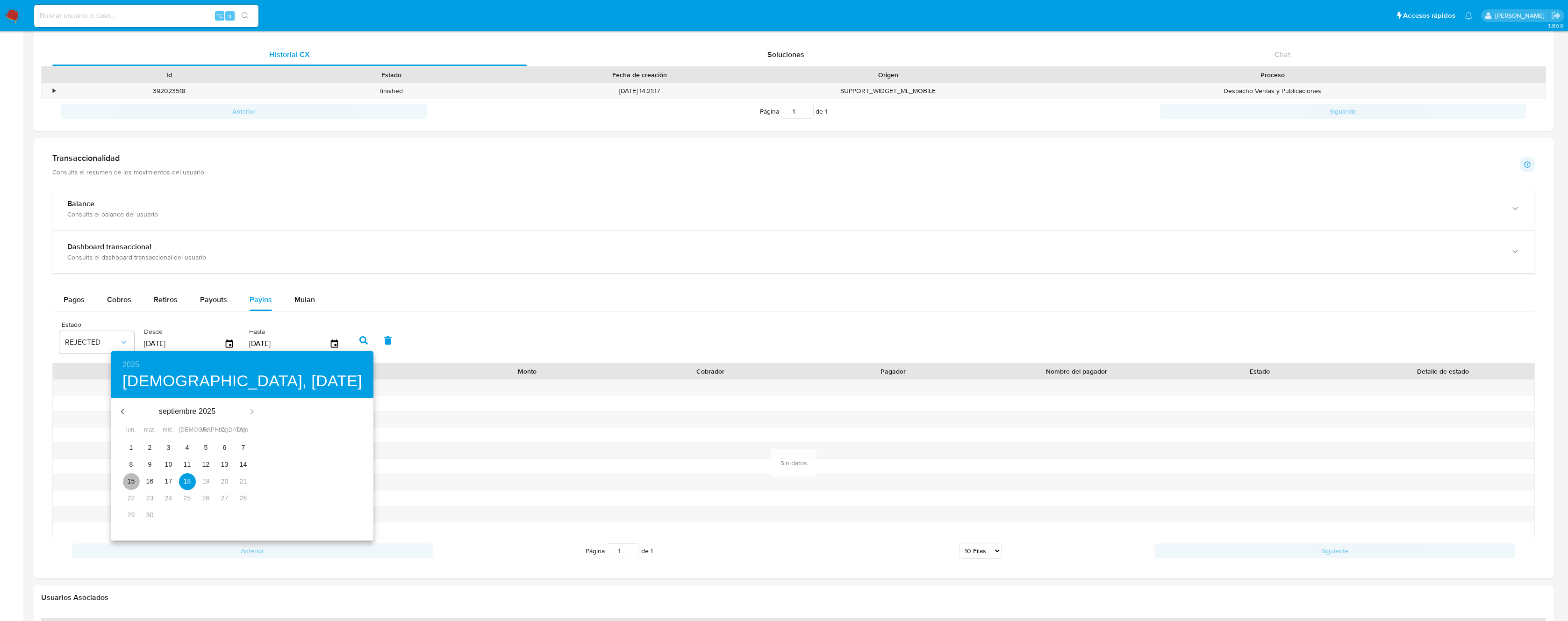
click at [128, 482] on p "15" at bounding box center [131, 480] width 7 height 9
type input "15/09/2025"
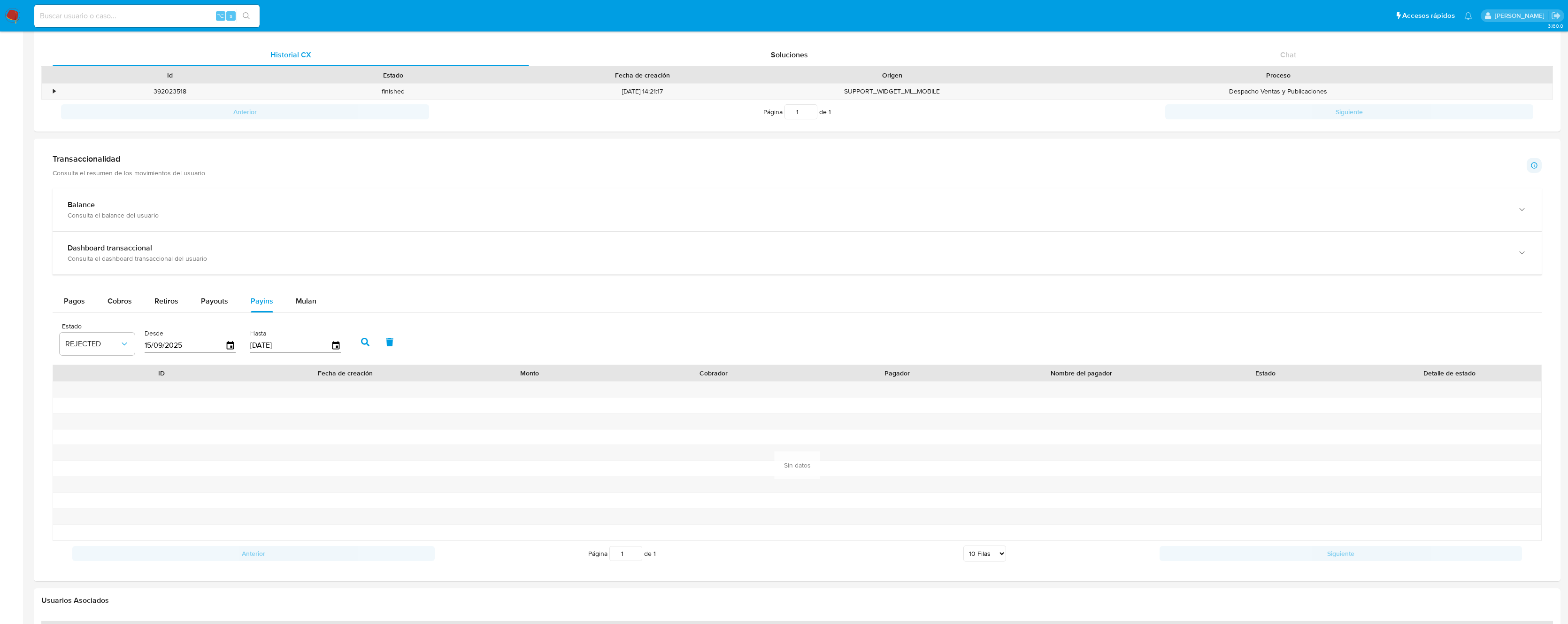
click at [361, 340] on icon "button" at bounding box center [365, 342] width 9 height 9
click at [163, 294] on div "Retiros" at bounding box center [166, 301] width 24 height 23
click at [111, 307] on div "Cobros" at bounding box center [120, 301] width 24 height 23
select select "10"
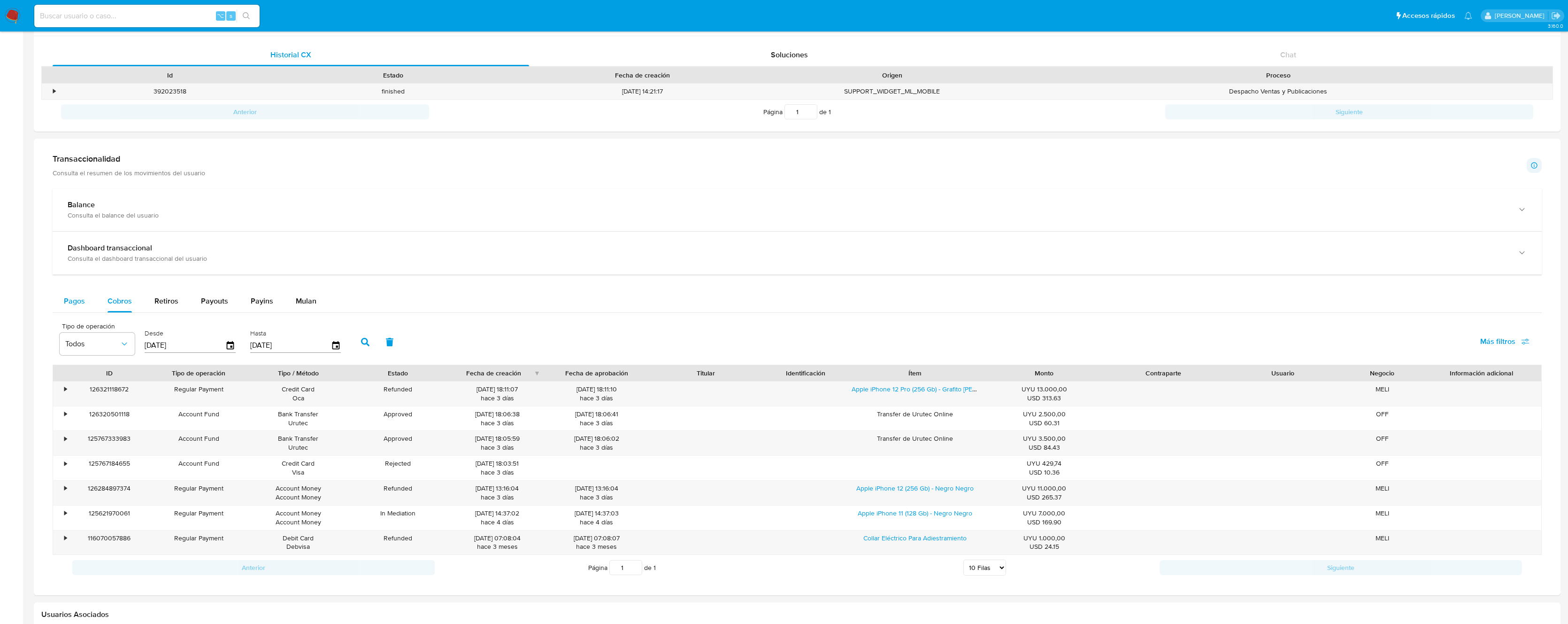
click at [72, 302] on span "Pagos" at bounding box center [74, 301] width 21 height 11
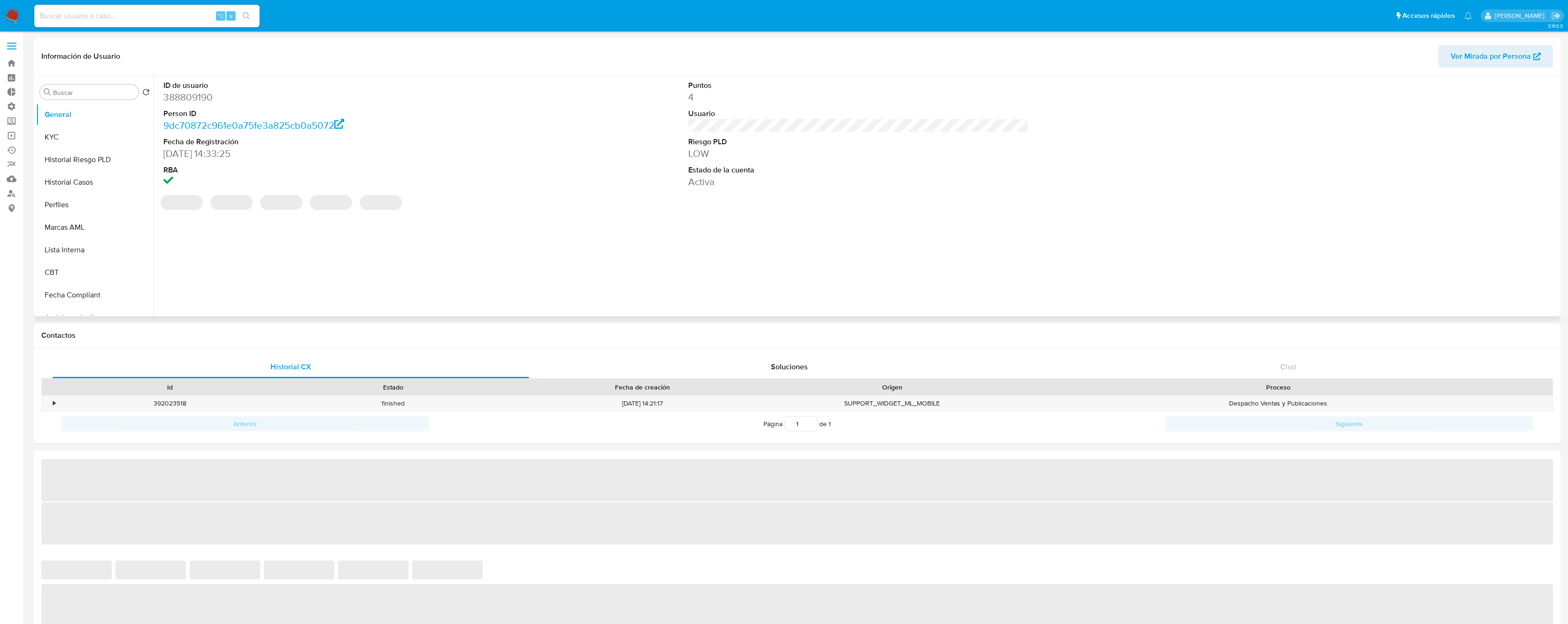
select select "10"
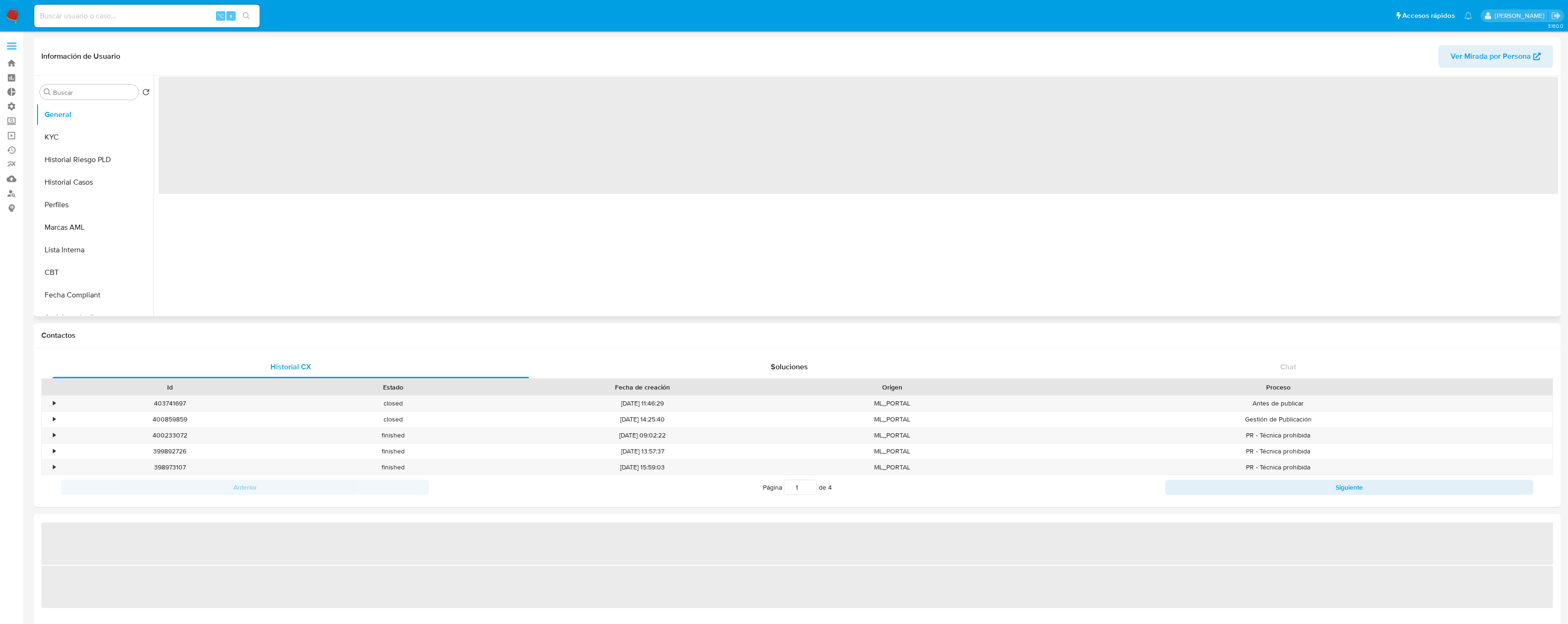
select select "10"
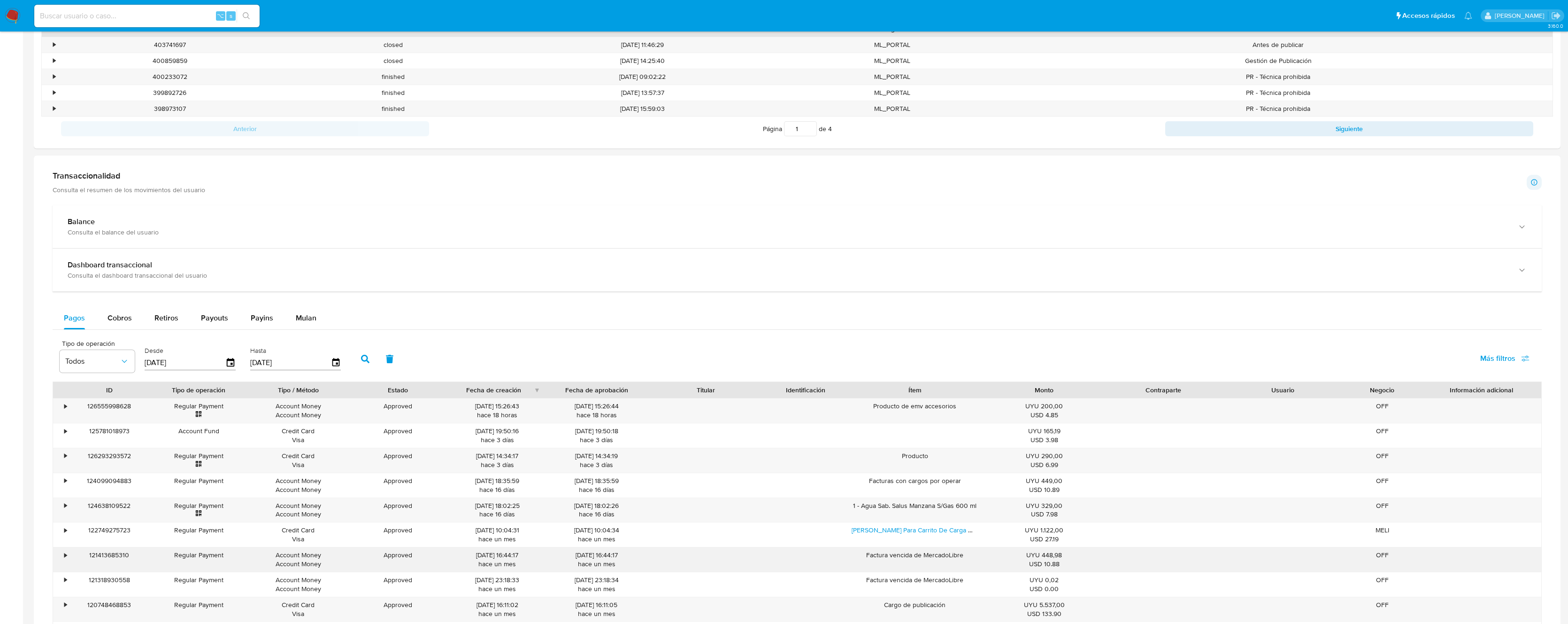
scroll to position [599, 0]
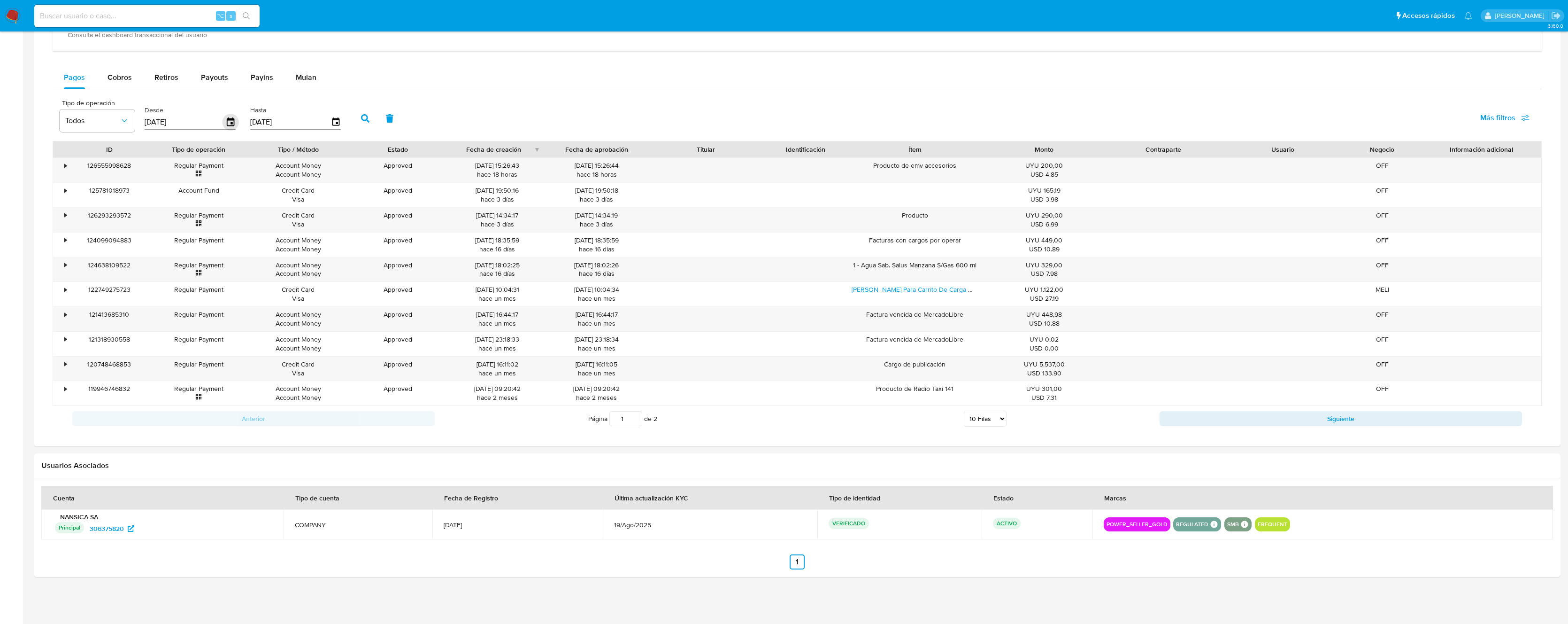
click at [229, 122] on icon "button" at bounding box center [231, 122] width 7 height 9
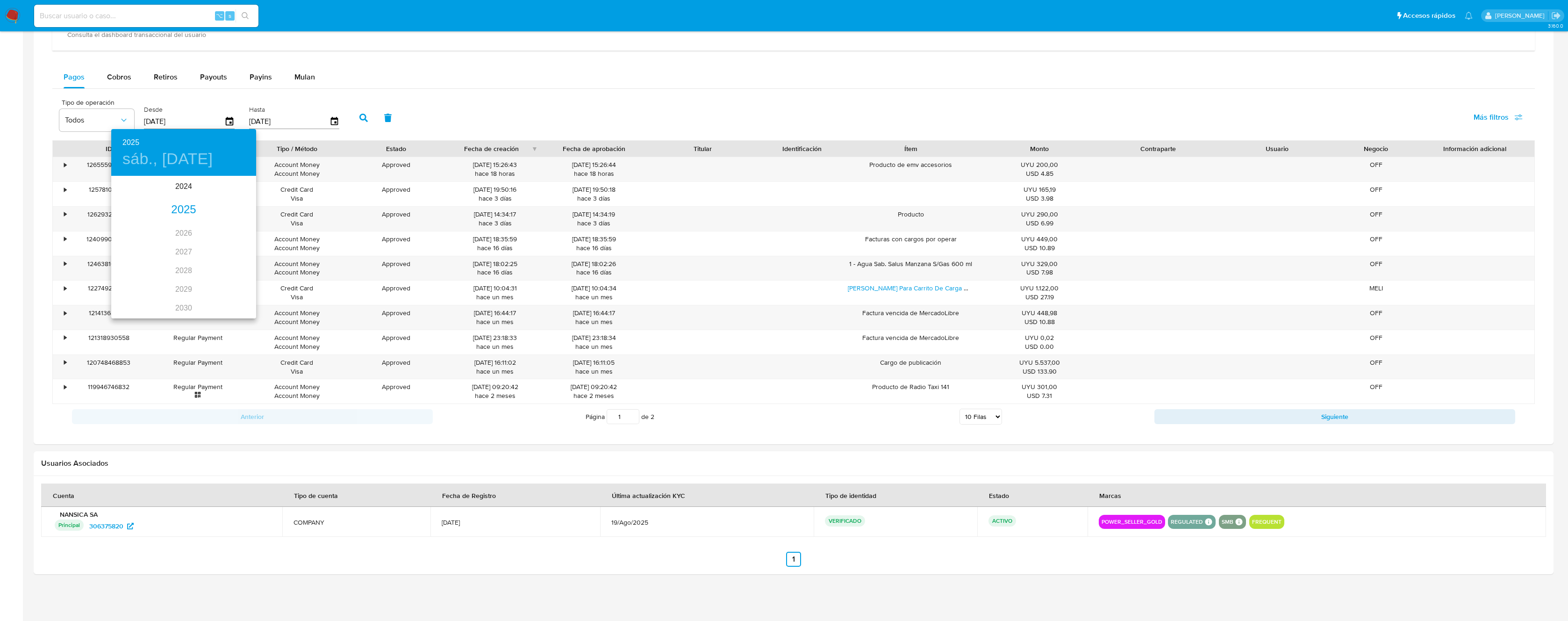
click at [189, 215] on div "2025" at bounding box center [184, 209] width 145 height 19
click at [233, 265] on div "sep." at bounding box center [232, 265] width 48 height 35
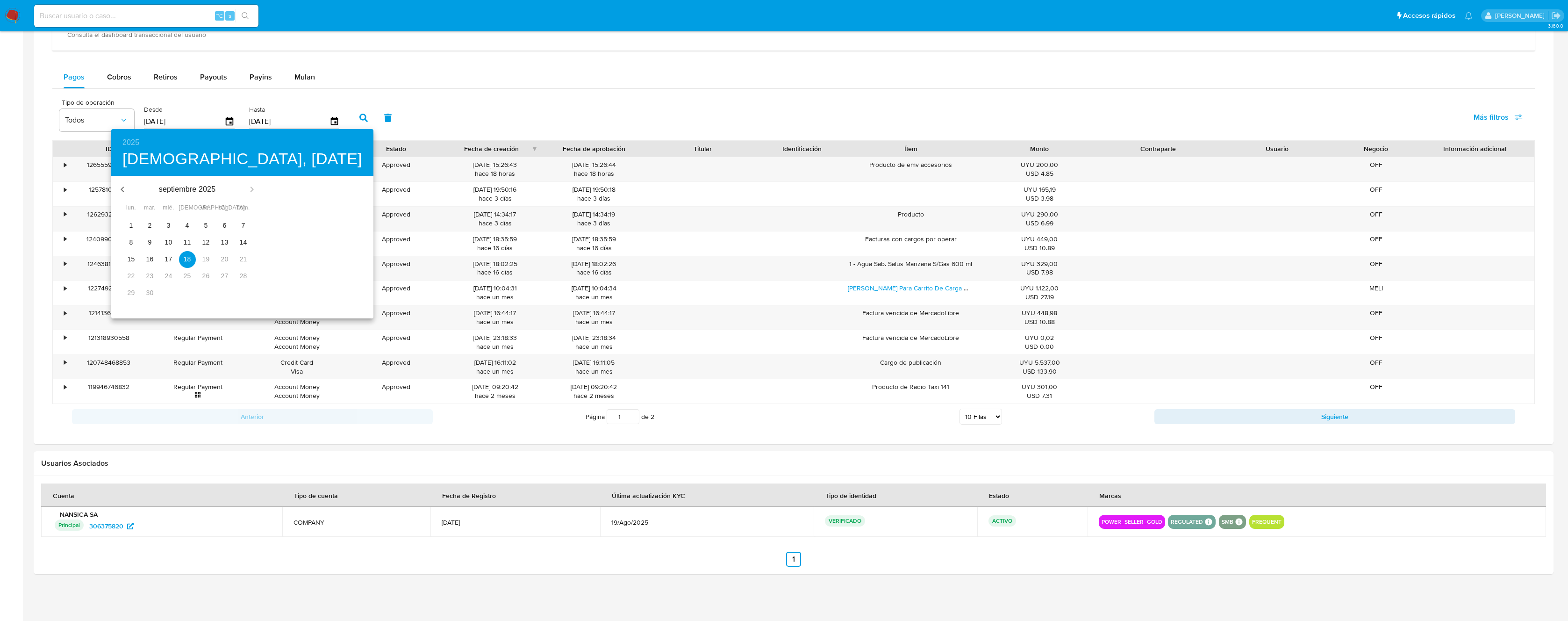
click at [128, 259] on p "15" at bounding box center [131, 259] width 7 height 9
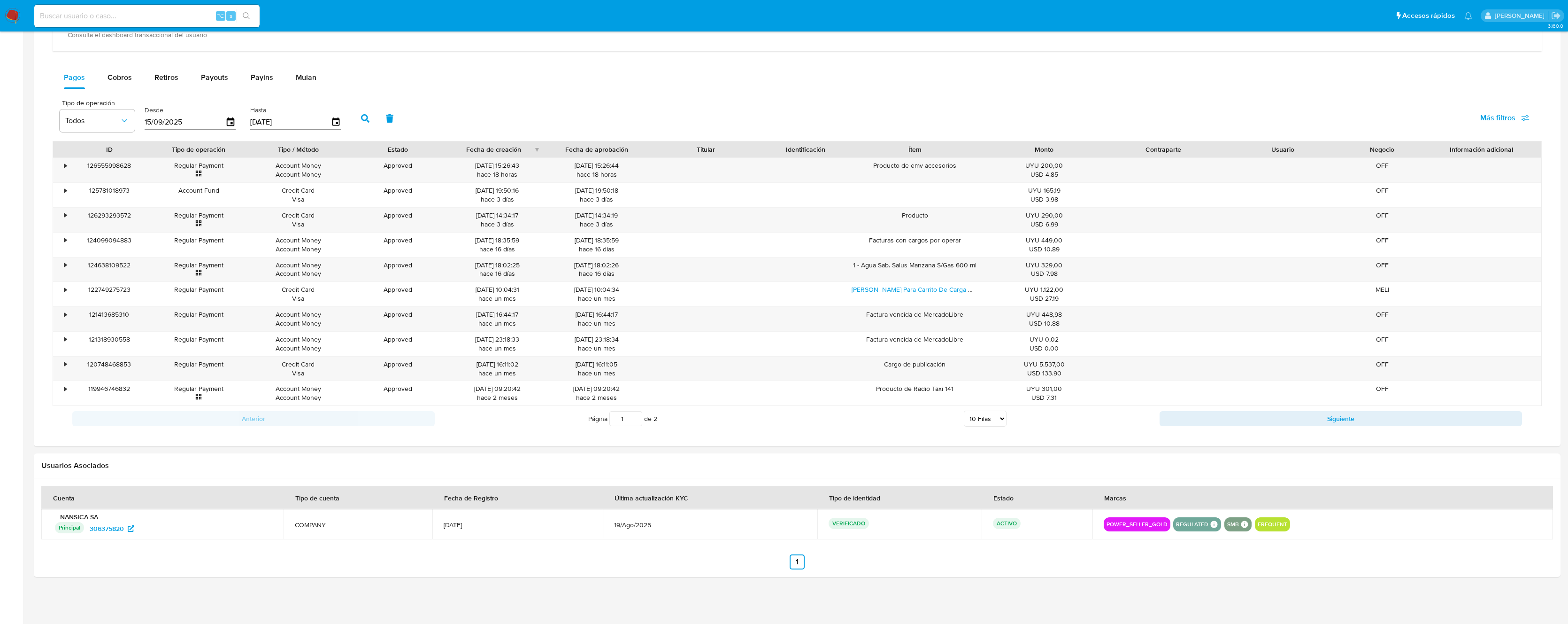
click at [363, 117] on icon "button" at bounding box center [365, 119] width 9 height 9
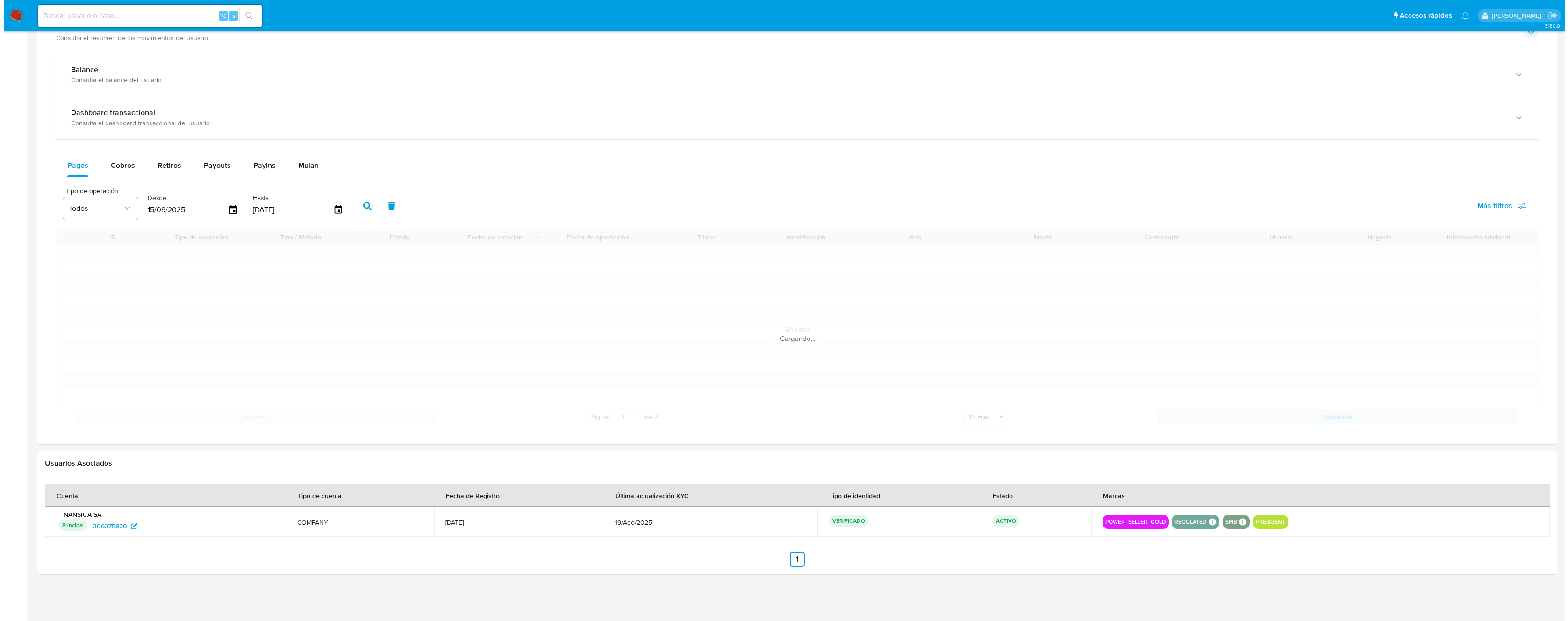
scroll to position [424, 0]
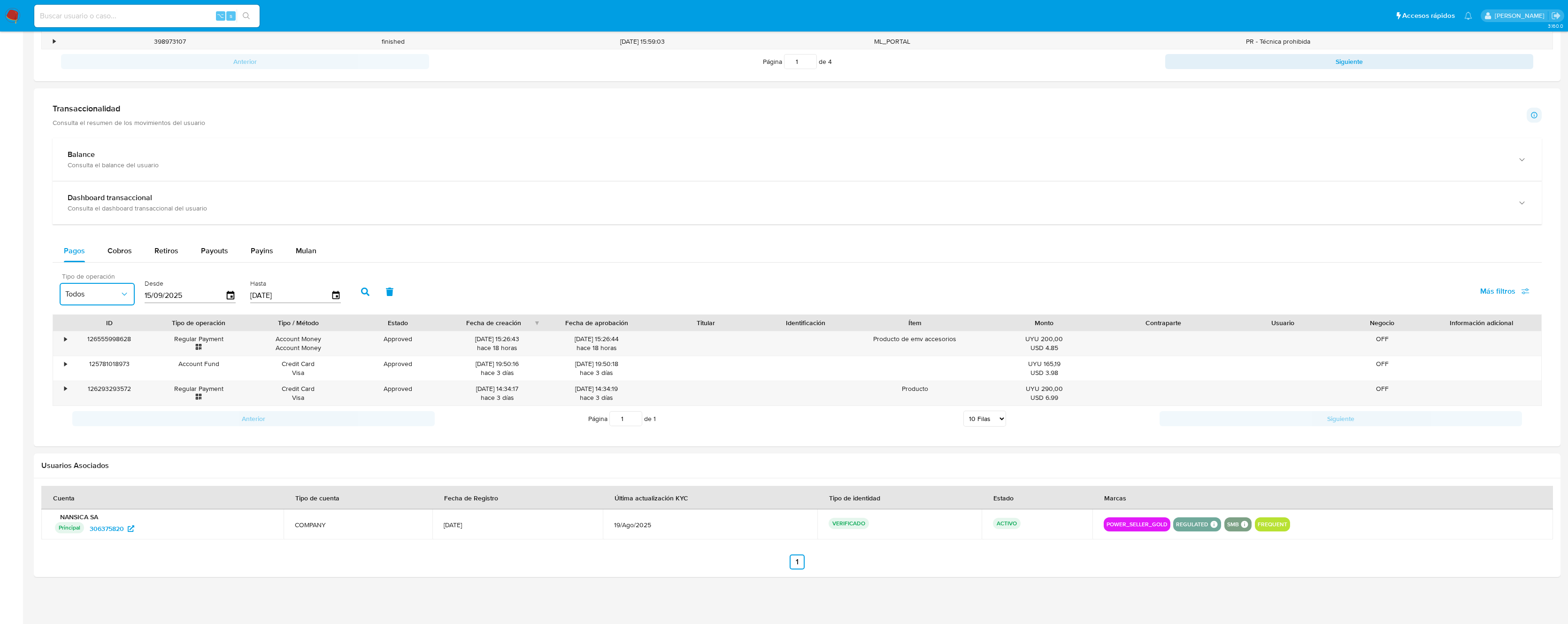
click at [129, 296] on button "Todos" at bounding box center [97, 294] width 75 height 23
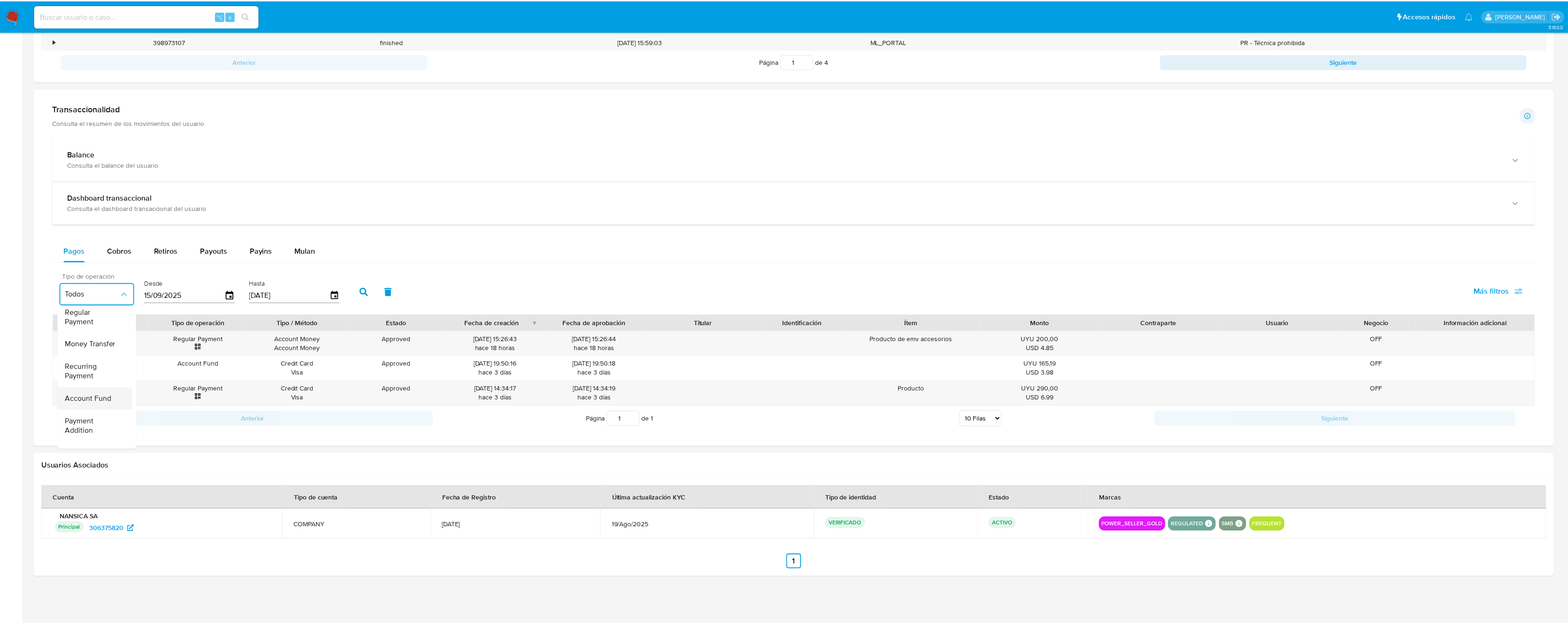
scroll to position [39, 0]
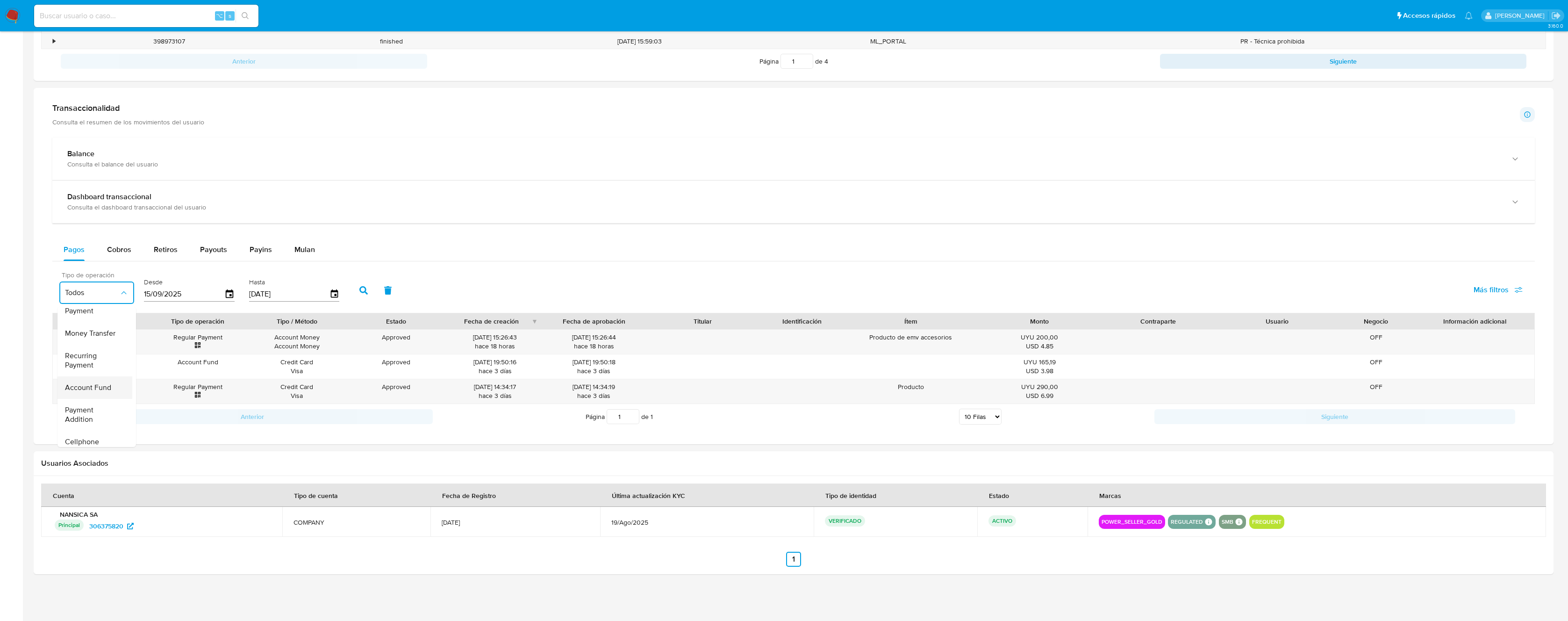
click at [96, 383] on span "Account Fund" at bounding box center [88, 387] width 46 height 9
click at [231, 295] on icon "button" at bounding box center [229, 294] width 16 height 16
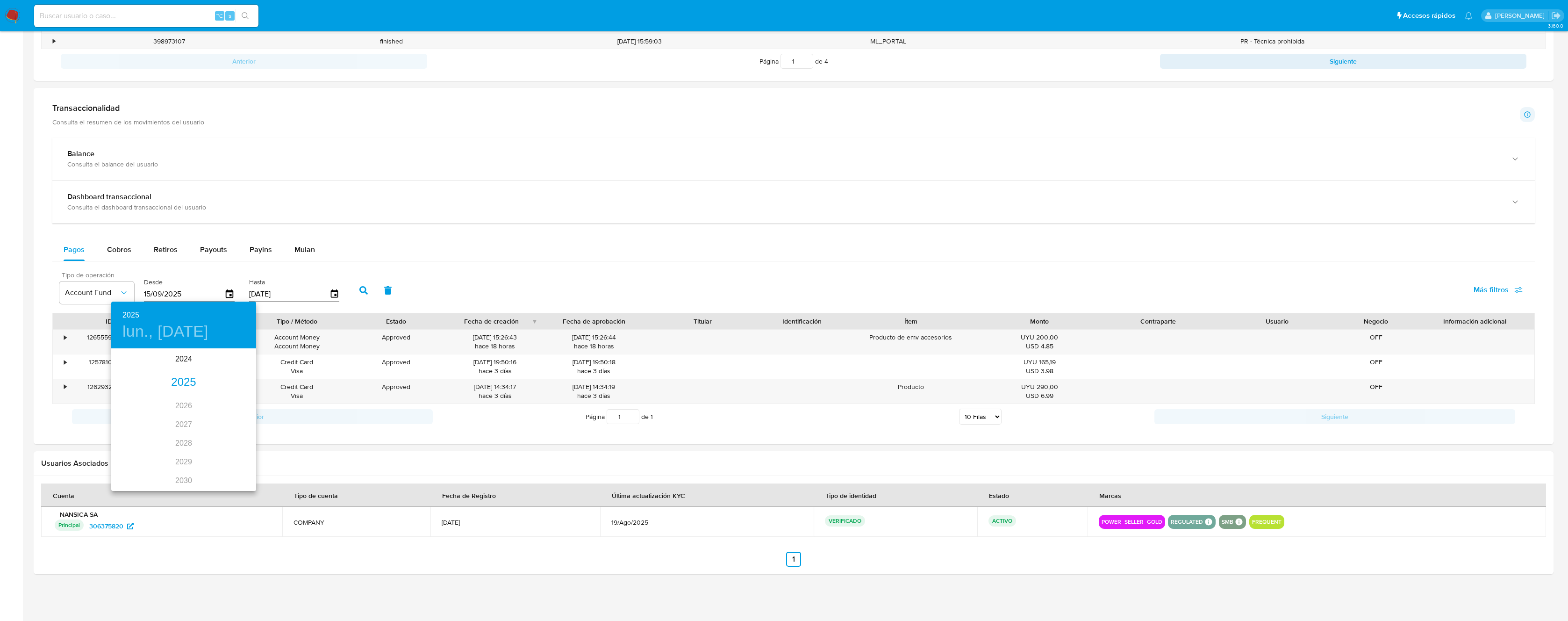
click at [184, 378] on div "2025" at bounding box center [184, 382] width 145 height 19
click at [226, 436] on div "sep." at bounding box center [232, 437] width 48 height 35
click at [126, 395] on p "1" at bounding box center [128, 398] width 4 height 9
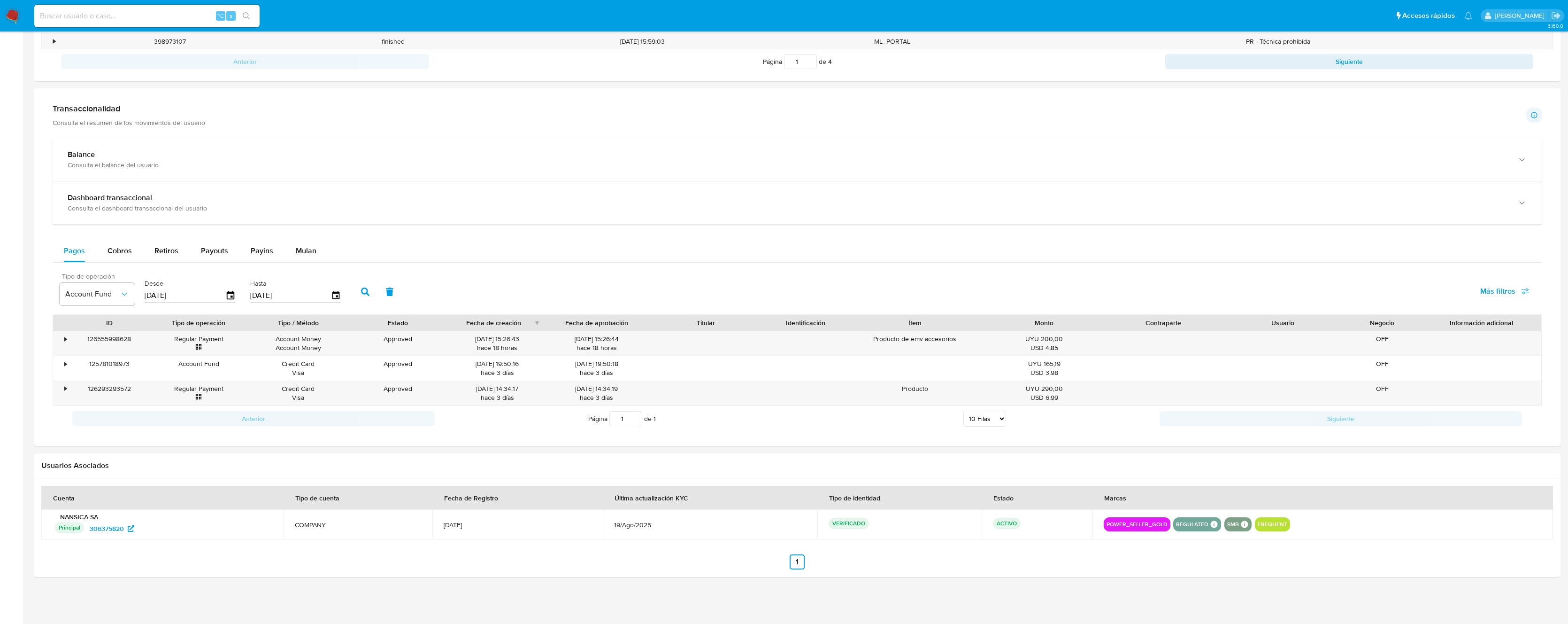
click at [364, 284] on button "button" at bounding box center [365, 291] width 24 height 23
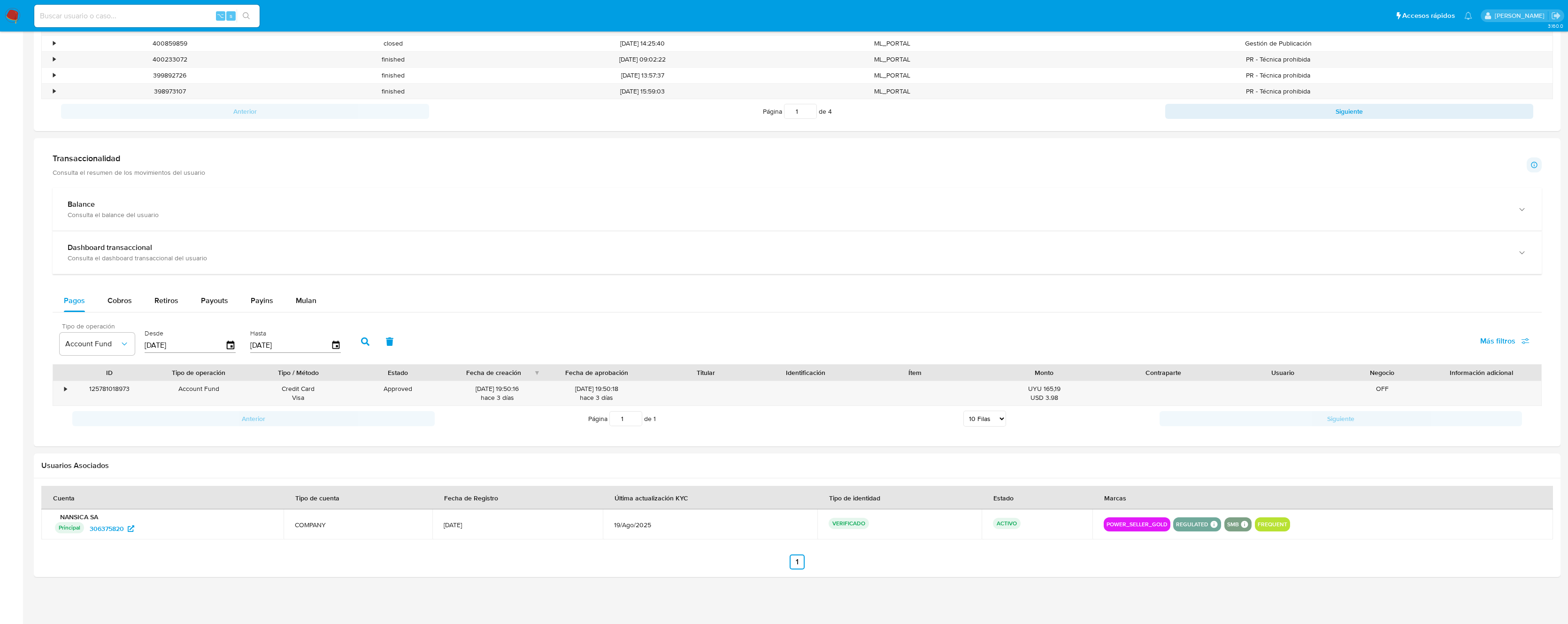
scroll to position [376, 0]
click at [232, 349] on icon "button" at bounding box center [231, 345] width 7 height 9
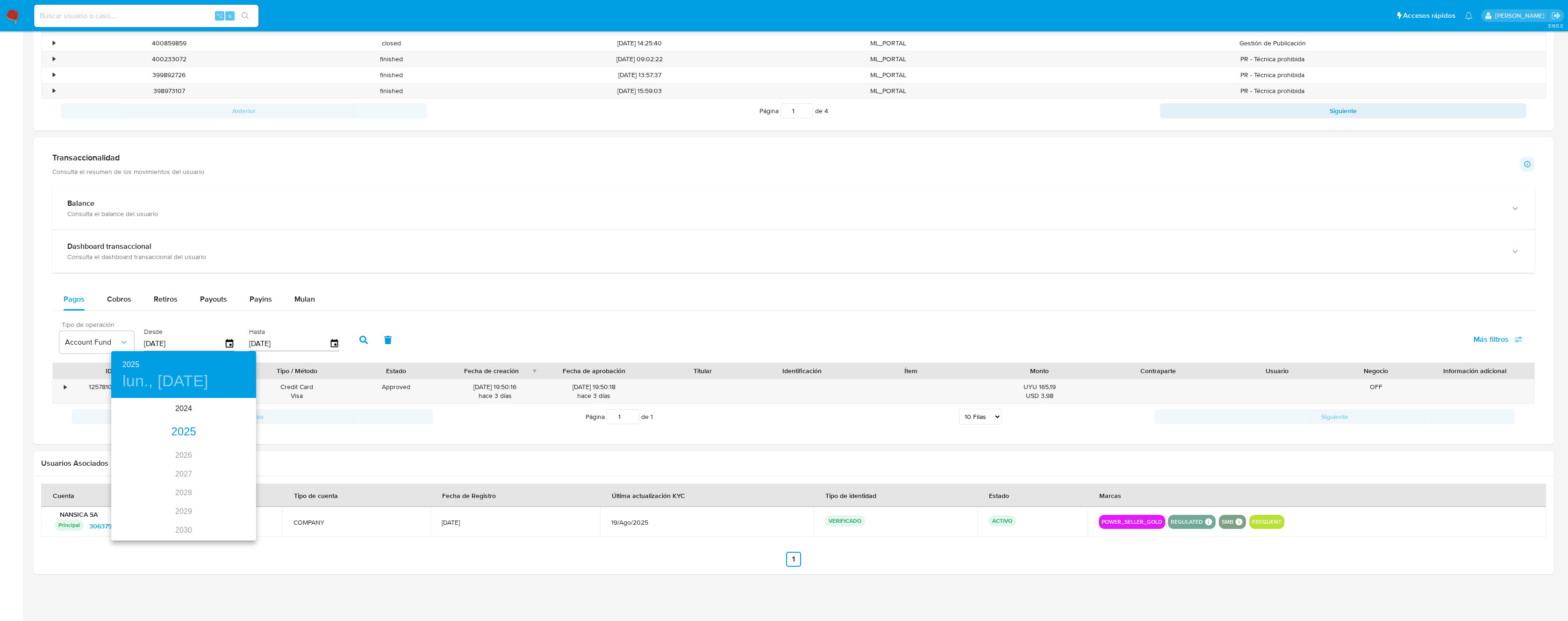
click at [183, 423] on div "2025" at bounding box center [184, 432] width 145 height 19
click at [176, 484] on div "ago." at bounding box center [183, 487] width 48 height 35
click at [200, 449] on p "1" at bounding box center [202, 447] width 4 height 9
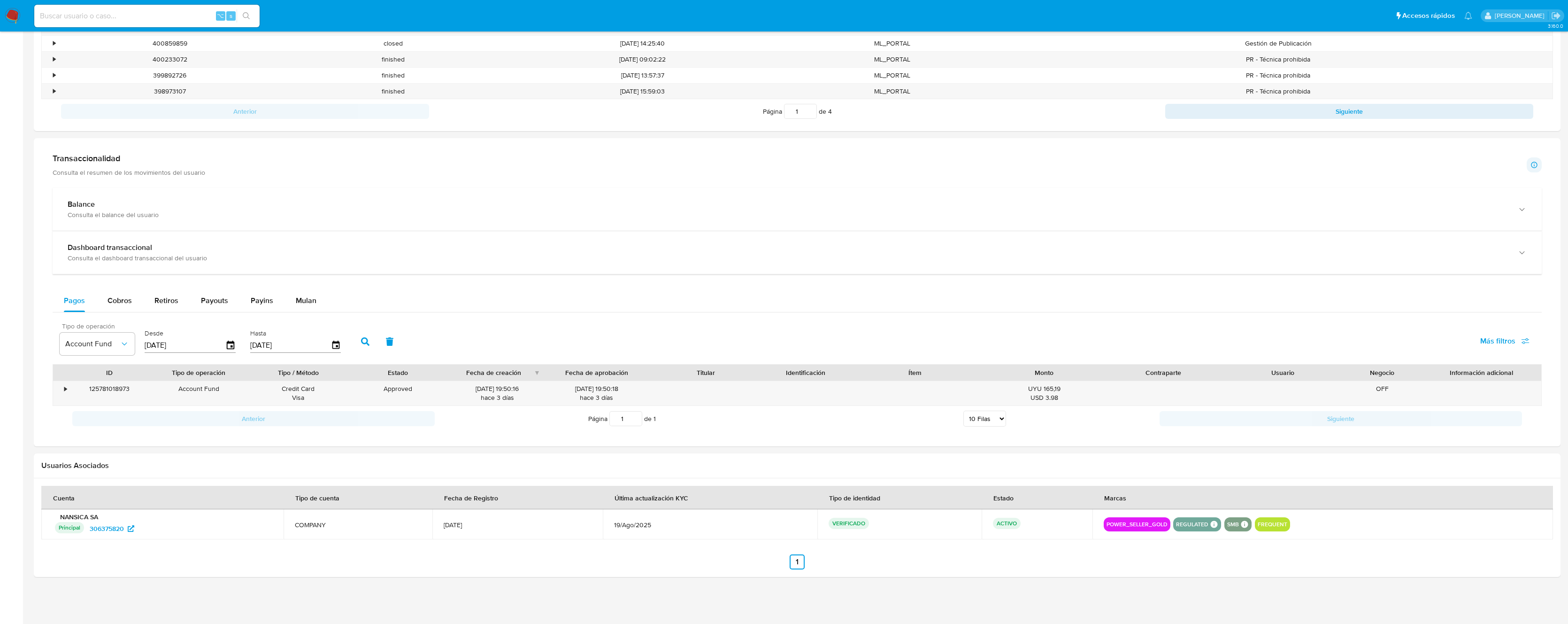
click at [361, 343] on icon "button" at bounding box center [365, 341] width 9 height 9
click at [235, 347] on icon "button" at bounding box center [231, 345] width 17 height 17
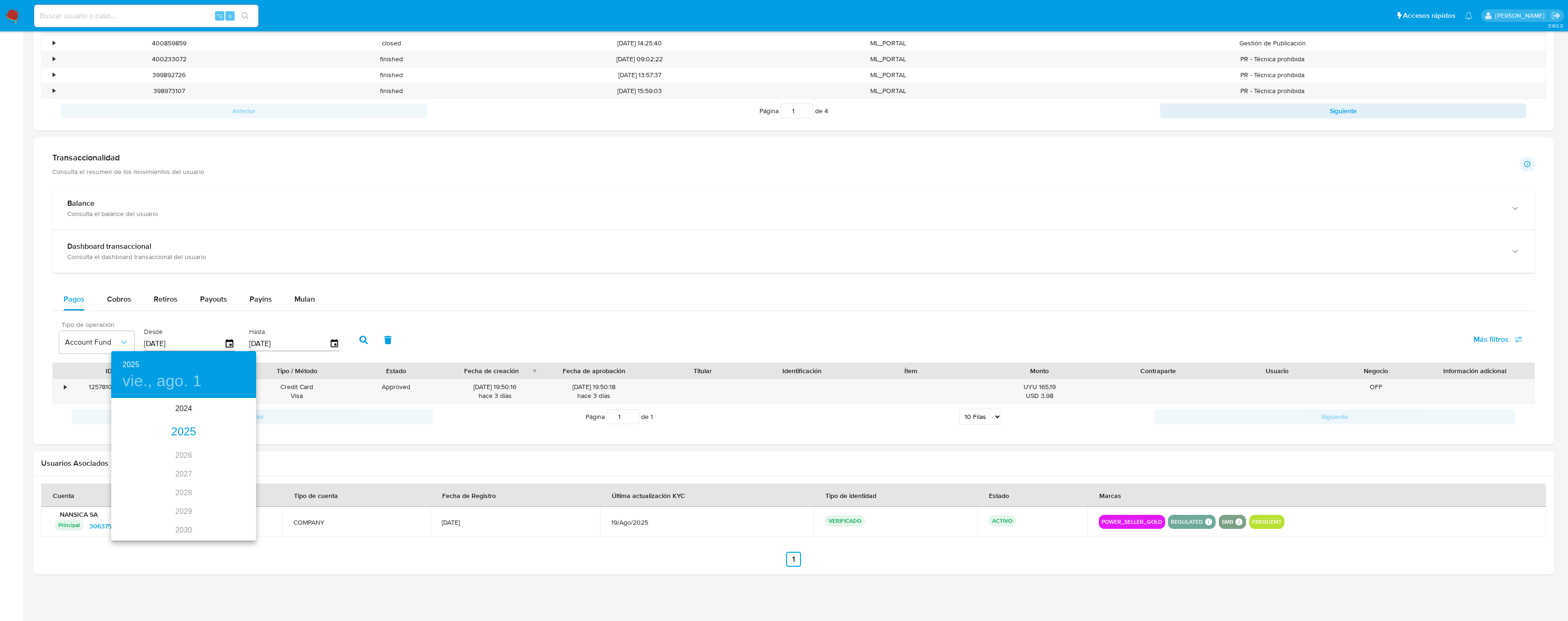
click at [187, 429] on div "2025" at bounding box center [184, 432] width 145 height 19
click at [128, 482] on div "[DATE]." at bounding box center [135, 487] width 48 height 35
type input "01/07/2025"
click at [150, 448] on span "1" at bounding box center [147, 447] width 17 height 9
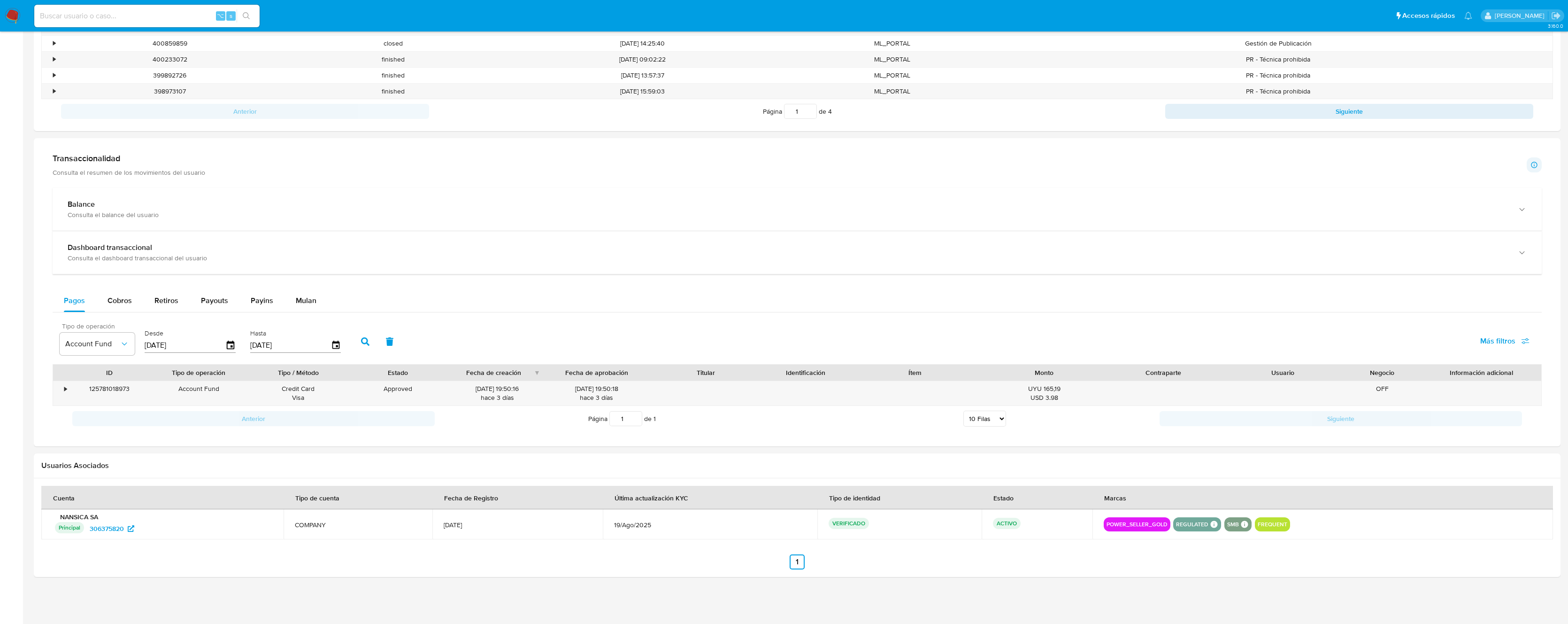
click at [365, 340] on icon "button" at bounding box center [365, 341] width 9 height 9
click at [105, 19] on input at bounding box center [147, 16] width 226 height 12
paste input "1190077369"
type input "1190077369"
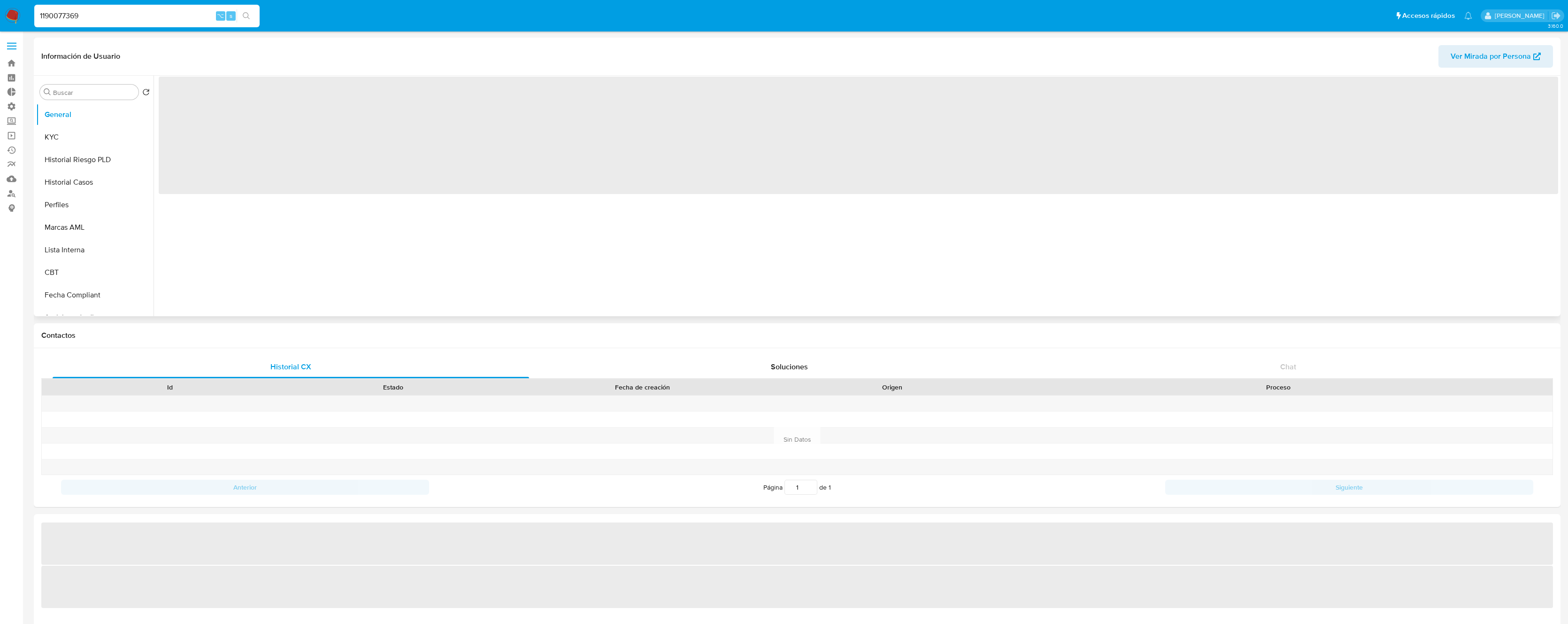
select select "10"
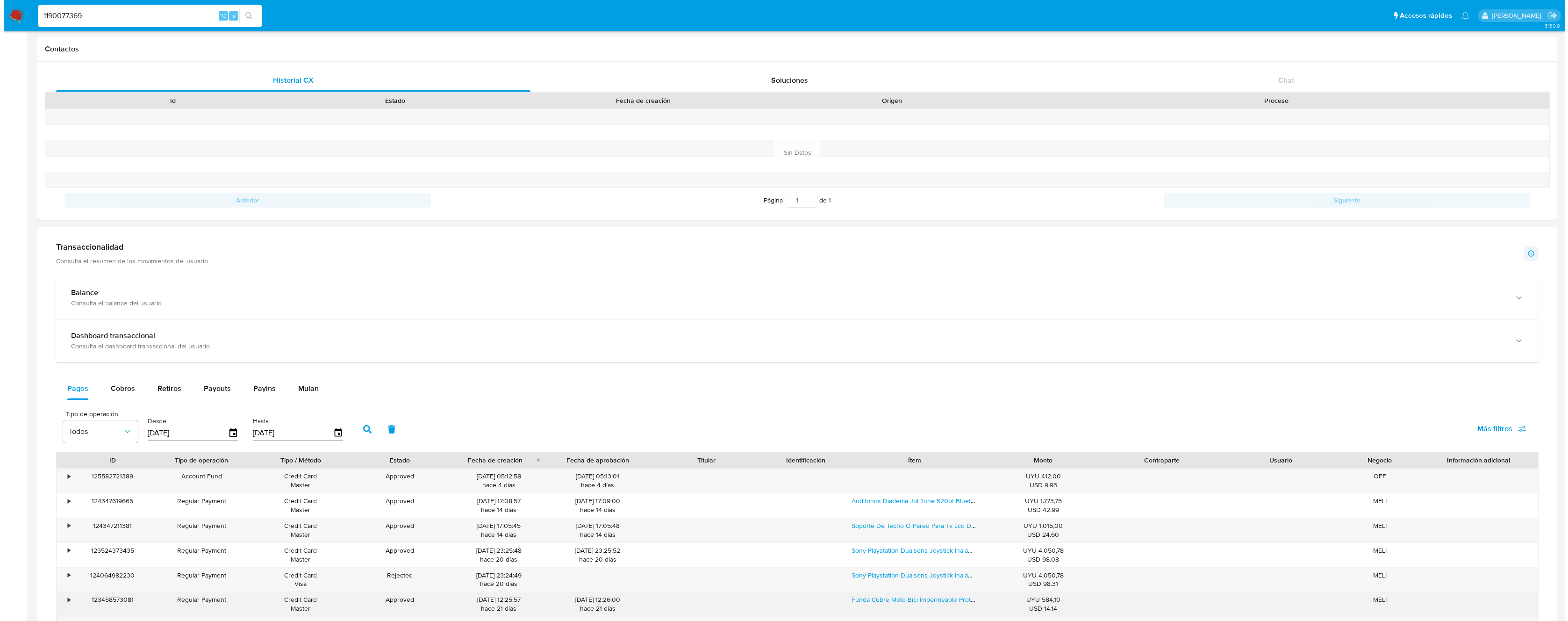
scroll to position [601, 0]
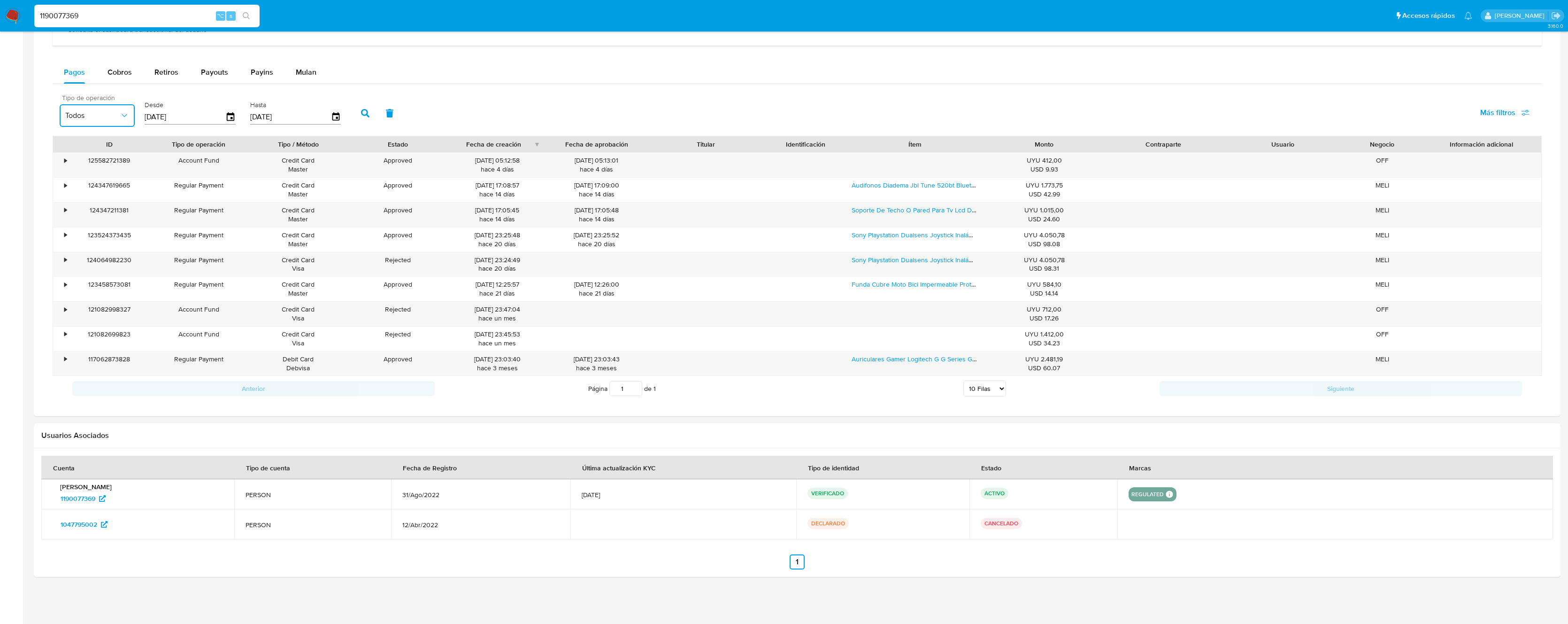
click at [114, 118] on span "Todos" at bounding box center [92, 115] width 54 height 9
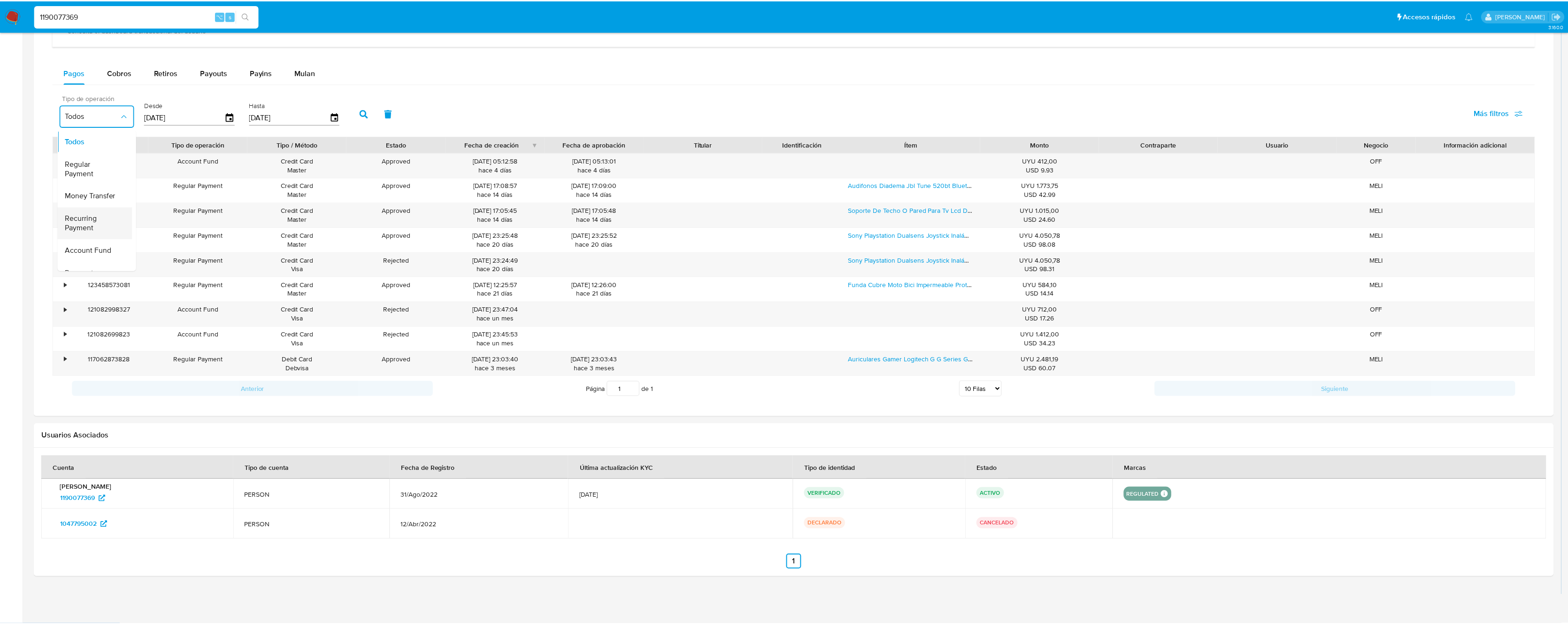
scroll to position [2, 0]
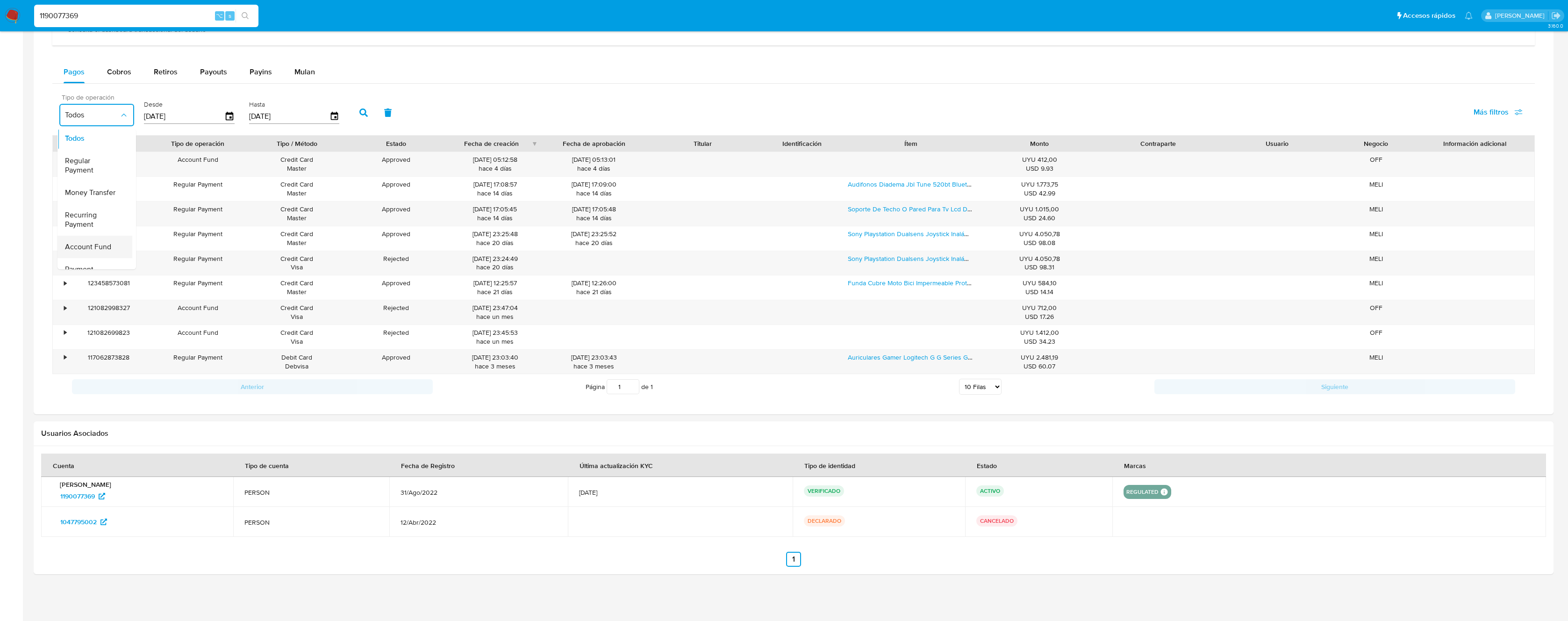
click at [90, 246] on span "Account Fund" at bounding box center [88, 247] width 46 height 9
click at [222, 121] on input "[DATE]" at bounding box center [184, 116] width 80 height 15
click at [228, 116] on icon "button" at bounding box center [229, 116] width 7 height 9
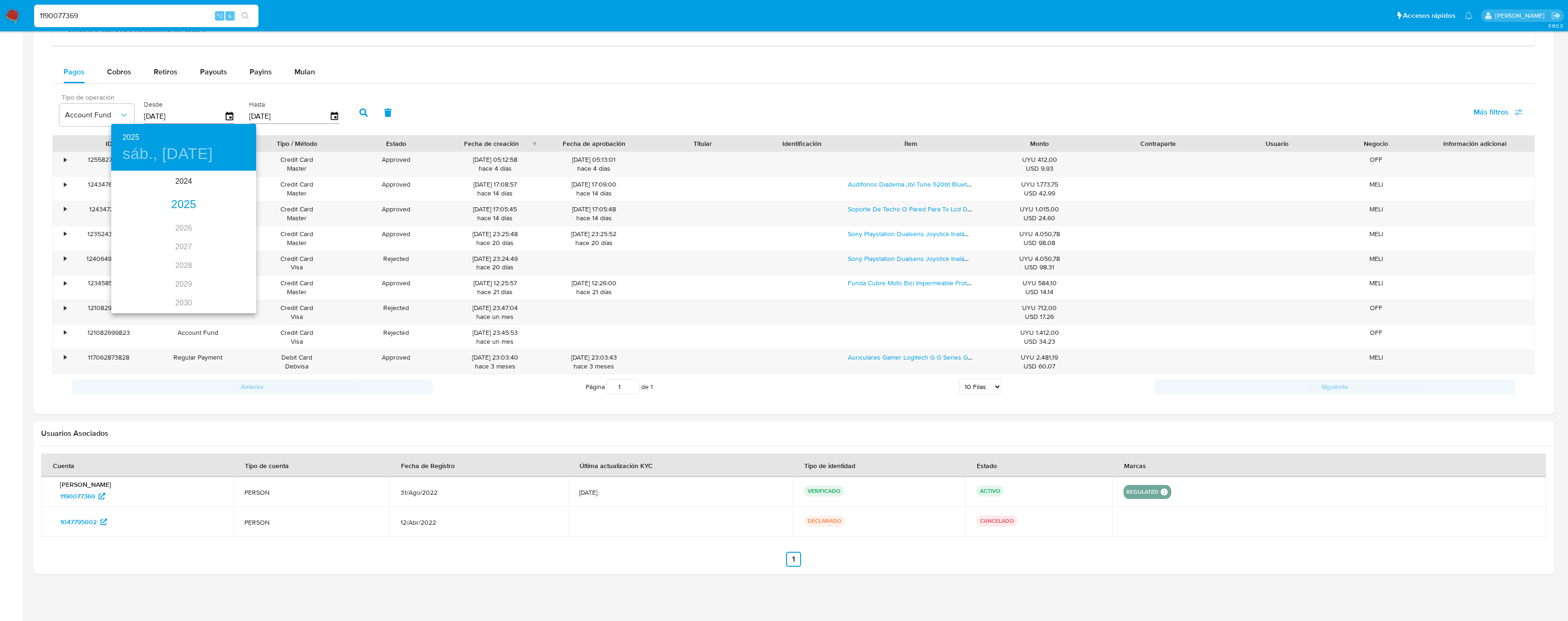
click at [189, 209] on div "2025" at bounding box center [184, 205] width 145 height 19
click at [227, 265] on div "sep." at bounding box center [232, 260] width 48 height 35
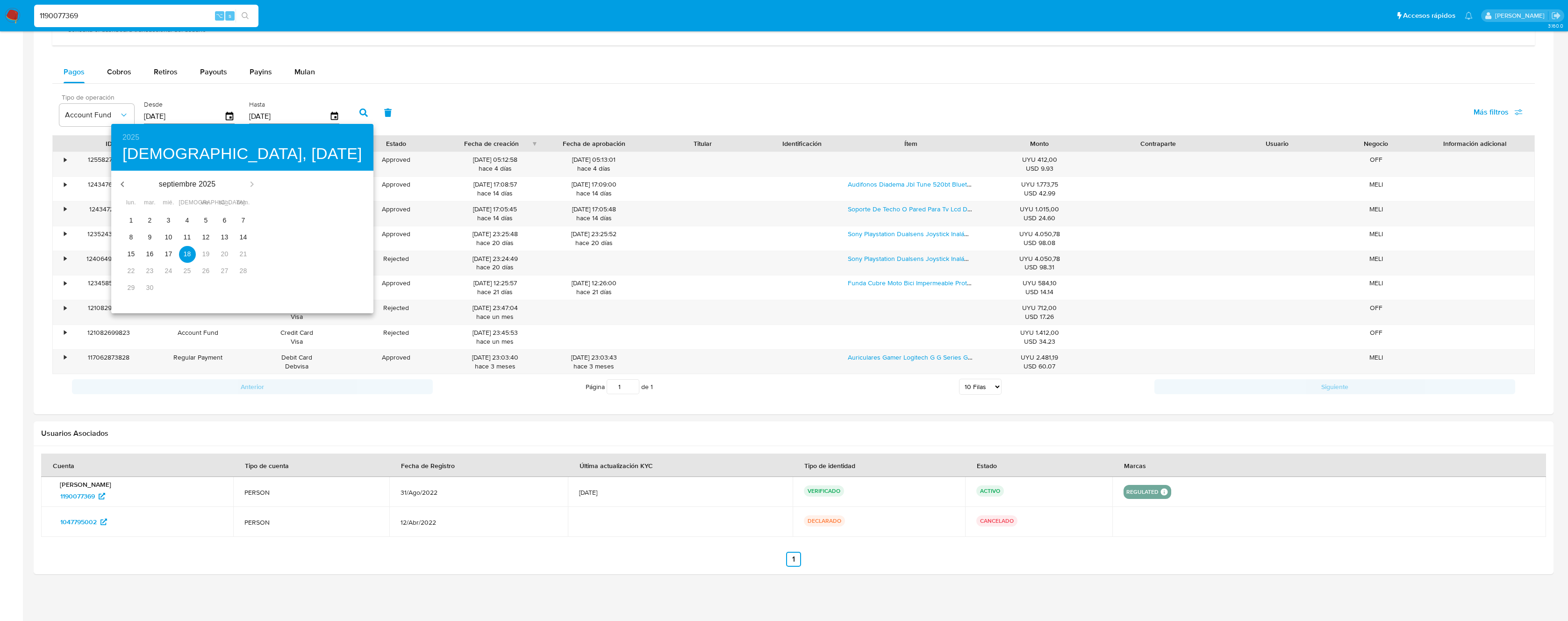
click at [134, 220] on span "1" at bounding box center [131, 220] width 17 height 9
type input "01/09/2025"
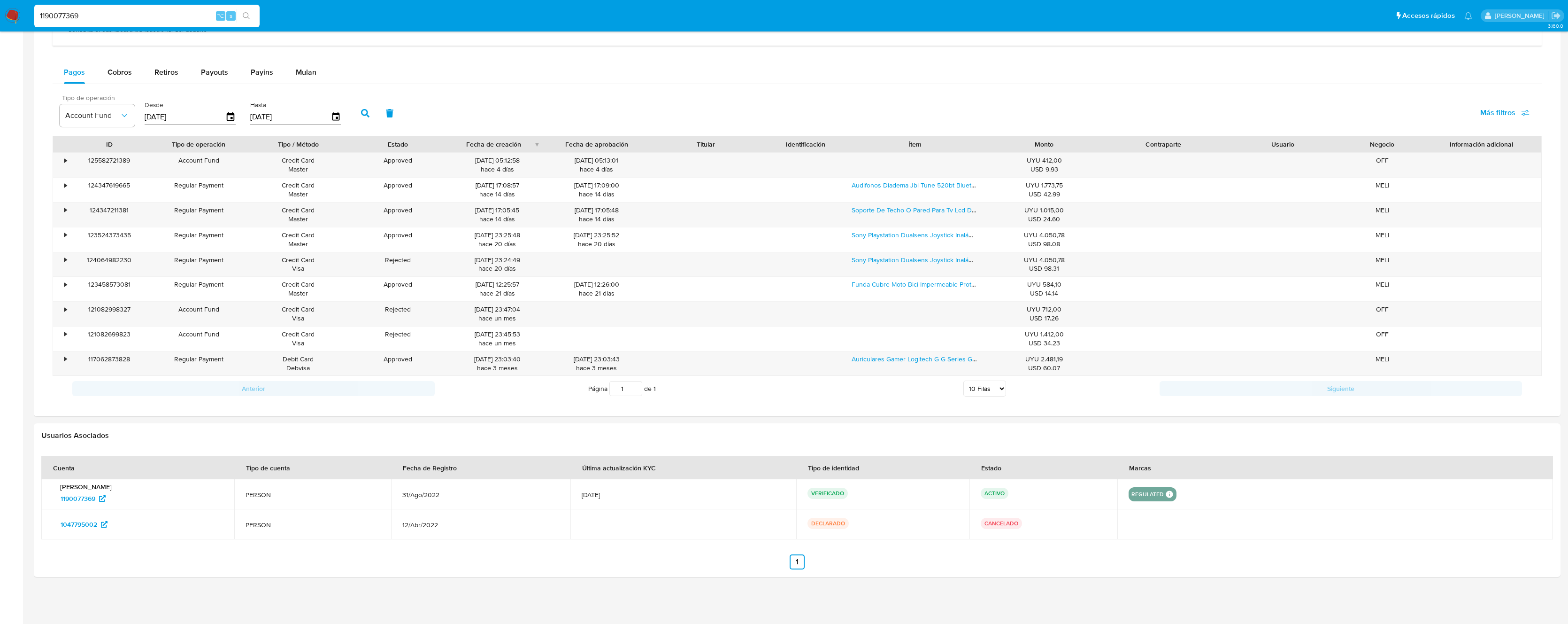
click at [364, 116] on icon "button" at bounding box center [365, 113] width 9 height 9
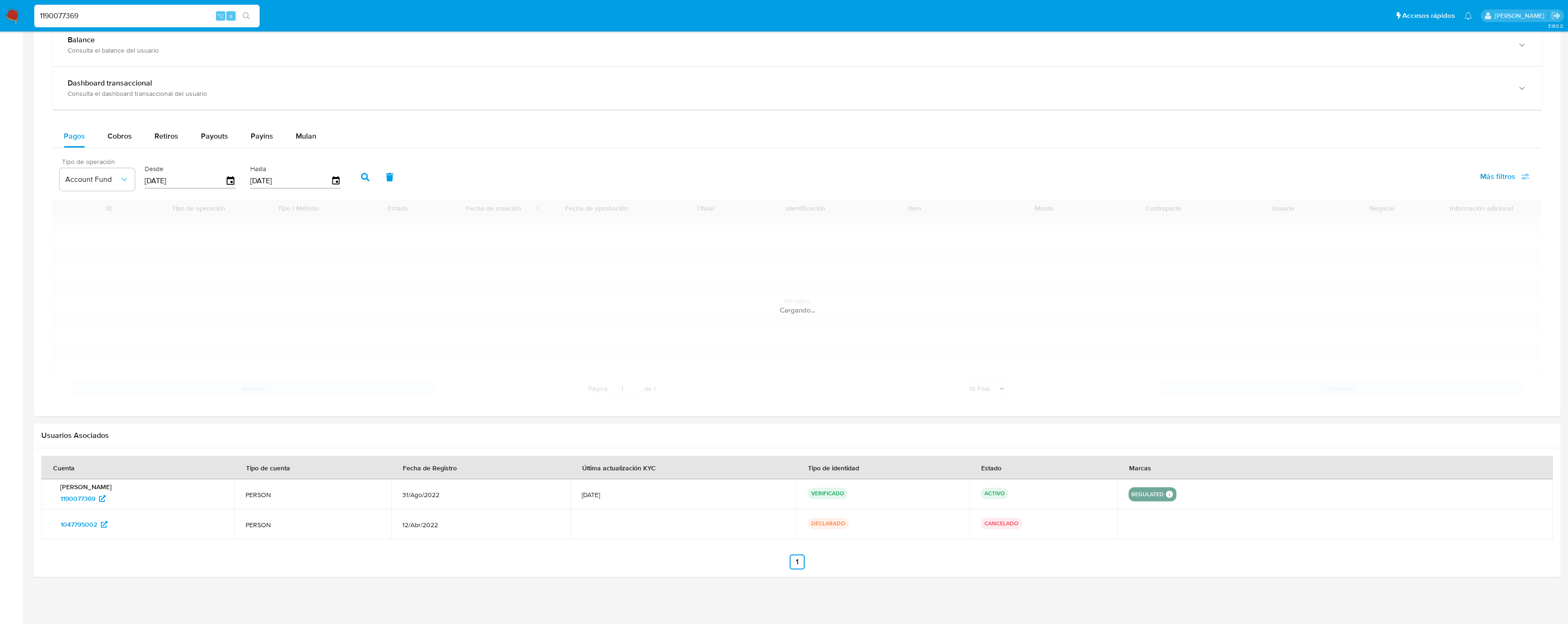
scroll to position [406, 0]
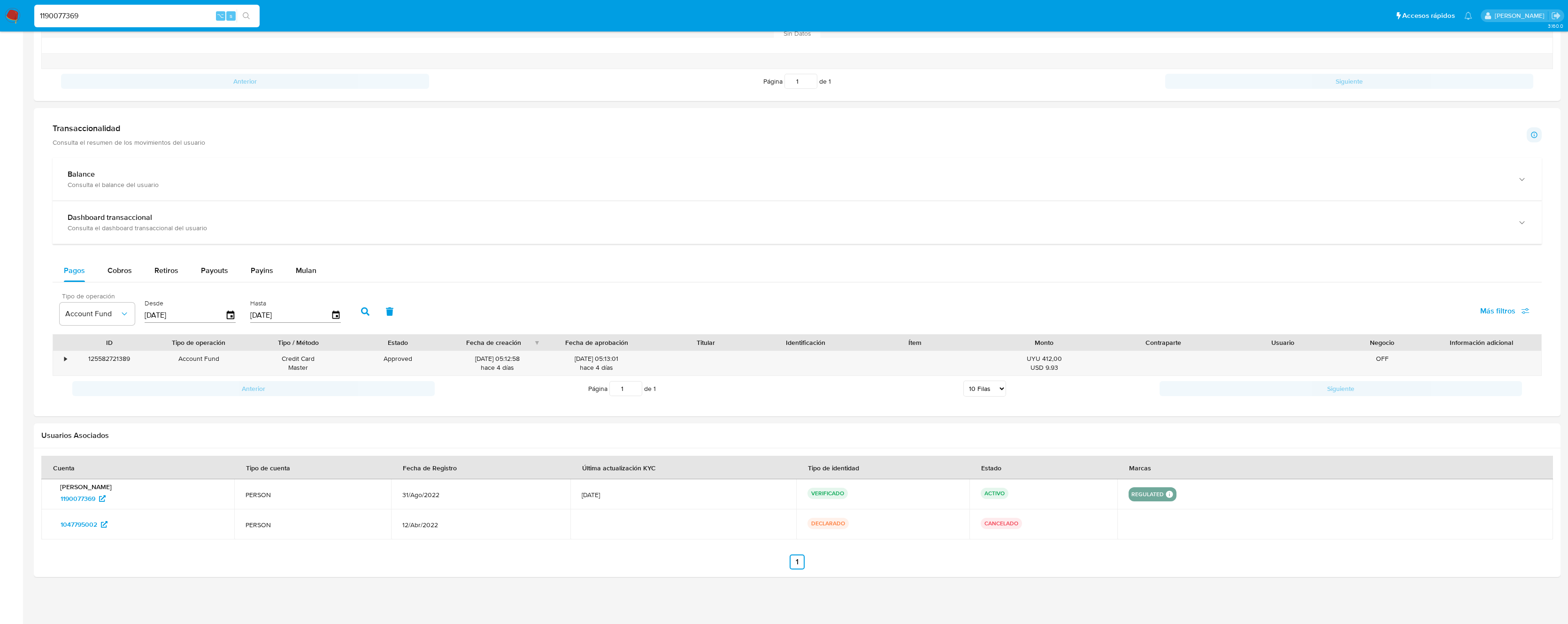
drag, startPoint x: 1064, startPoint y: 365, endPoint x: 1007, endPoint y: 347, distance: 59.8
click at [1007, 347] on div "ID Tipo de operación Tipo / Método Estado Fecha de creación Fecha de aprobación…" at bounding box center [797, 355] width 1489 height 42
click at [1063, 371] on div "USD 9.93" at bounding box center [1045, 368] width 106 height 9
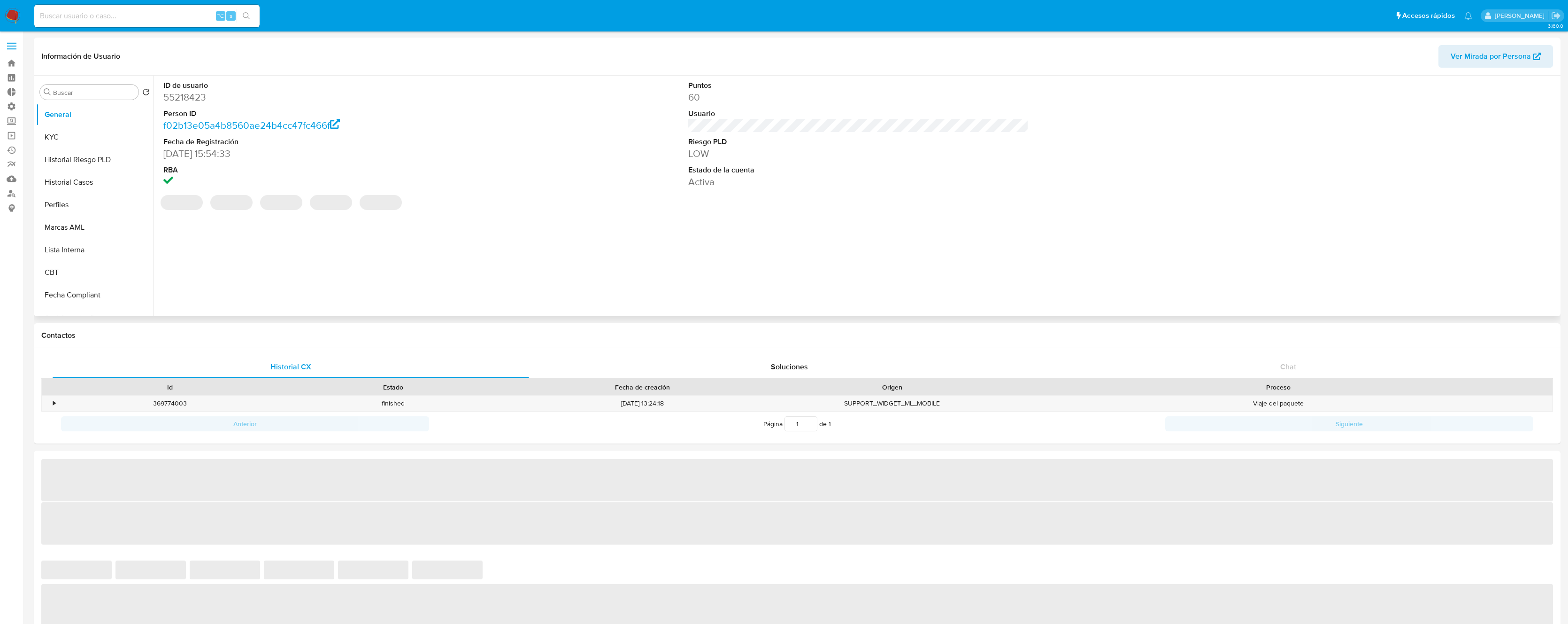
select select "10"
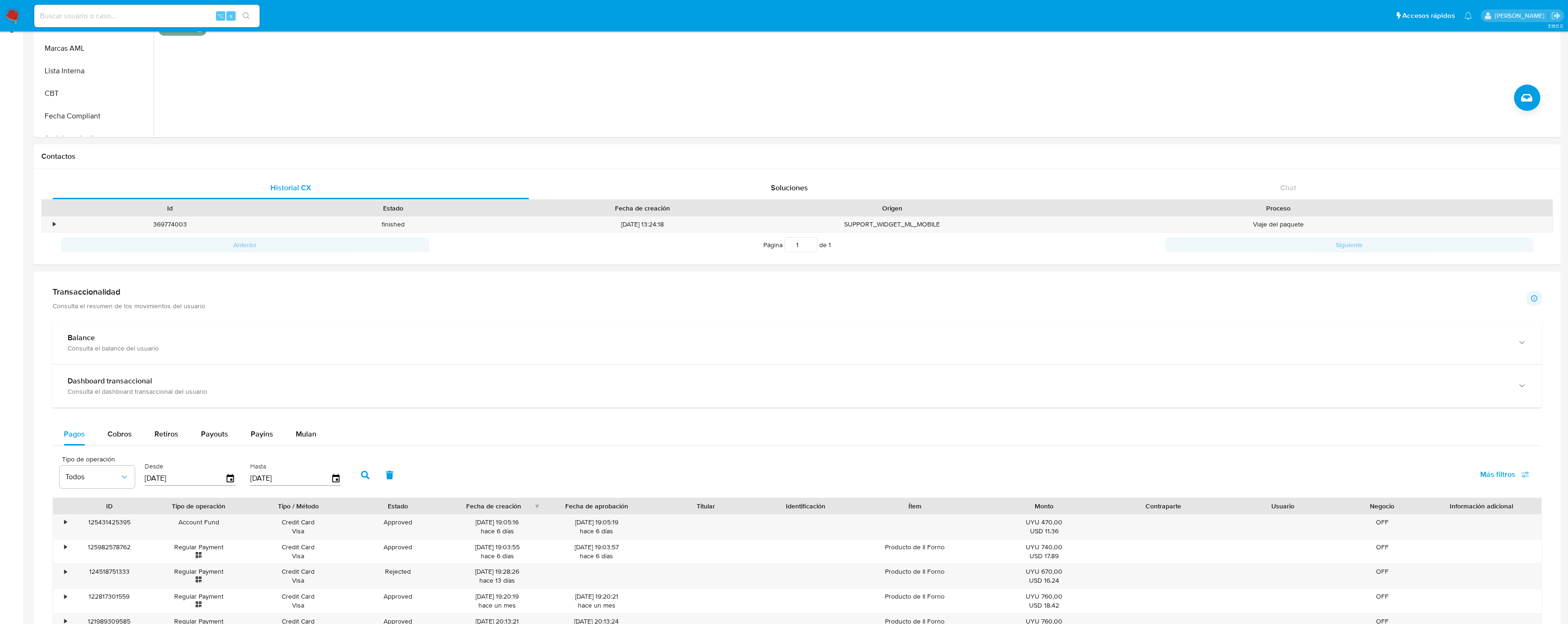
scroll to position [496, 0]
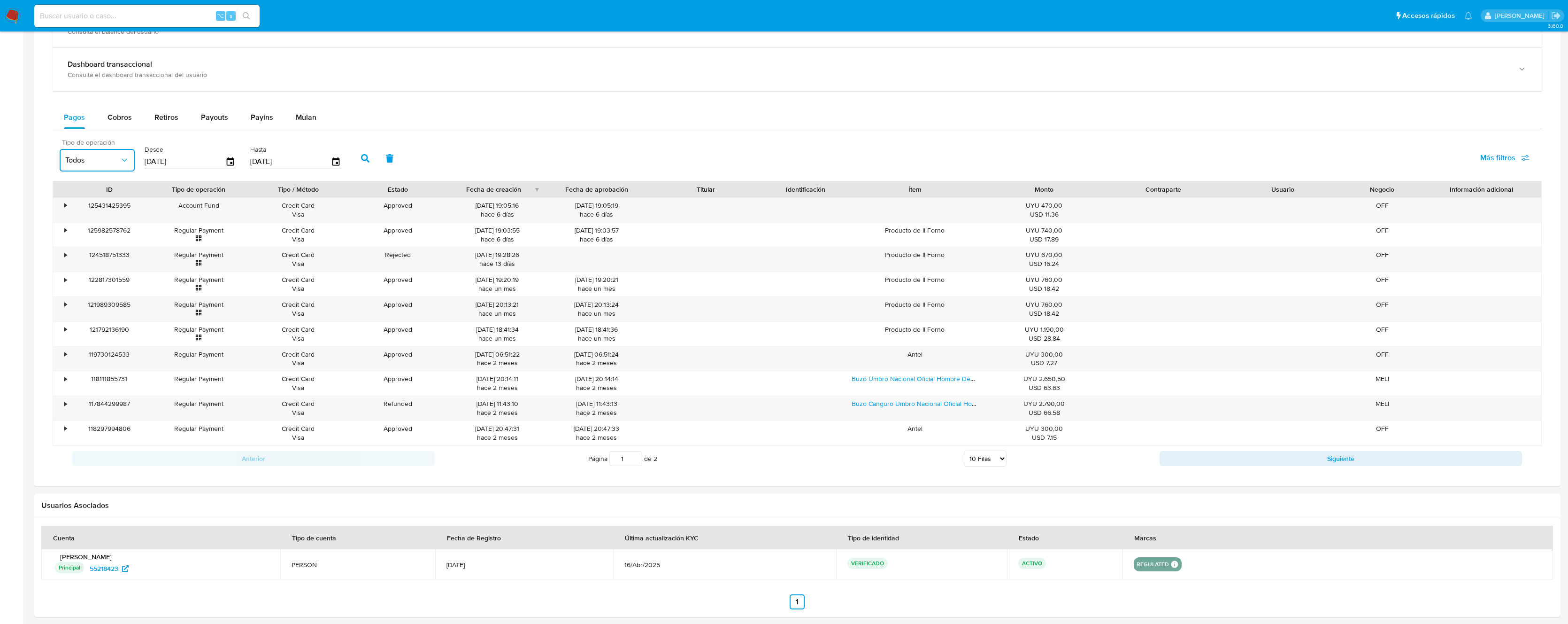
click at [84, 163] on span "Todos" at bounding box center [92, 160] width 54 height 9
click at [84, 288] on div "Account Fund" at bounding box center [92, 294] width 54 height 23
click at [377, 158] on button "button" at bounding box center [390, 158] width 24 height 23
drag, startPoint x: 367, startPoint y: 197, endPoint x: 360, endPoint y: 179, distance: 19.3
click at [366, 193] on div "ID Tipo de operación Tipo / Método Estado Fecha de creación Fecha de aprobación…" at bounding box center [797, 313] width 1489 height 265
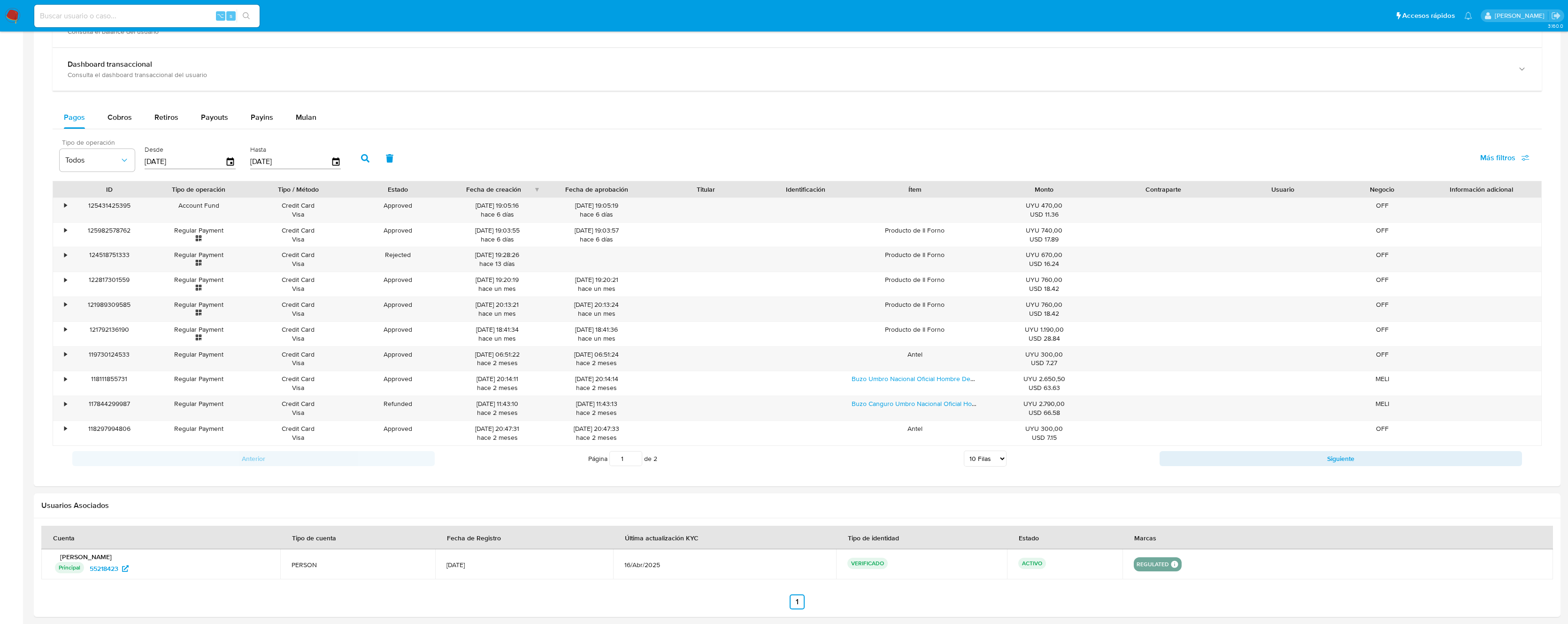
click at [363, 155] on icon "button" at bounding box center [365, 158] width 9 height 9
click at [96, 171] on div "Tipo de operación Todos" at bounding box center [97, 155] width 75 height 32
click at [96, 159] on span "Todos" at bounding box center [92, 160] width 54 height 9
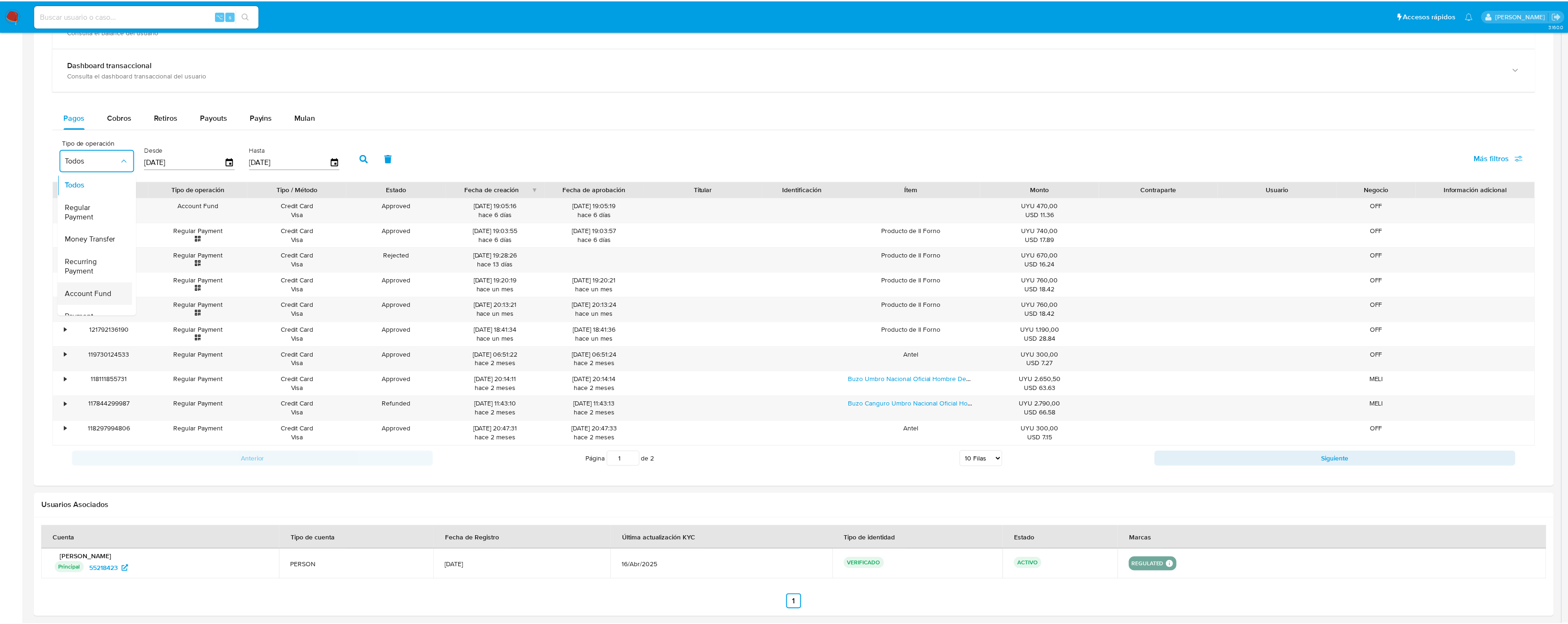
scroll to position [2, 0]
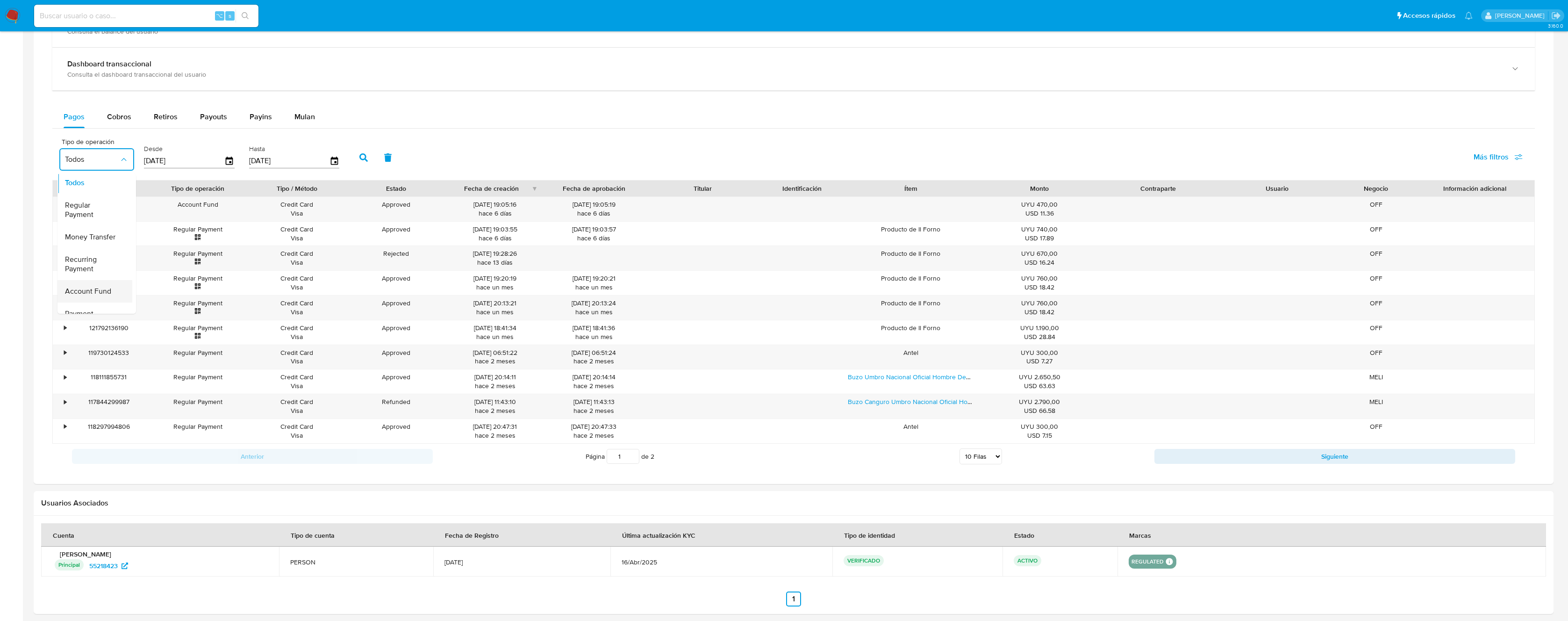
click at [90, 284] on div "Account Fund" at bounding box center [92, 291] width 54 height 23
click at [359, 158] on icon "button" at bounding box center [363, 158] width 9 height 9
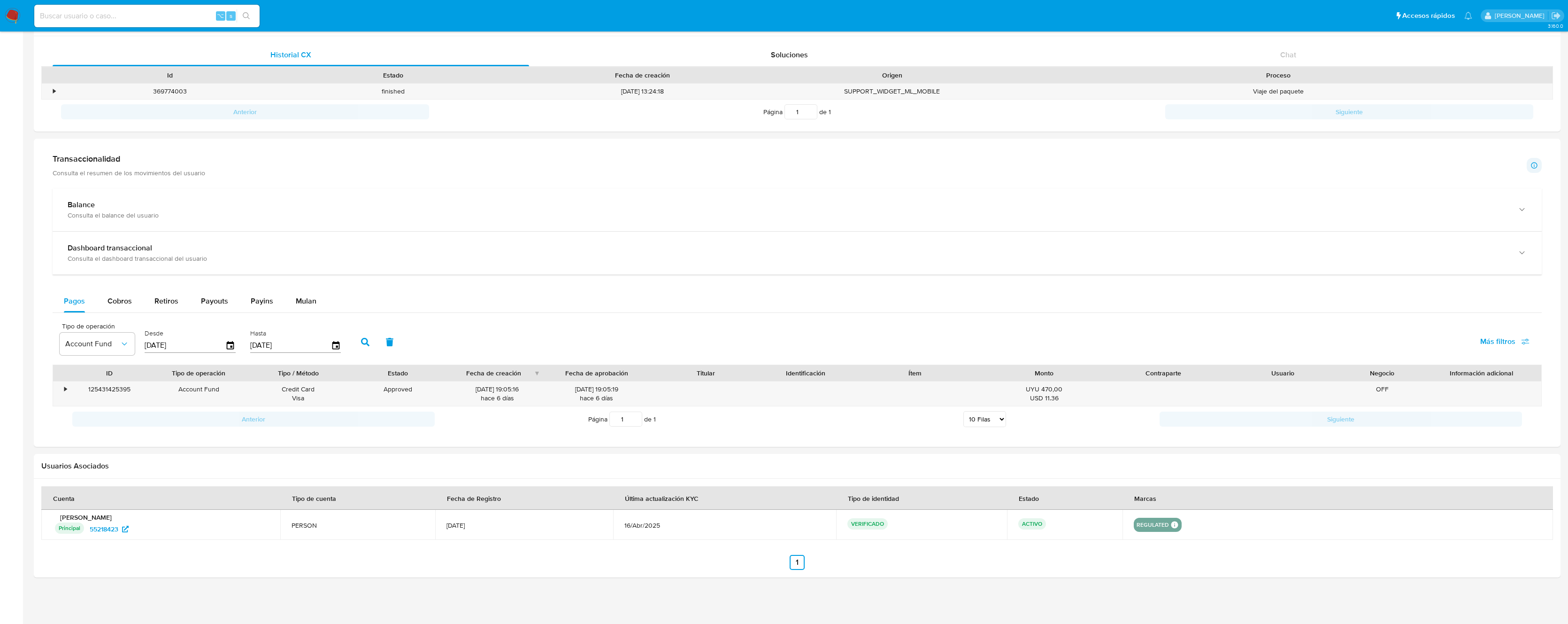
scroll to position [312, 0]
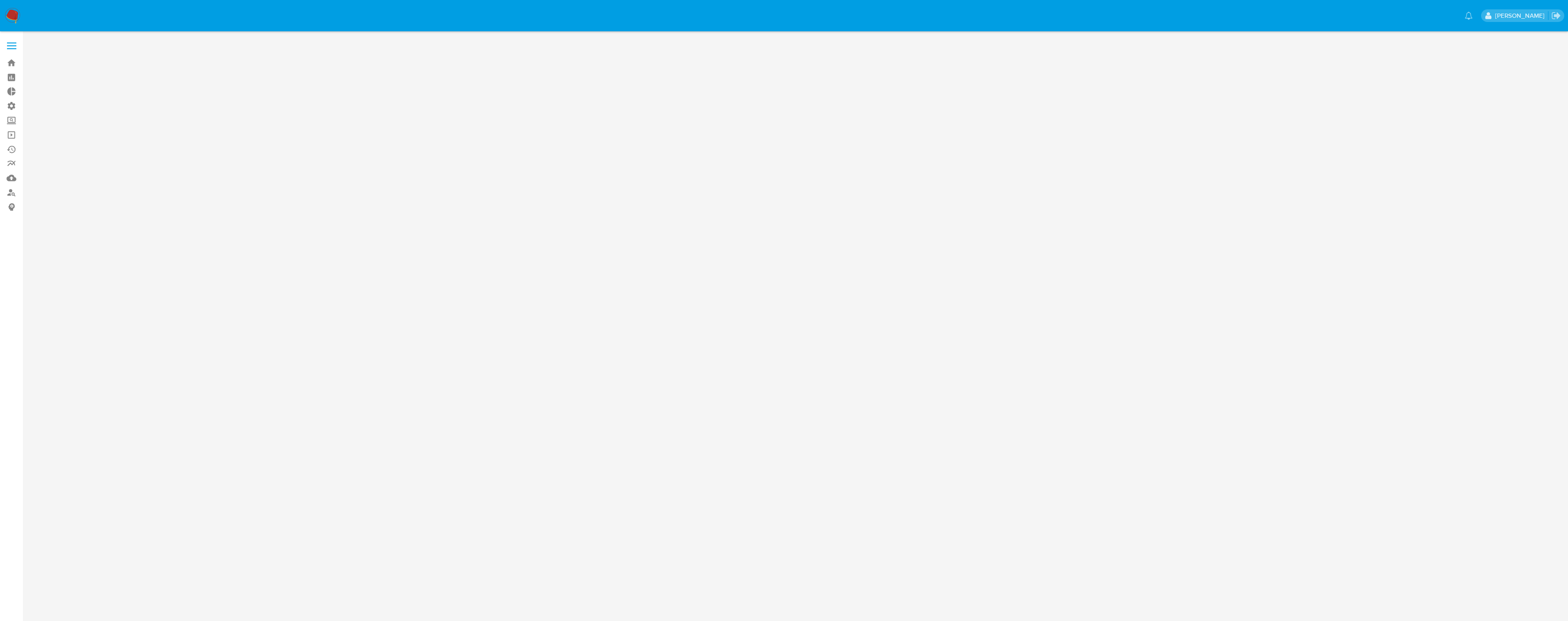
drag, startPoint x: 139, startPoint y: 46, endPoint x: 138, endPoint y: 33, distance: 13.0
click at [138, 46] on main at bounding box center [784, 310] width 1568 height 621
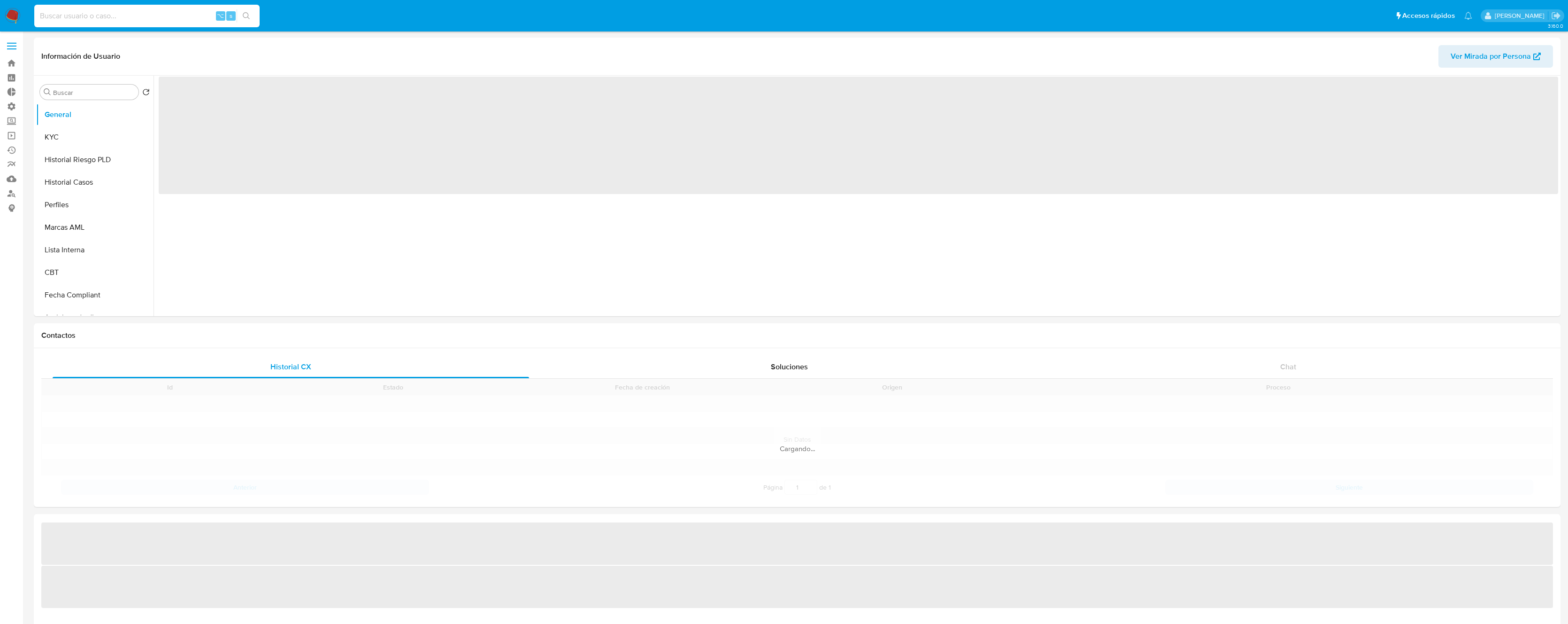
click at [175, 17] on input at bounding box center [147, 16] width 226 height 12
click at [176, 14] on input at bounding box center [147, 16] width 226 height 12
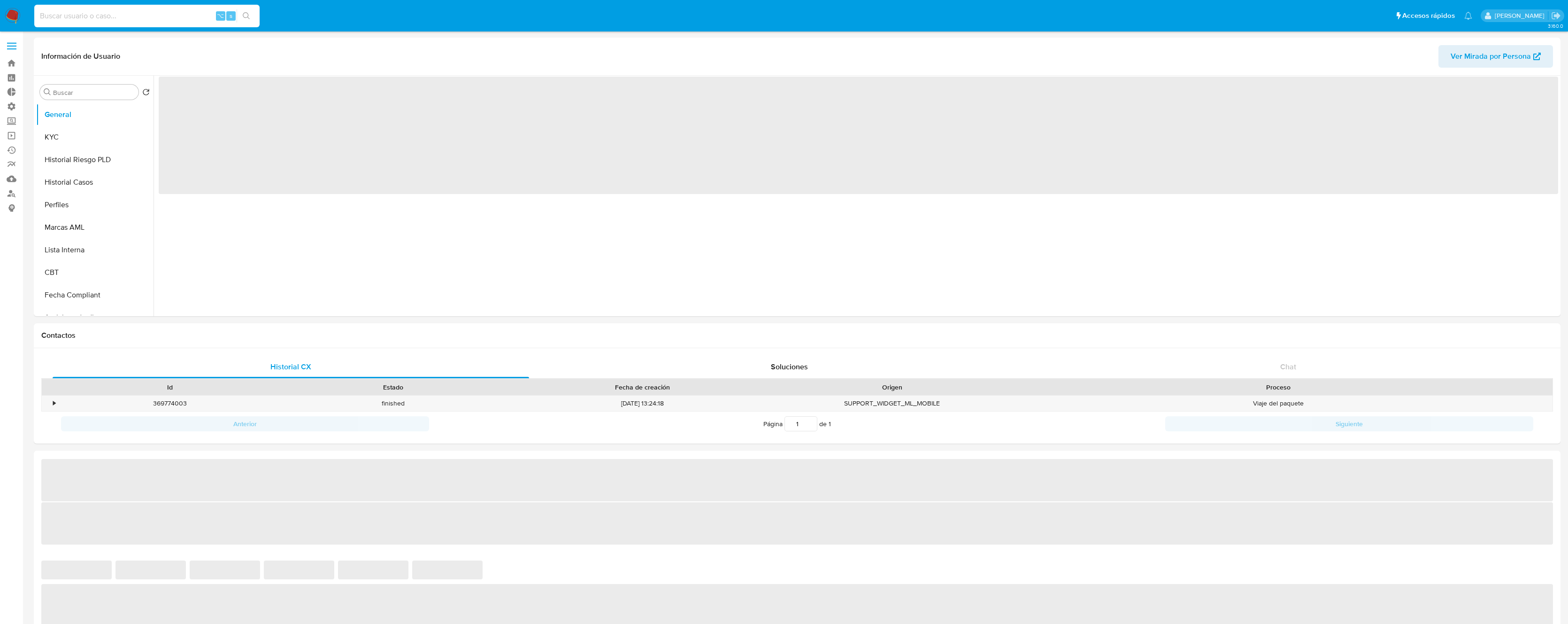
paste input "362854322"
type input "362854322"
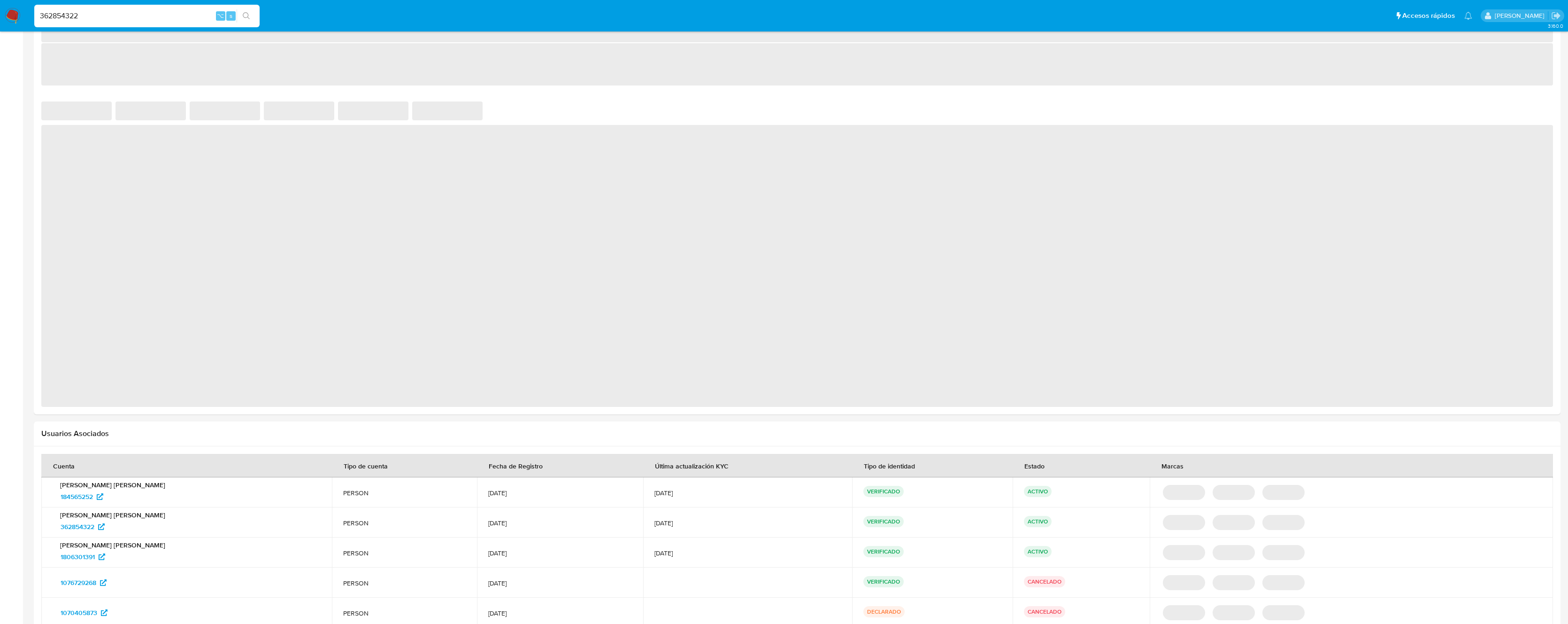
select select "10"
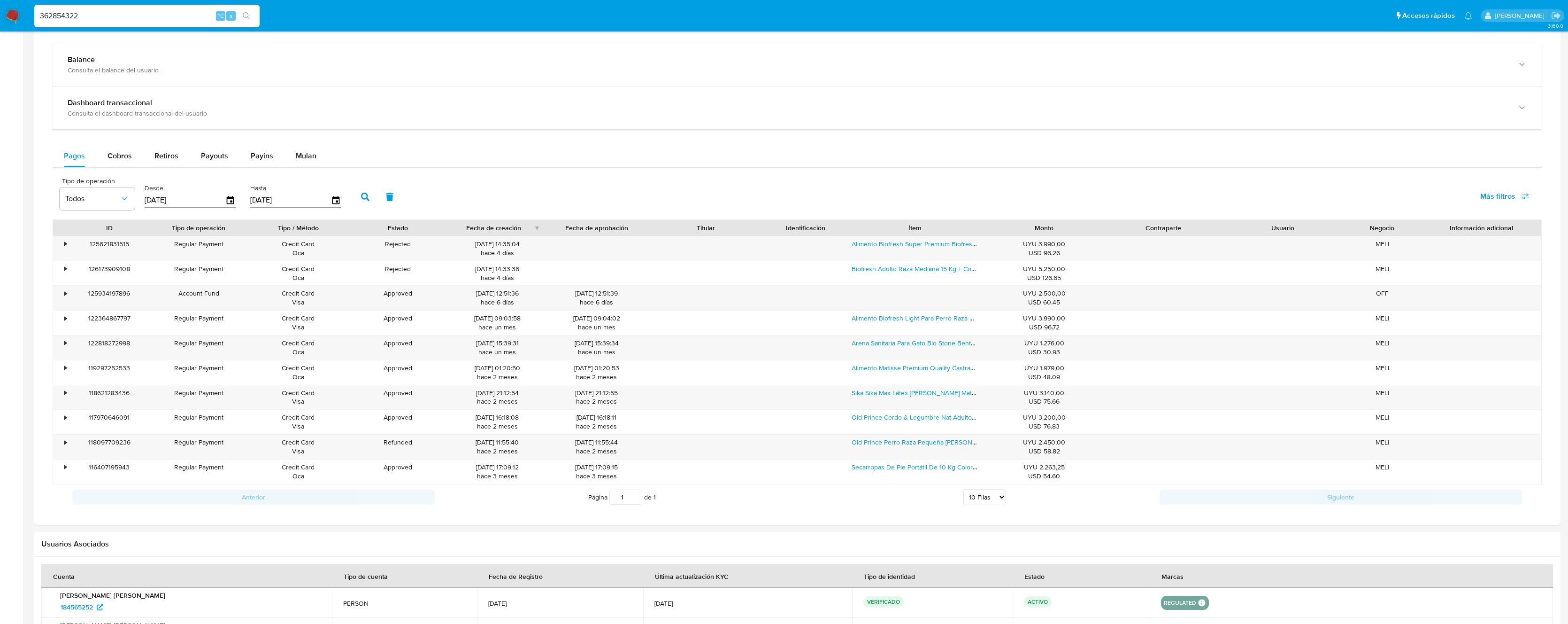
scroll to position [404, 0]
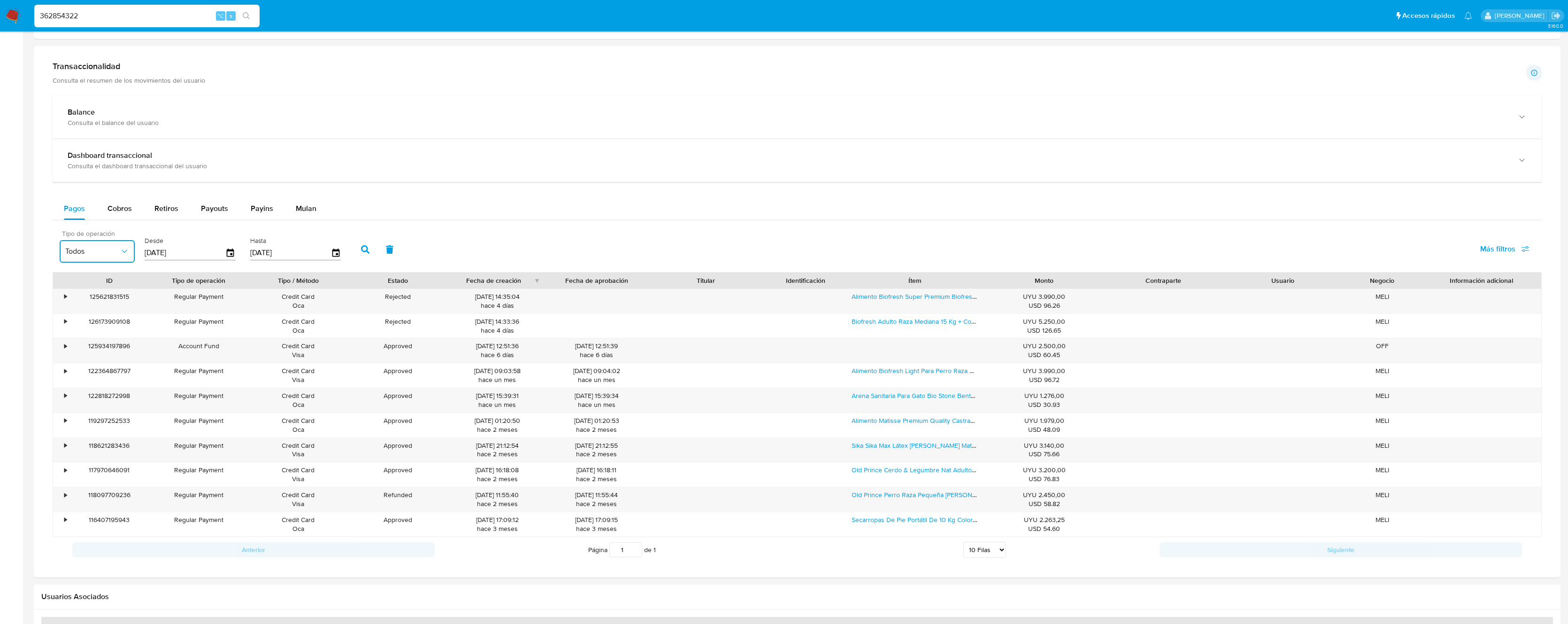
click at [88, 257] on button "Todos" at bounding box center [97, 251] width 75 height 23
click at [88, 383] on span "Account Fund" at bounding box center [89, 385] width 46 height 9
click at [364, 250] on icon "button" at bounding box center [365, 250] width 9 height 9
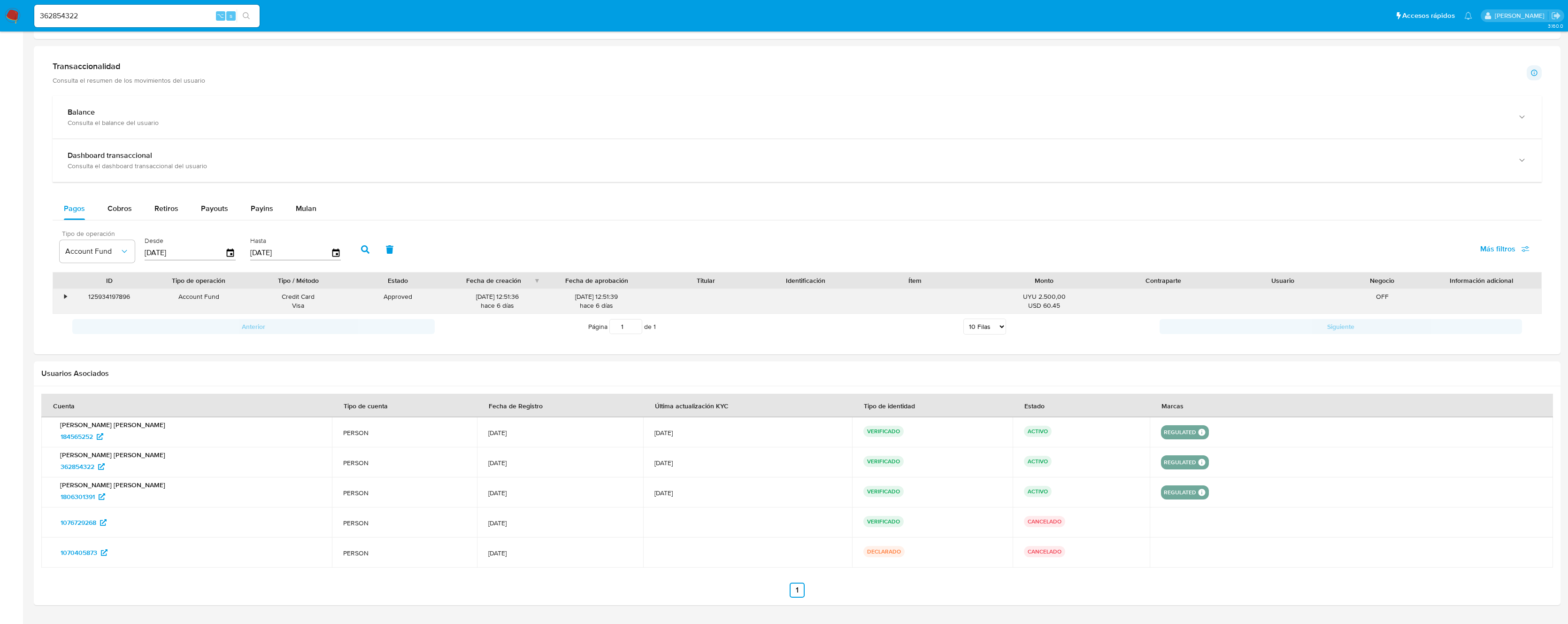
drag, startPoint x: 1069, startPoint y: 310, endPoint x: 1012, endPoint y: 297, distance: 58.5
click at [1012, 297] on div "UYU 2.500,00 USD 60.45" at bounding box center [1044, 301] width 119 height 24
click at [1012, 297] on div "UYU 2.500,00 USD 60.45" at bounding box center [1045, 301] width 106 height 18
drag, startPoint x: 72, startPoint y: 296, endPoint x: 64, endPoint y: 295, distance: 8.1
click at [70, 295] on div "125934197896" at bounding box center [109, 301] width 80 height 24
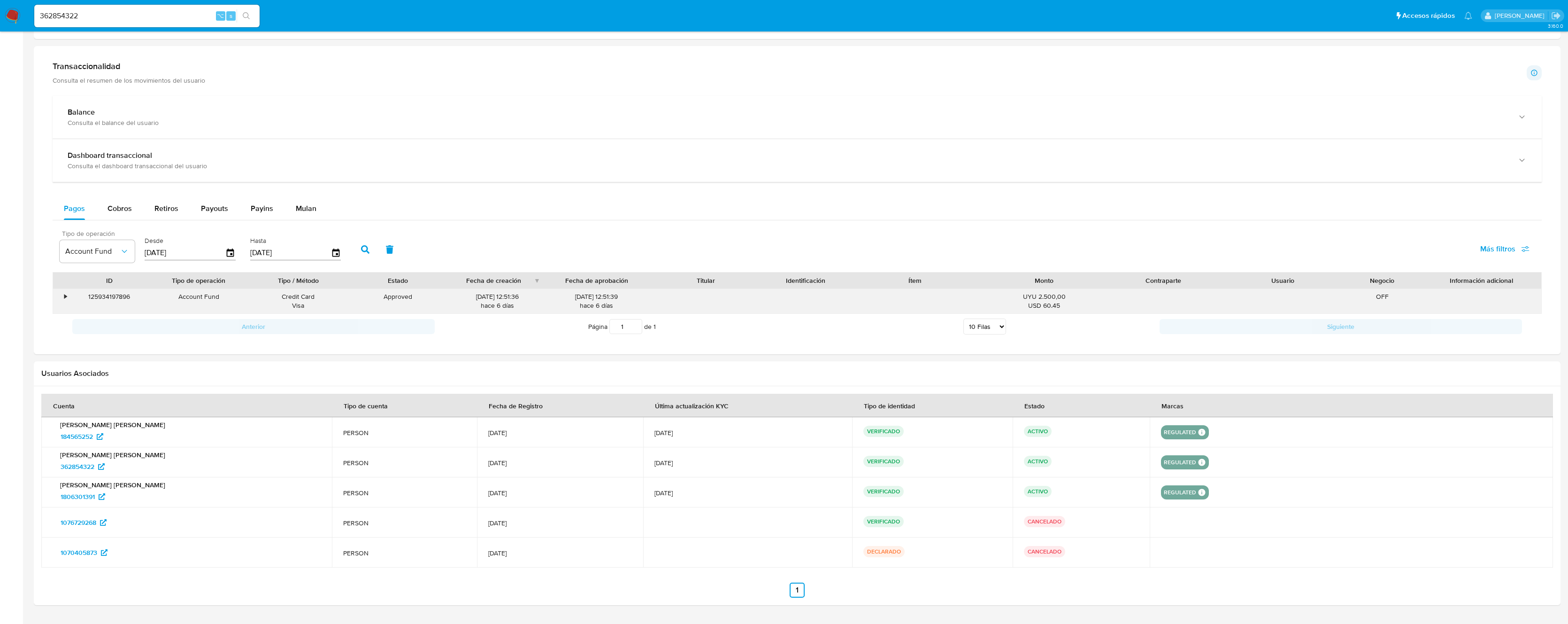
click at [64, 295] on div "•" at bounding box center [65, 297] width 2 height 9
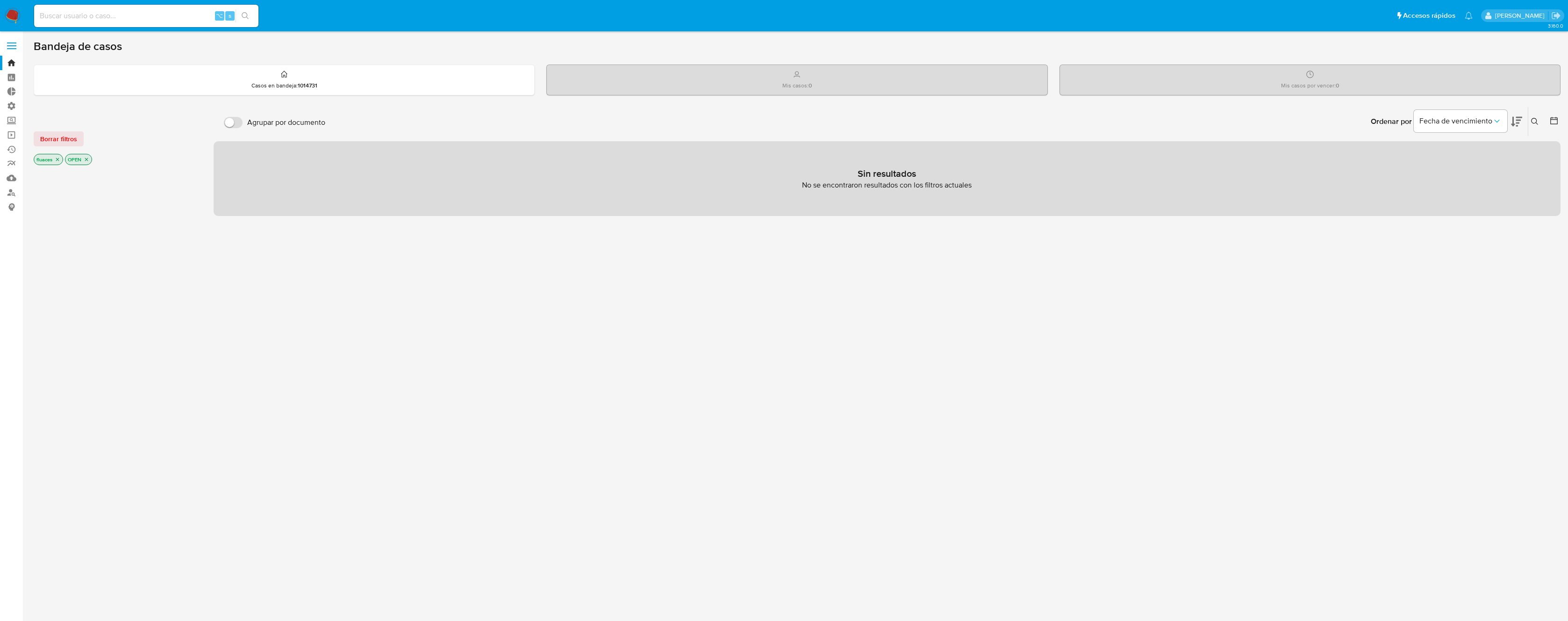
click at [4, 43] on label at bounding box center [12, 46] width 23 height 19
click at [0, 0] on input "checkbox" at bounding box center [0, 0] width 0 height 0
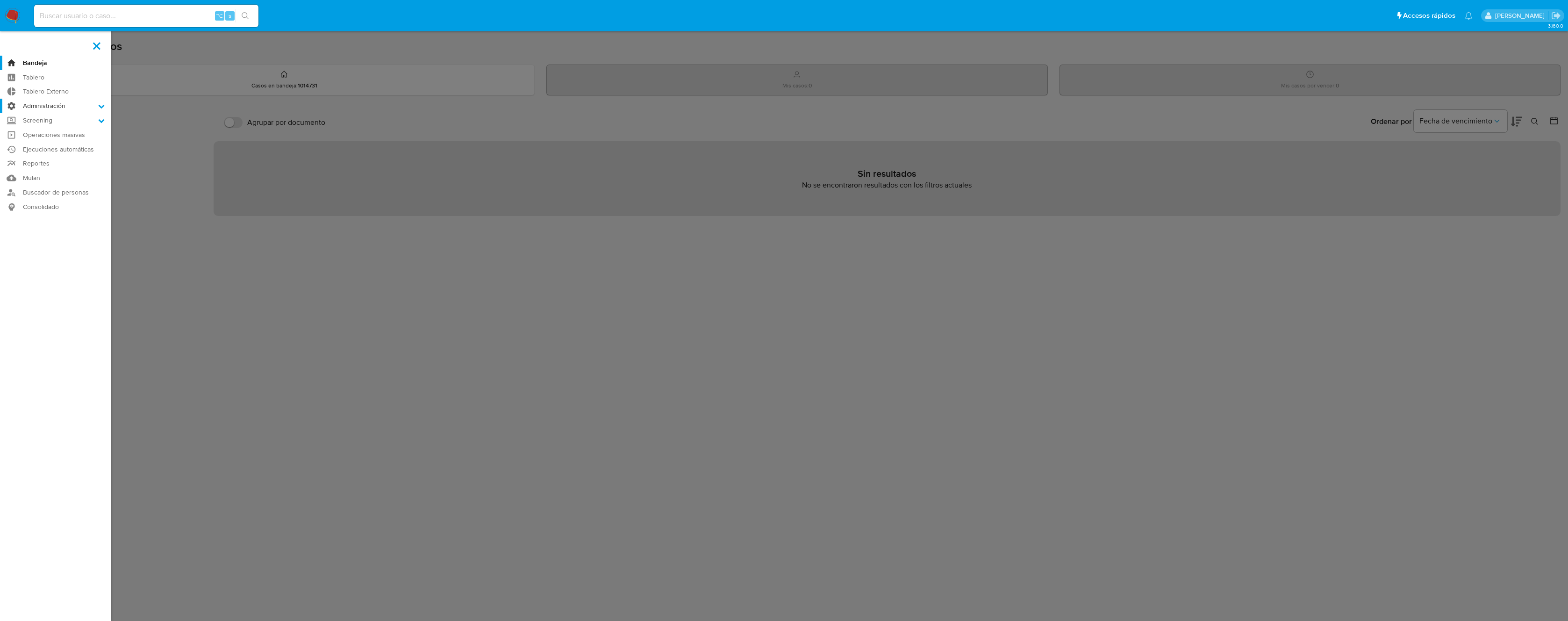
click at [47, 103] on label "Administración" at bounding box center [55, 106] width 111 height 15
click at [0, 0] on input "Administración" at bounding box center [0, 0] width 0 height 0
click at [43, 120] on link "Reglas" at bounding box center [55, 119] width 111 height 12
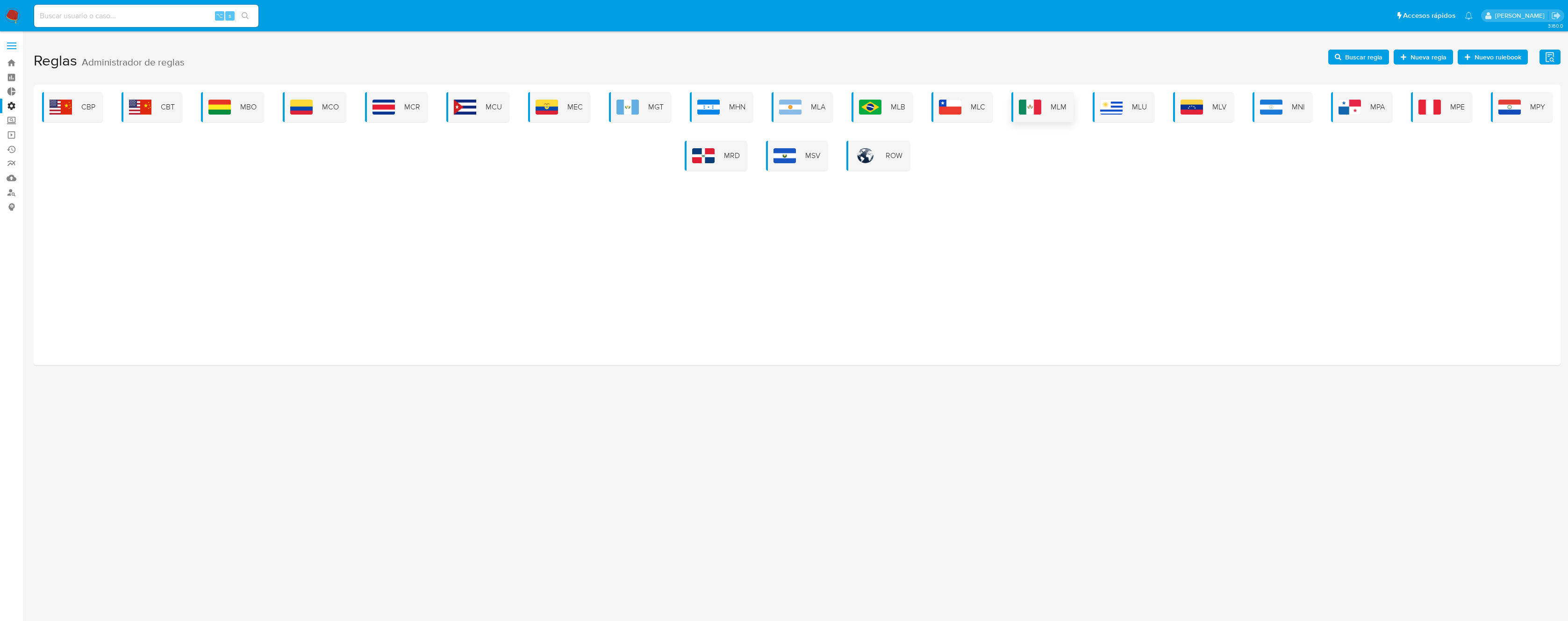
click at [1026, 107] on img at bounding box center [1030, 107] width 23 height 15
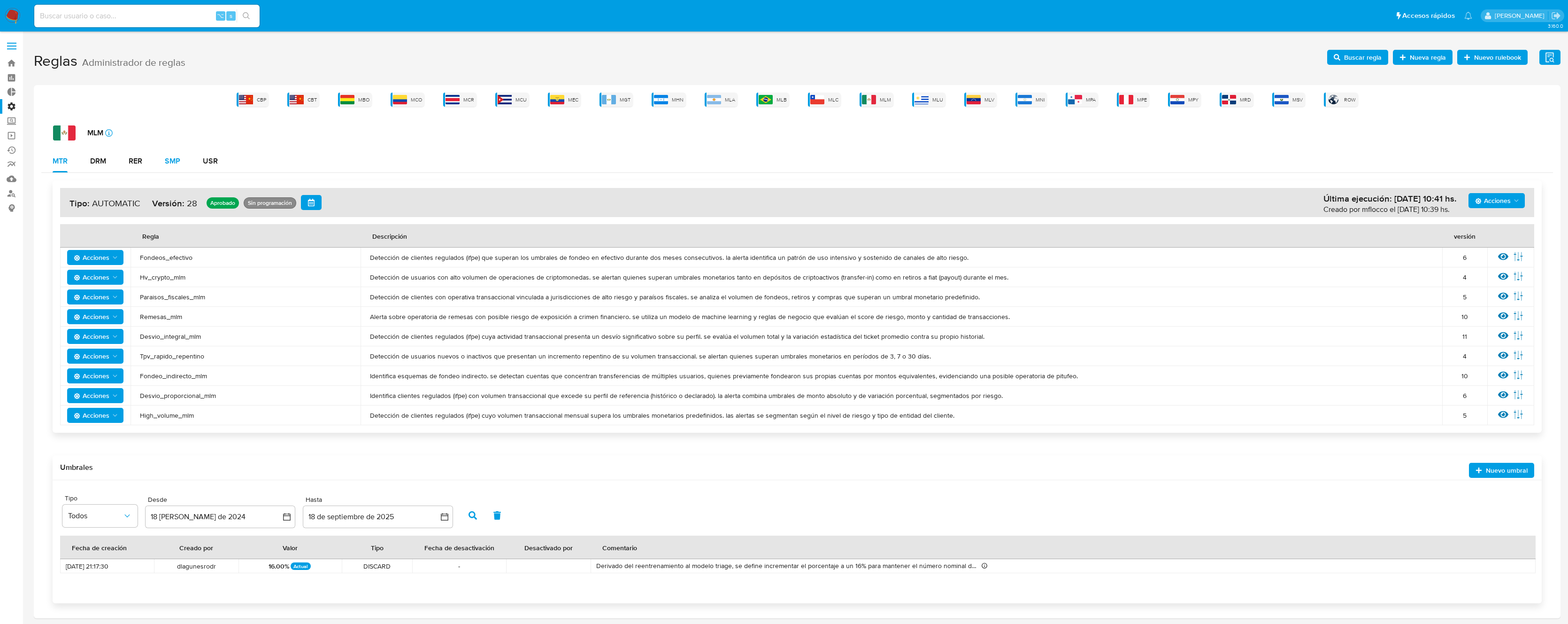
click at [171, 161] on div "SMP" at bounding box center [172, 161] width 15 height 7
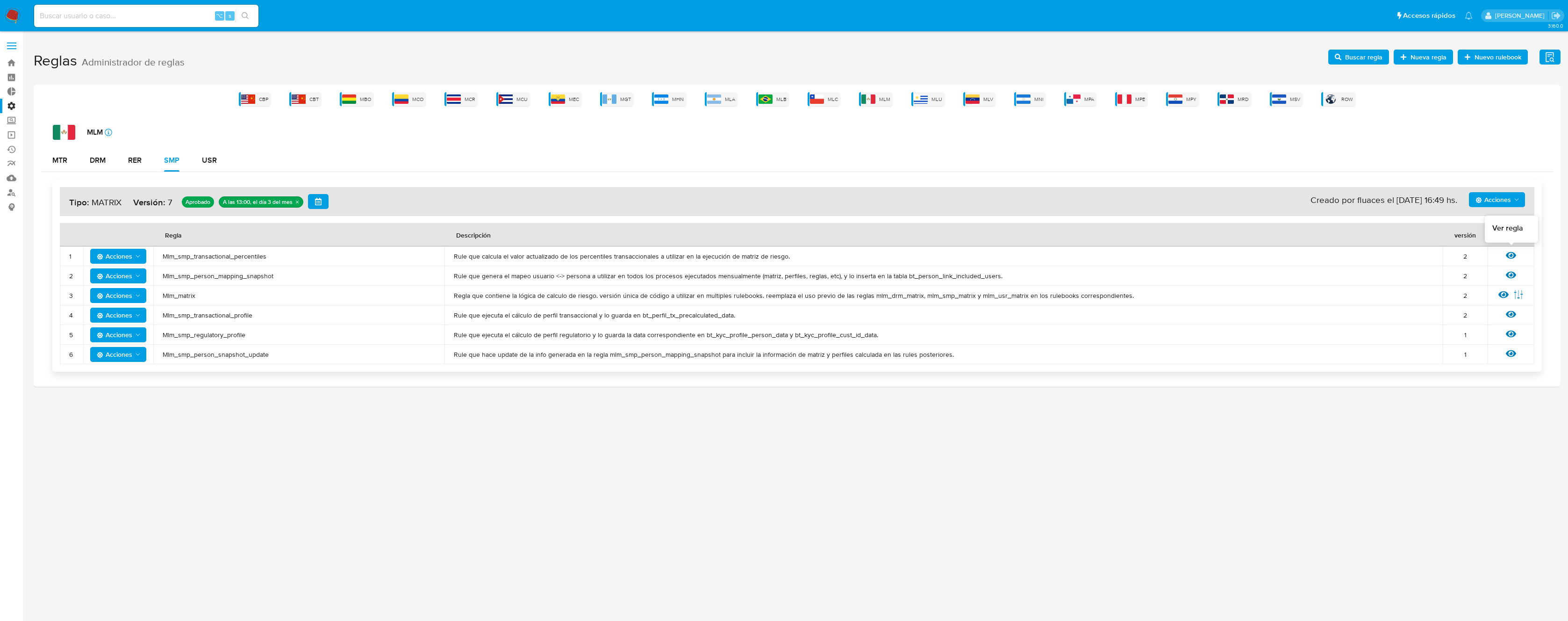
click at [1512, 256] on icon at bounding box center [1511, 255] width 10 height 10
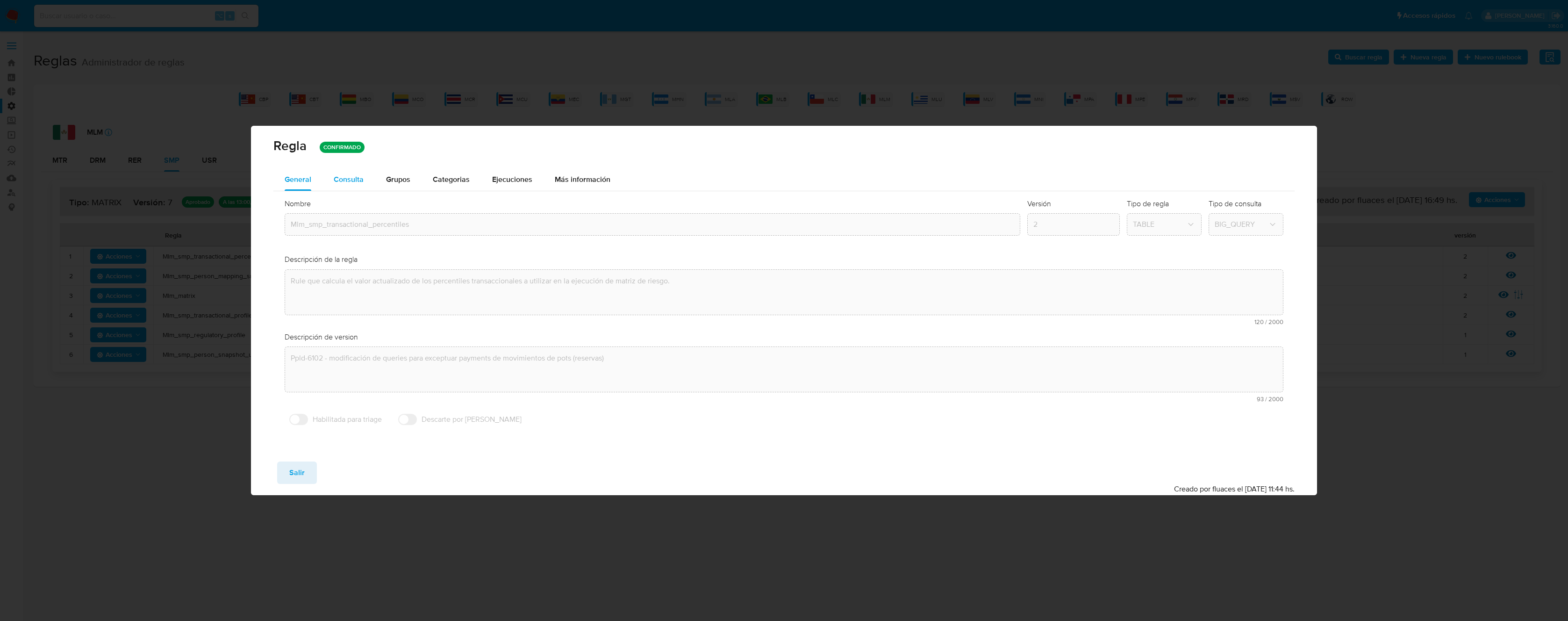
click at [356, 180] on span "Consulta" at bounding box center [348, 180] width 30 height 11
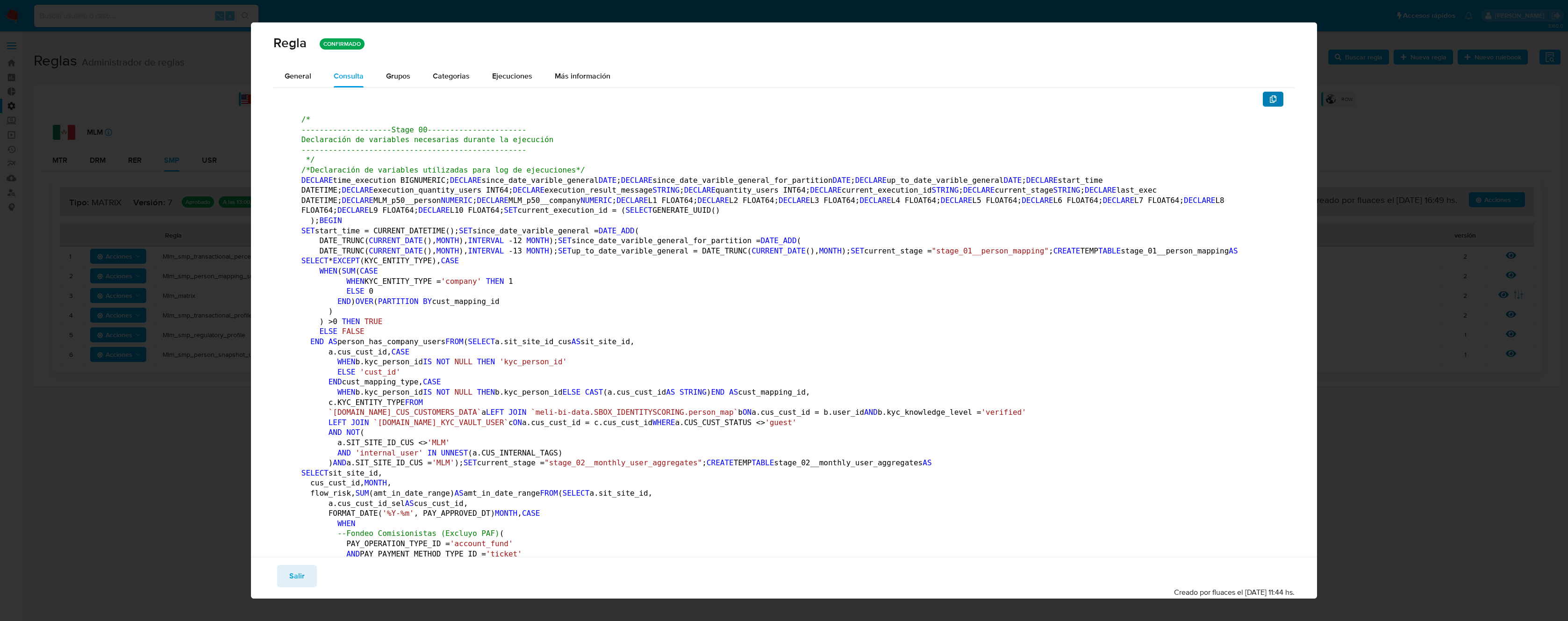
click at [1271, 96] on button "button" at bounding box center [1273, 99] width 21 height 15
